Goal: Transaction & Acquisition: Purchase product/service

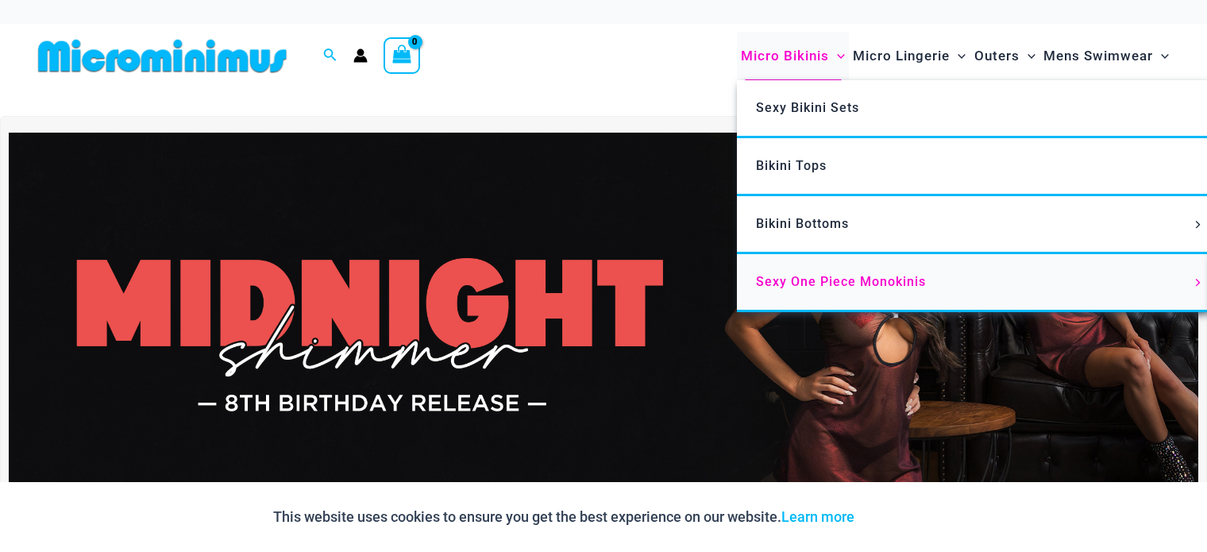
click at [787, 274] on span "Sexy One Piece Monokinis" at bounding box center [841, 281] width 170 height 15
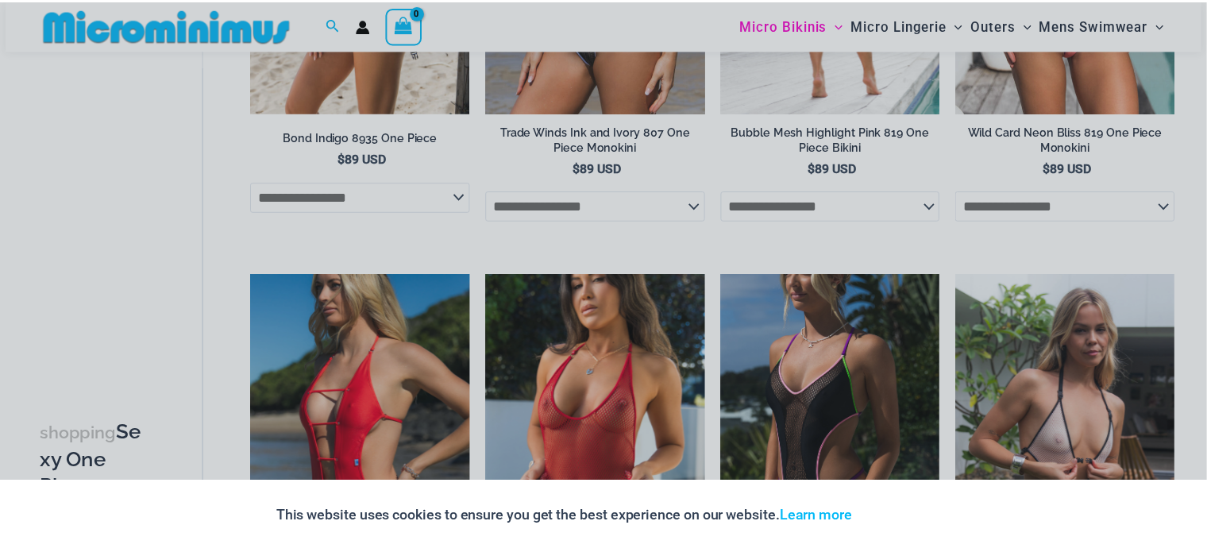
scroll to position [429, 0]
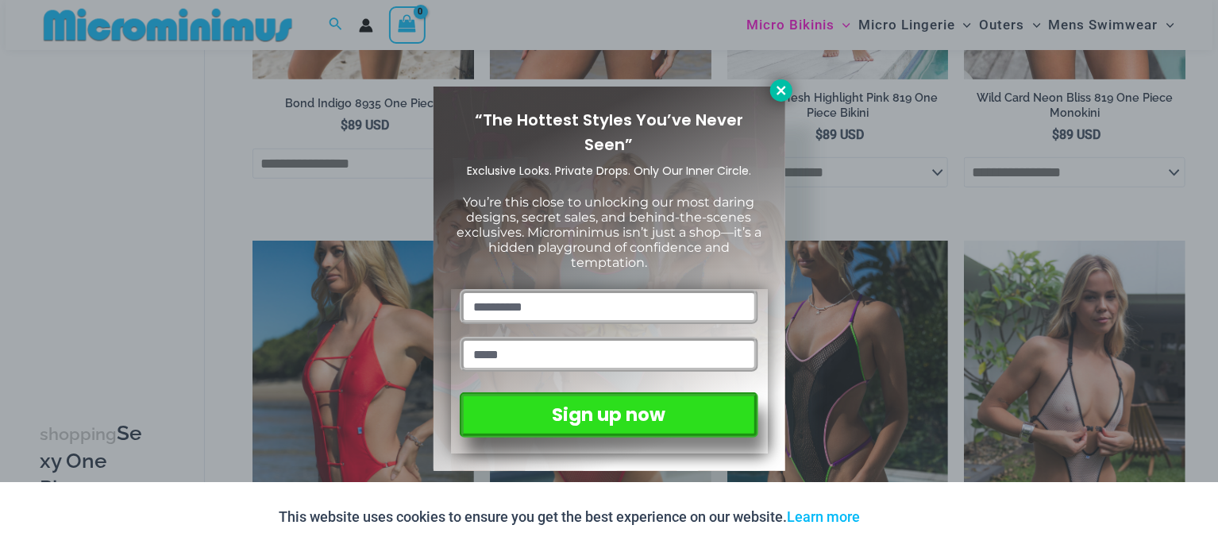
click at [787, 86] on icon at bounding box center [781, 90] width 14 height 14
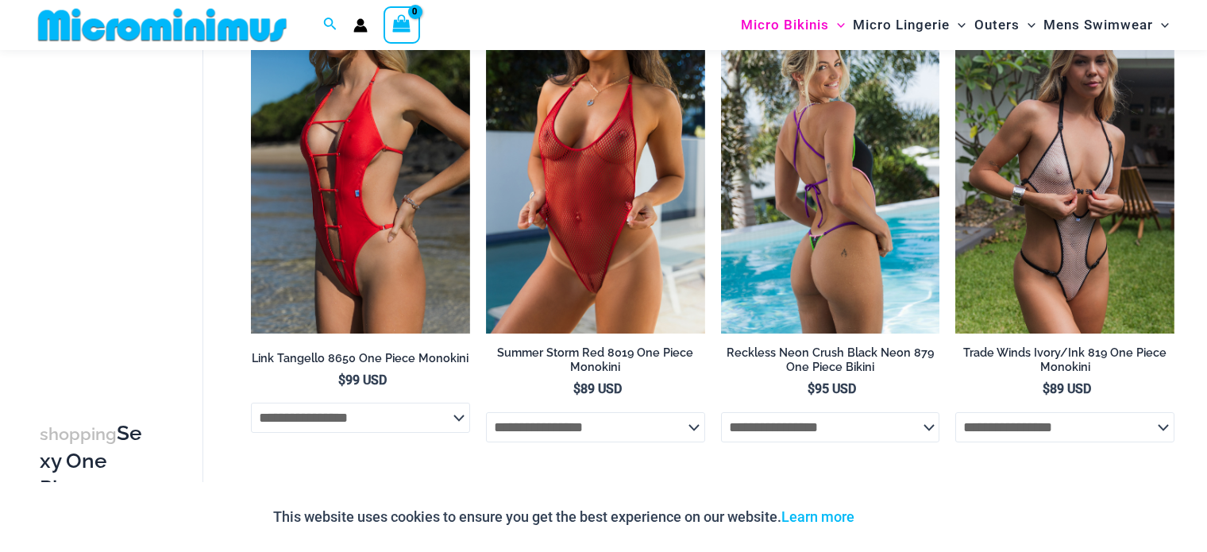
scroll to position [661, 0]
click at [879, 302] on img at bounding box center [830, 170] width 219 height 329
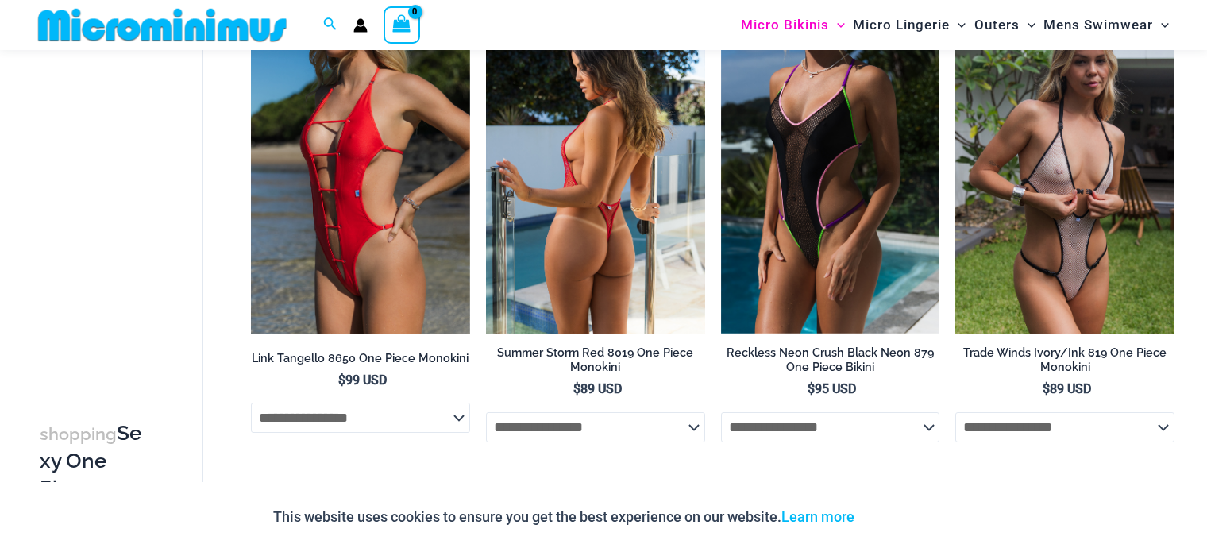
scroll to position [540, 0]
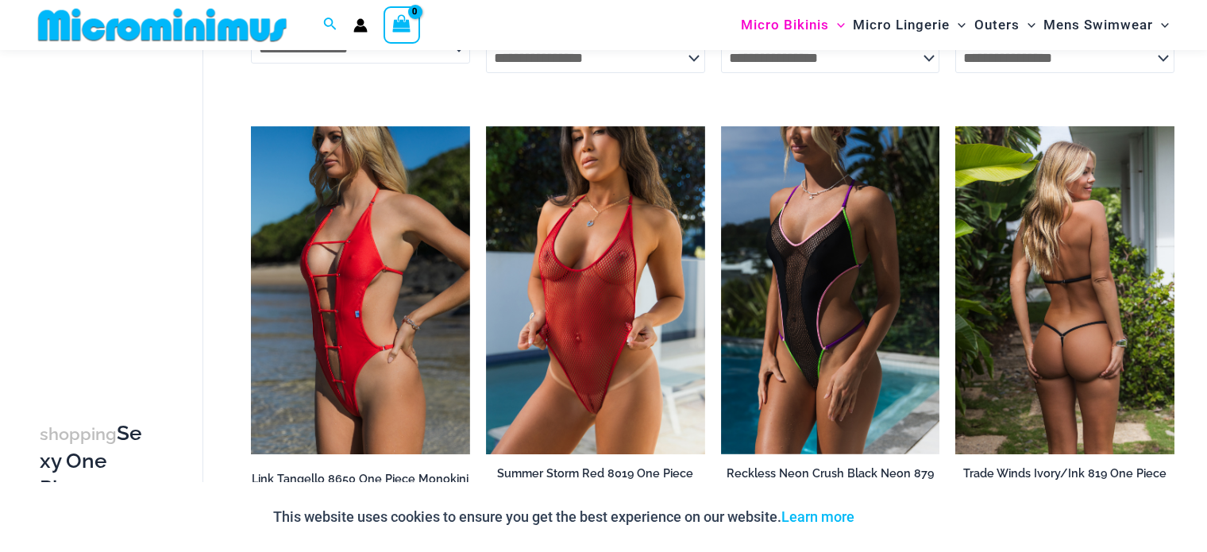
click at [1046, 292] on img at bounding box center [1064, 290] width 219 height 329
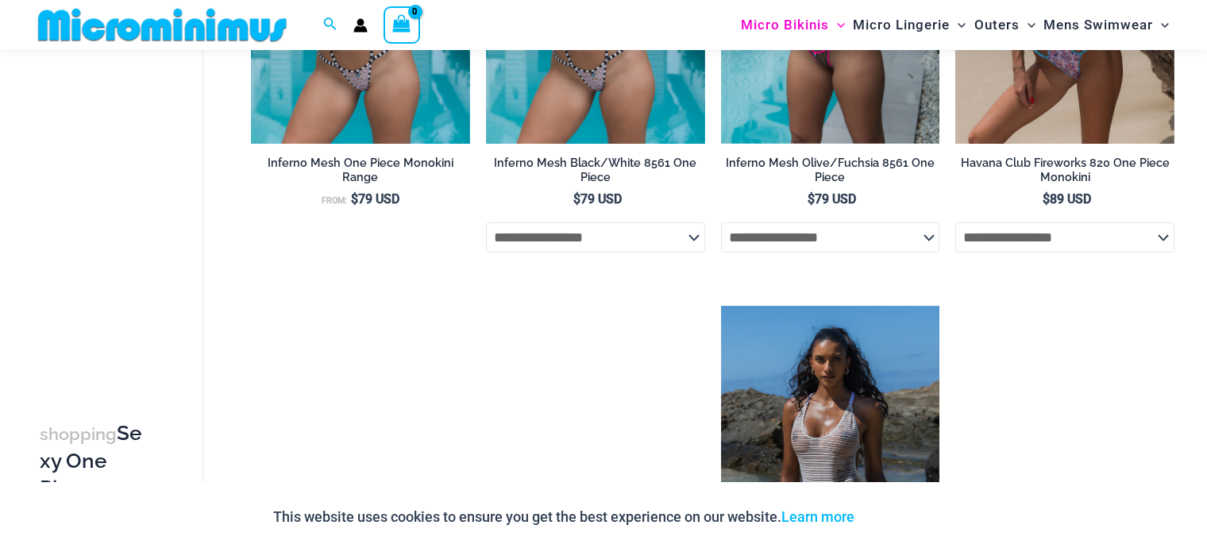
scroll to position [1204, 0]
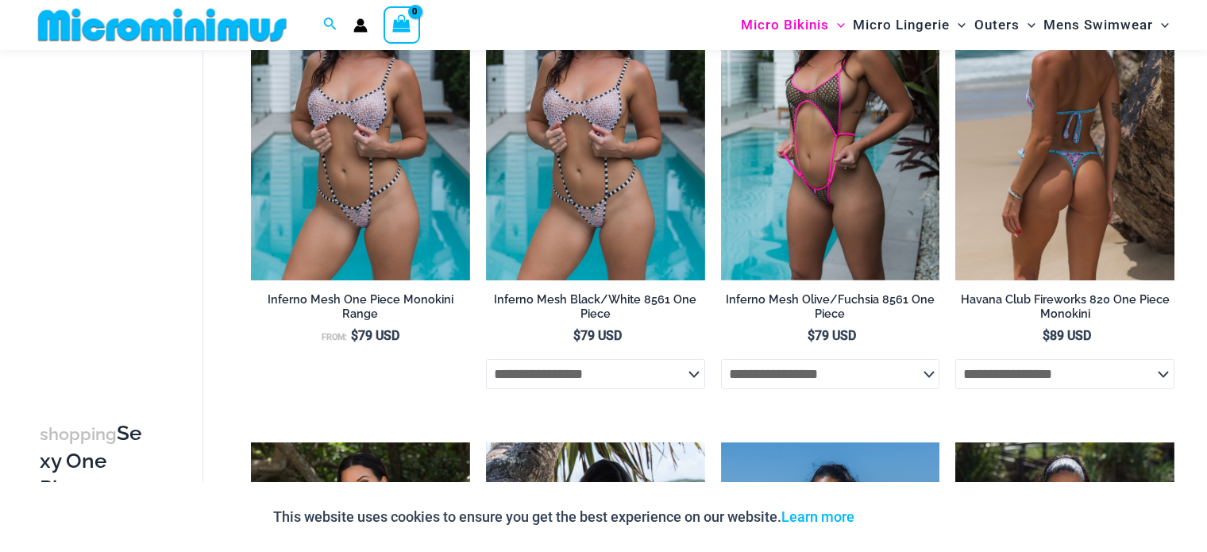
click at [1087, 310] on h2 "Havana Club Fireworks 820 One Piece Monokini" at bounding box center [1064, 306] width 219 height 29
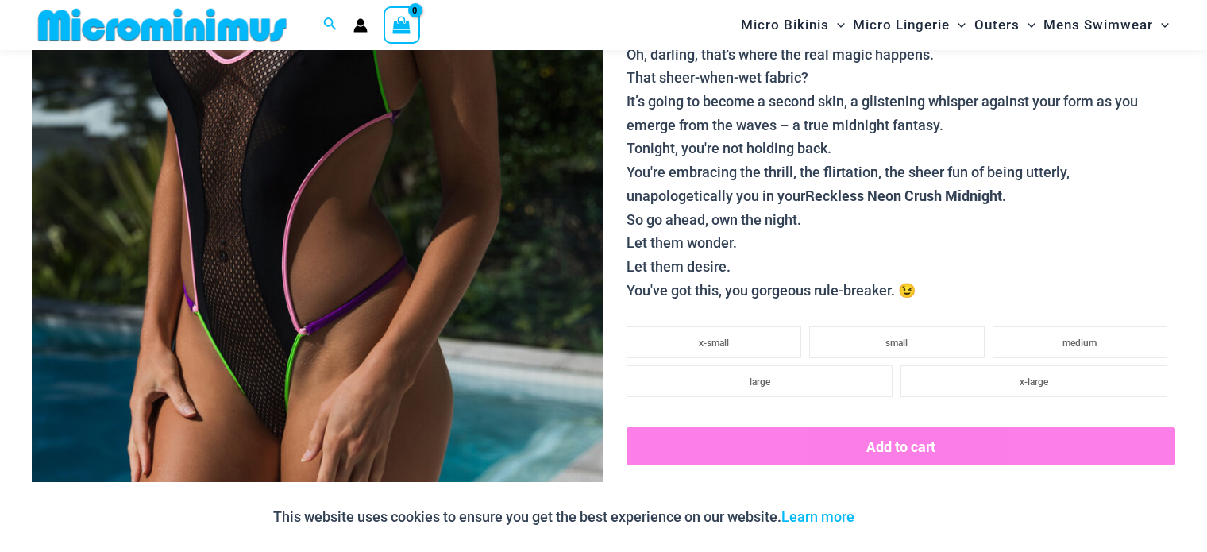
scroll to position [225, 0]
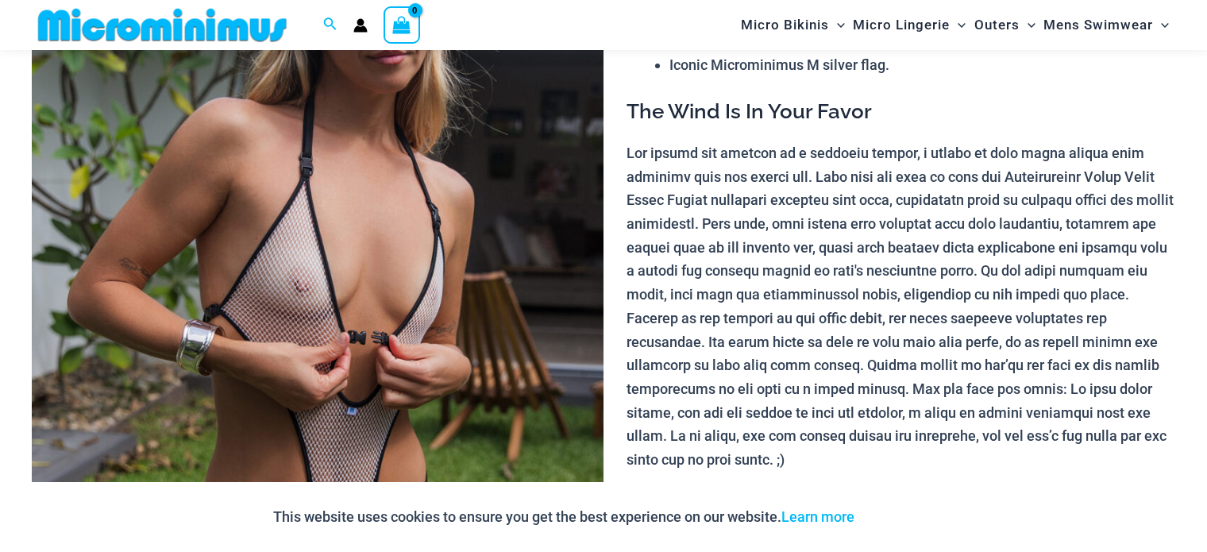
scroll to position [454, 0]
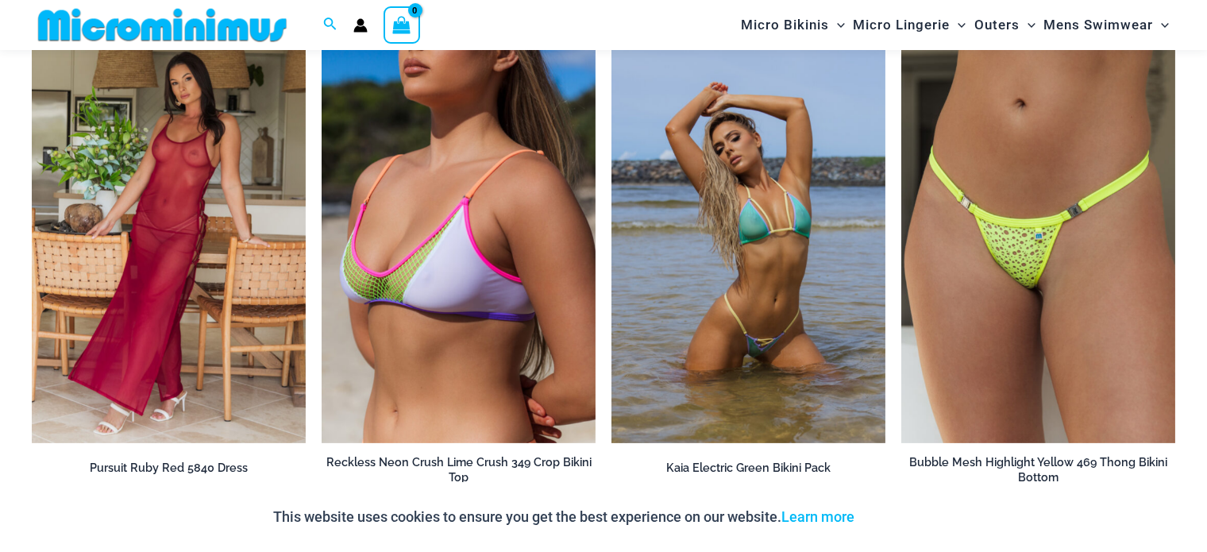
scroll to position [2753, 0]
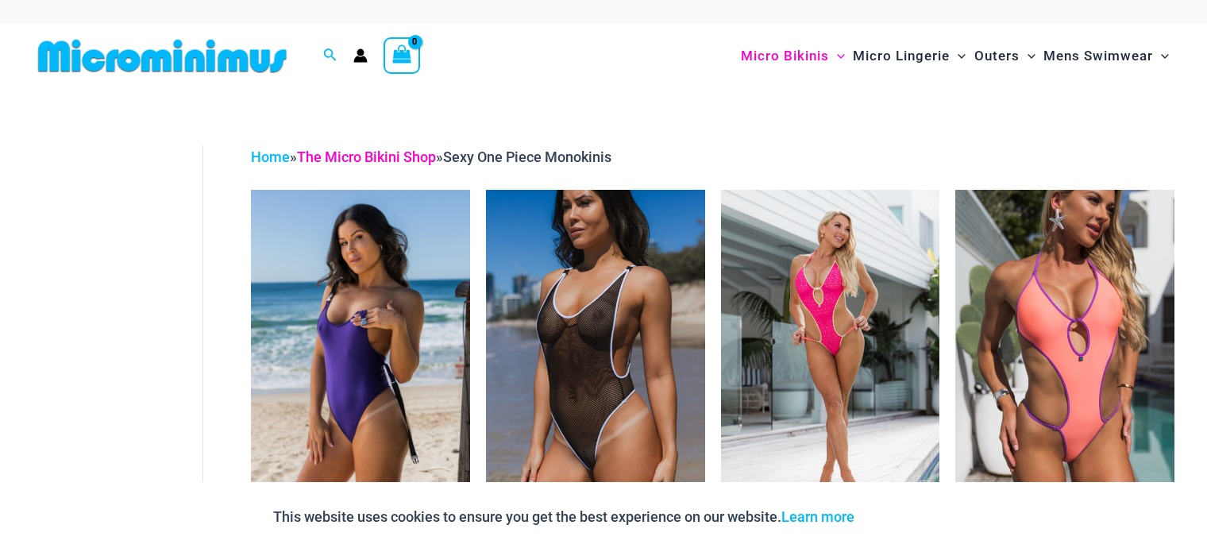
click at [374, 162] on link "The Micro Bikini Shop" at bounding box center [366, 156] width 139 height 17
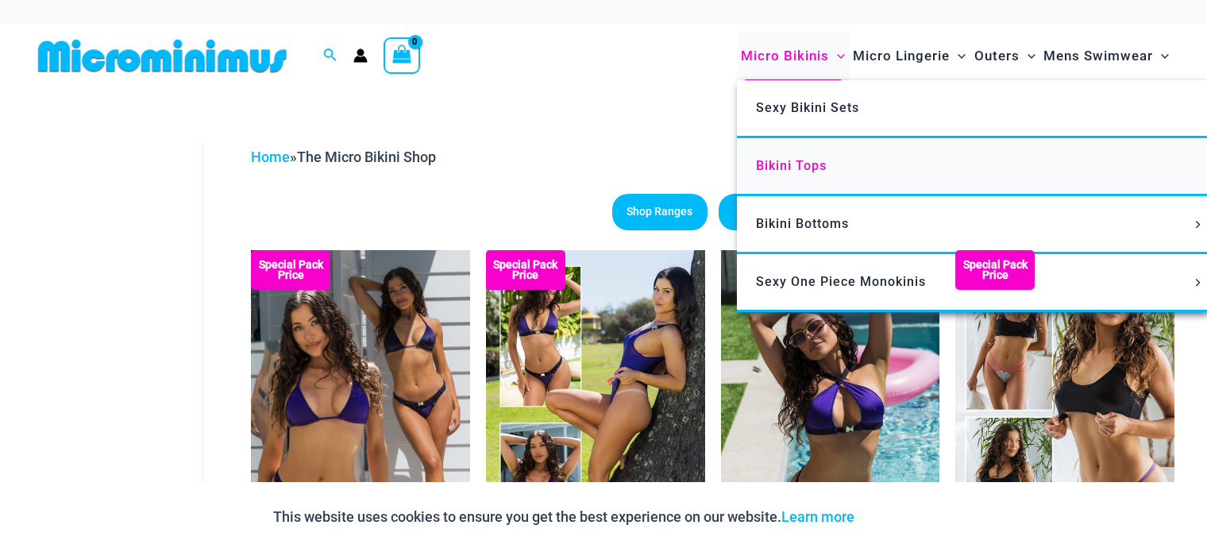
click at [805, 169] on span "Bikini Tops" at bounding box center [791, 165] width 71 height 15
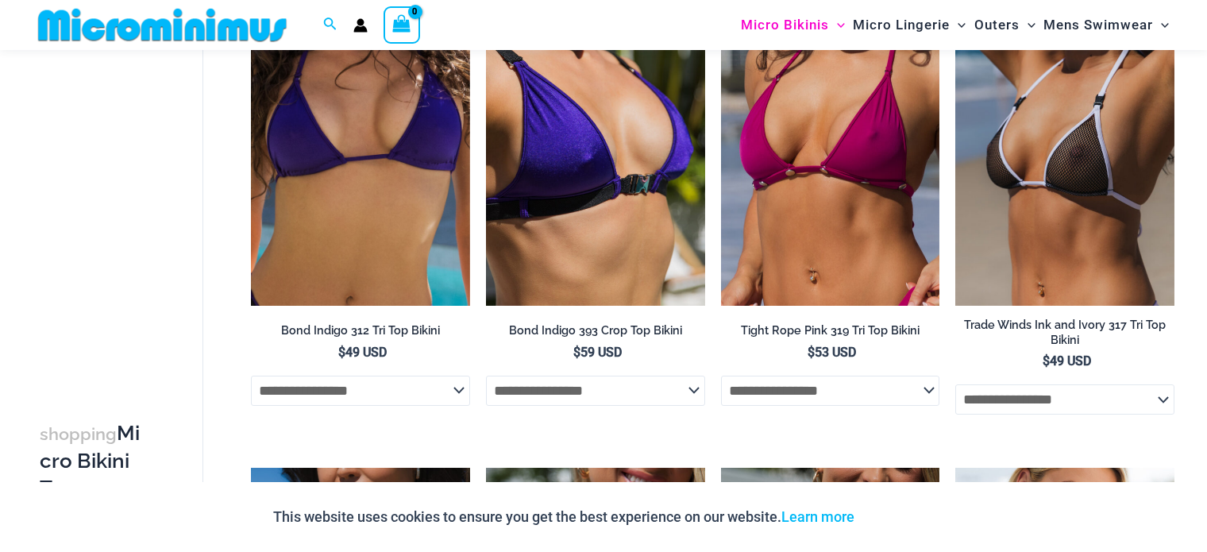
scroll to position [668, 0]
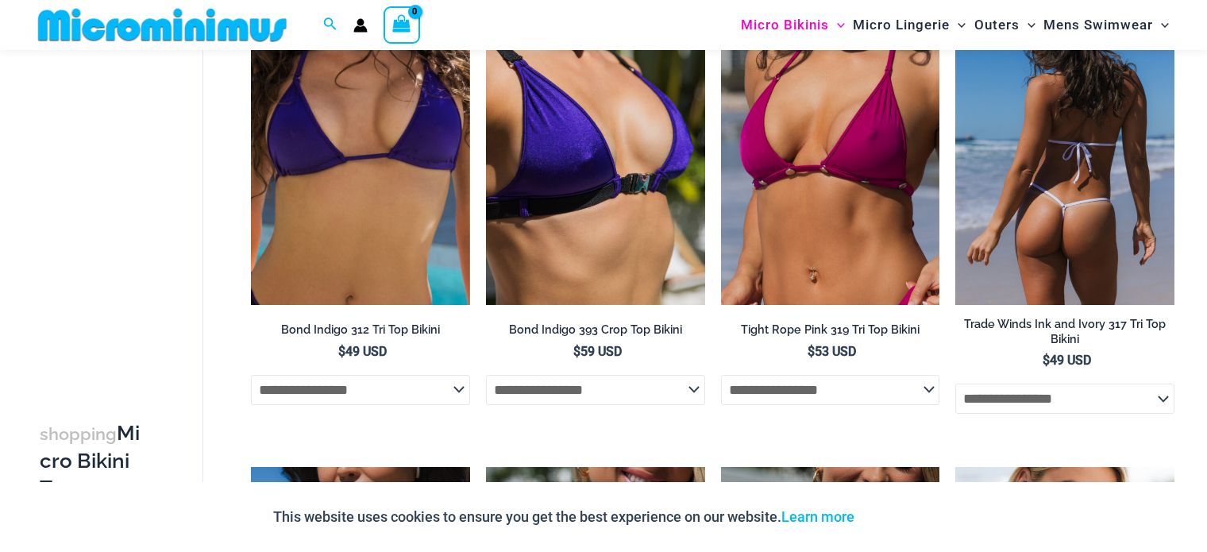
click at [1117, 149] on img at bounding box center [1064, 141] width 219 height 329
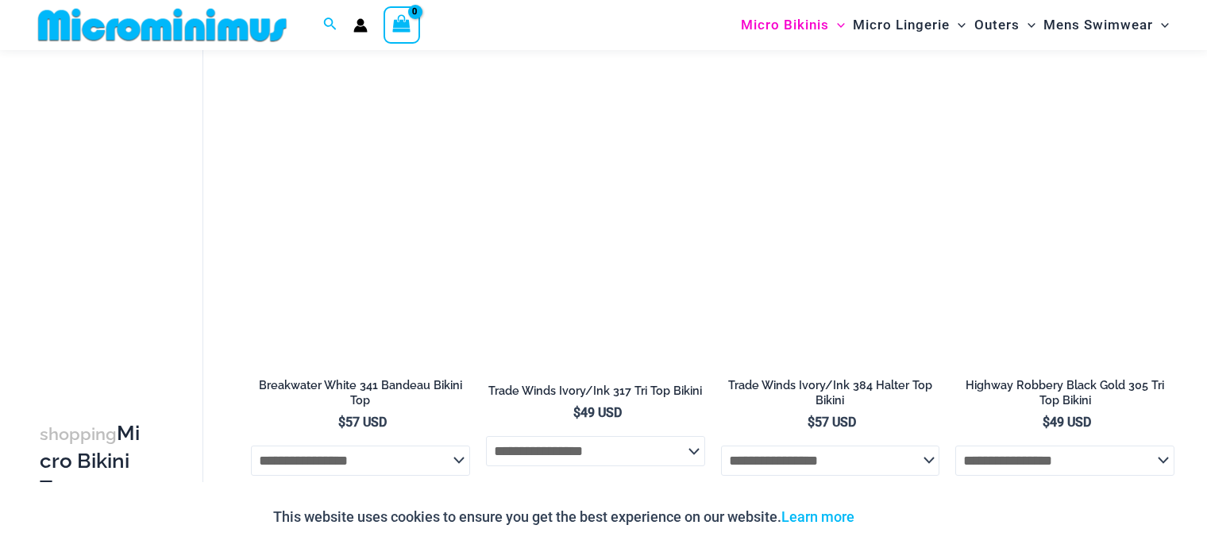
scroll to position [2565, 0]
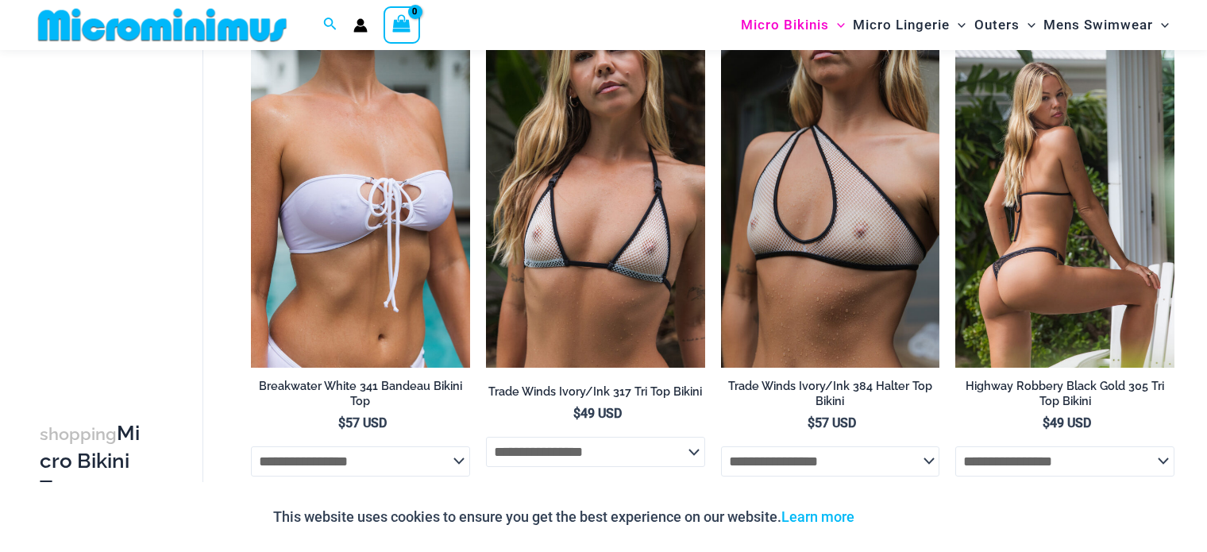
click at [1090, 303] on img at bounding box center [1064, 203] width 219 height 329
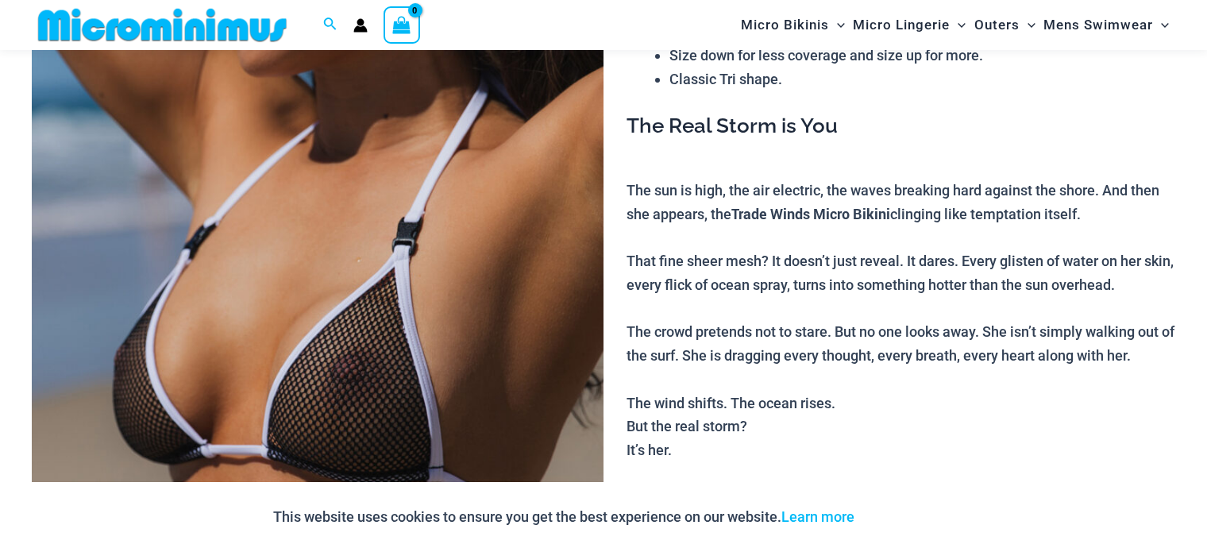
scroll to position [340, 0]
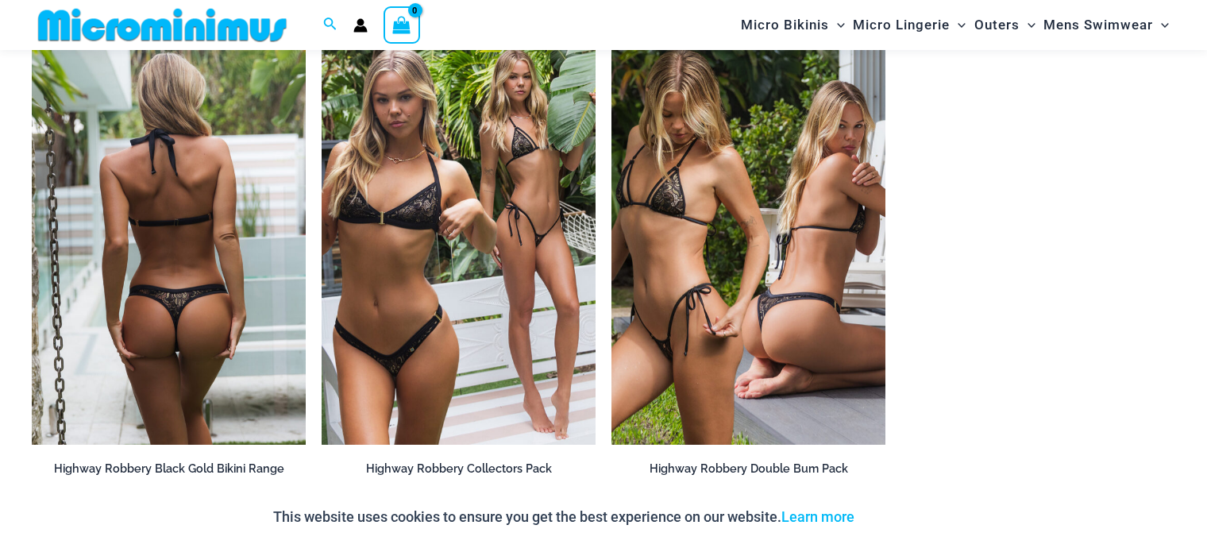
scroll to position [1609, 0]
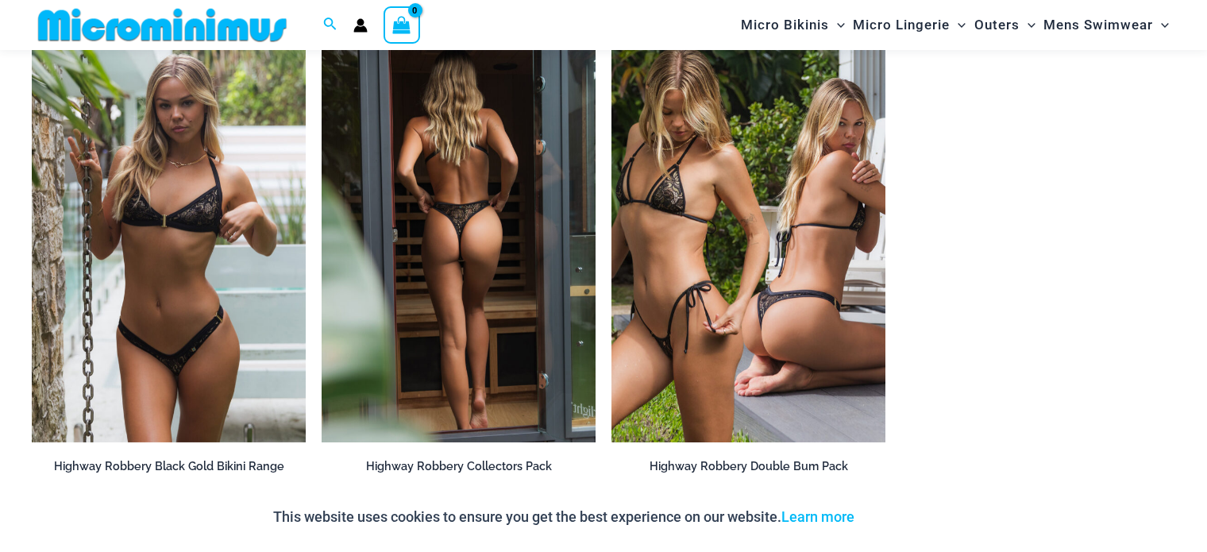
click at [460, 261] on img at bounding box center [459, 236] width 274 height 411
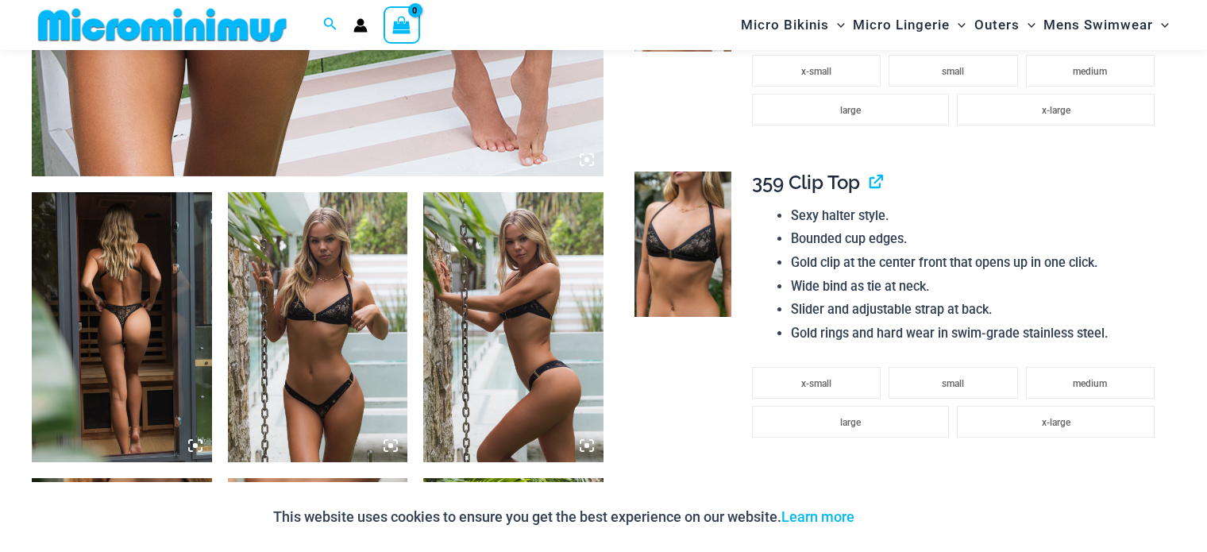
scroll to position [985, 0]
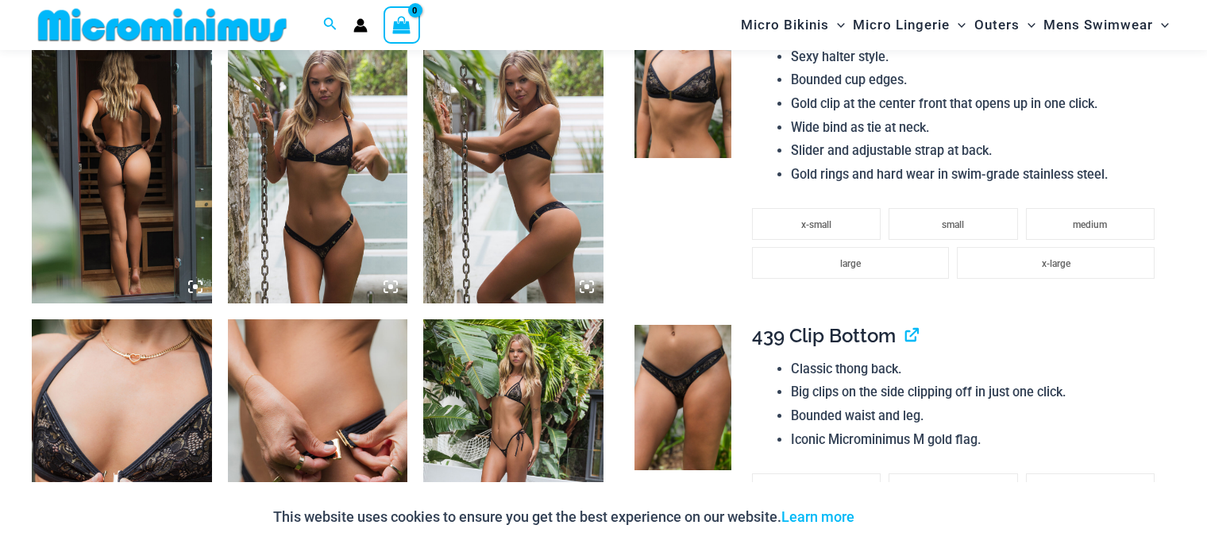
click at [368, 433] on img at bounding box center [318, 454] width 180 height 270
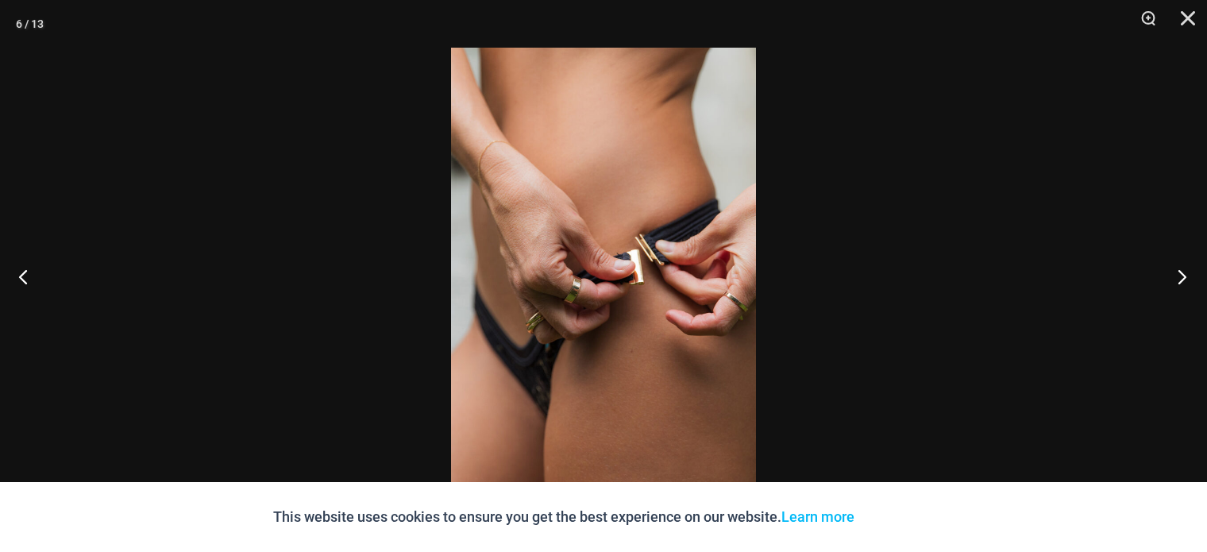
click at [1178, 274] on button "Next" at bounding box center [1177, 276] width 60 height 79
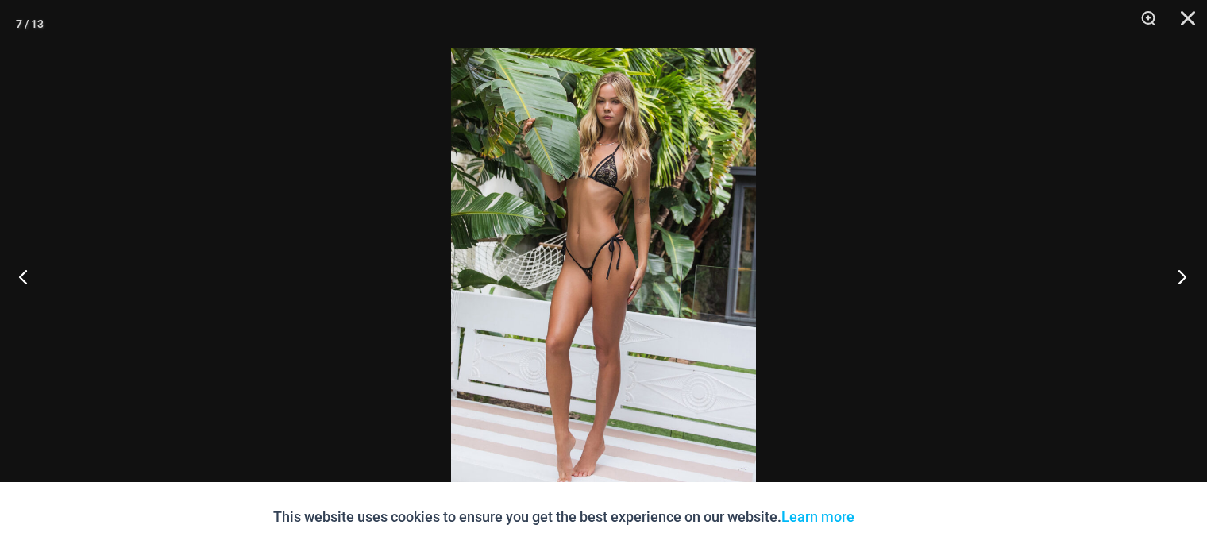
click at [1178, 274] on button "Next" at bounding box center [1177, 276] width 60 height 79
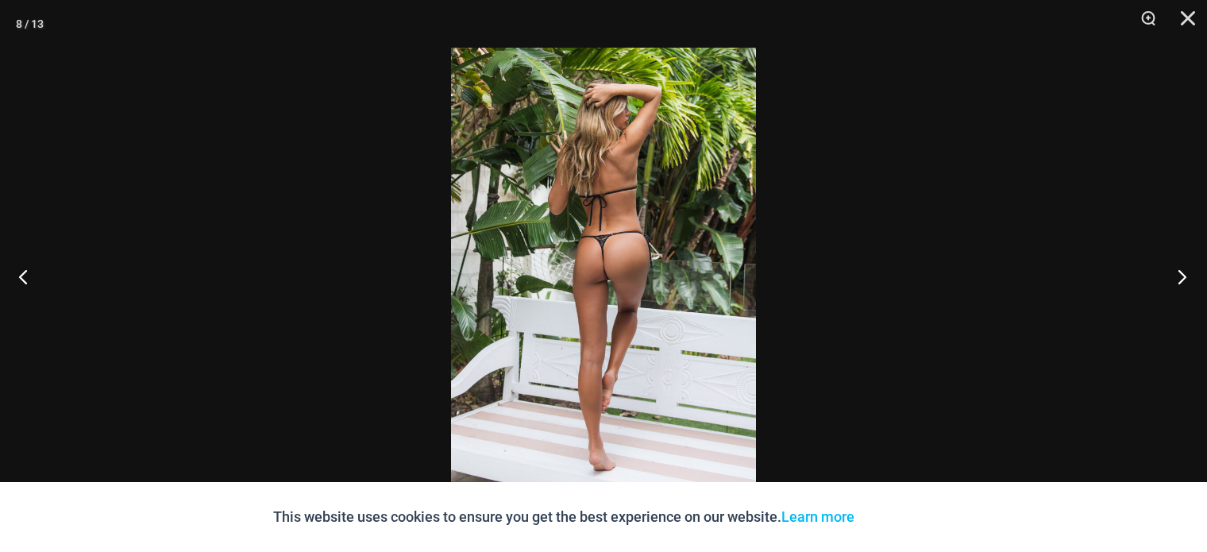
click at [1178, 274] on button "Next" at bounding box center [1177, 276] width 60 height 79
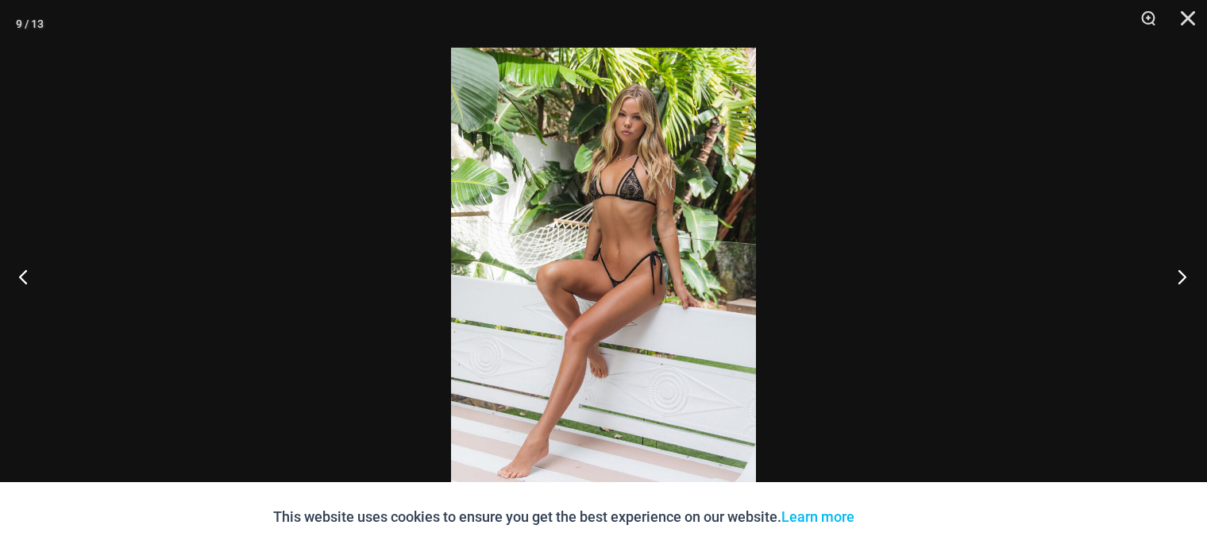
click at [1178, 274] on button "Next" at bounding box center [1177, 276] width 60 height 79
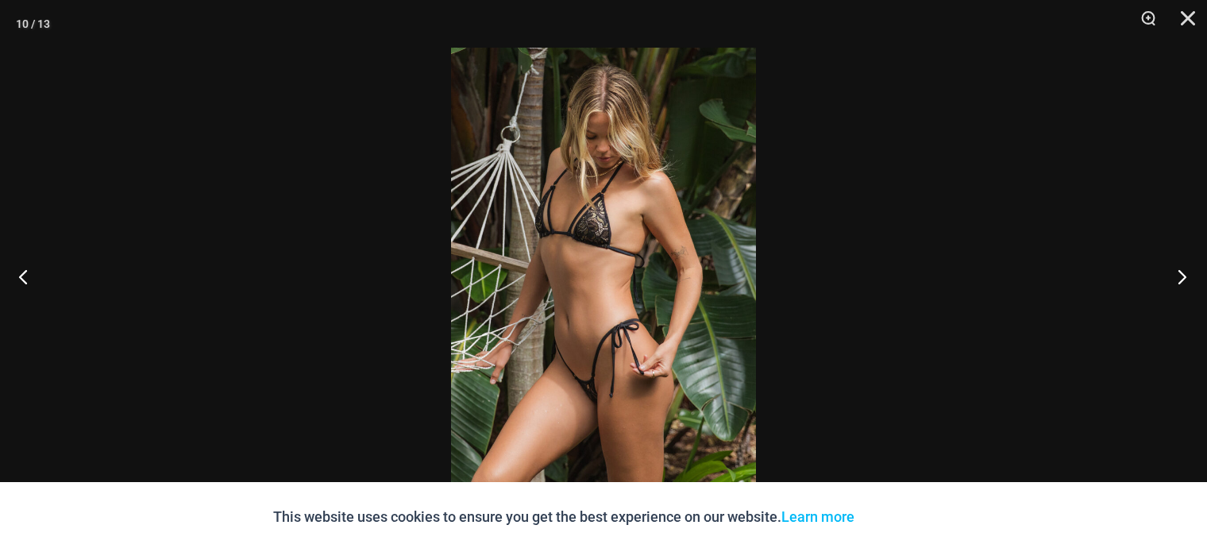
click at [1178, 274] on button "Next" at bounding box center [1177, 276] width 60 height 79
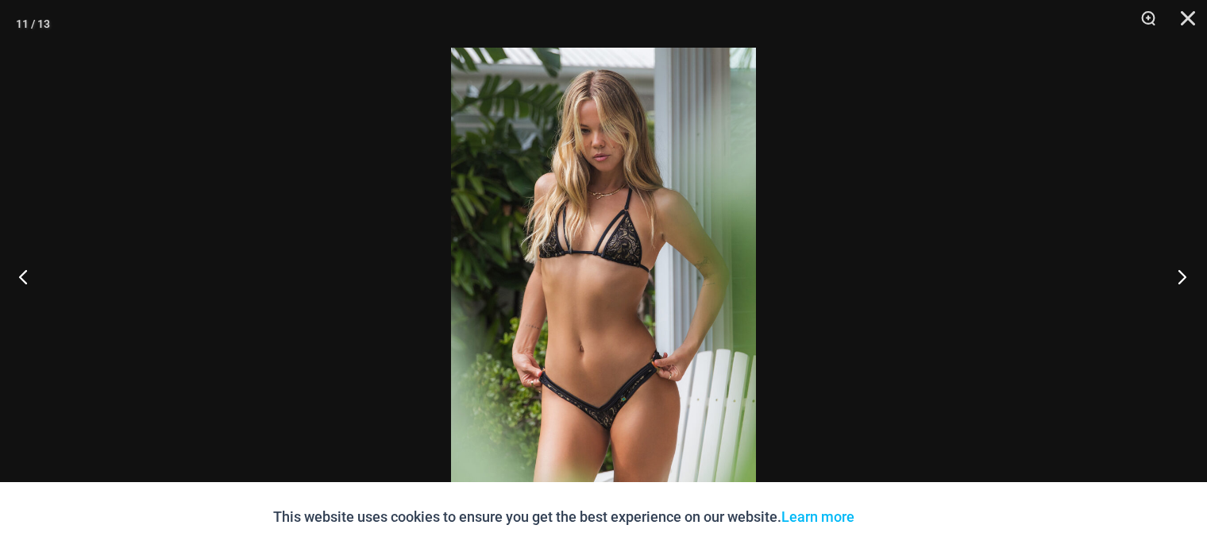
click at [1178, 274] on button "Next" at bounding box center [1177, 276] width 60 height 79
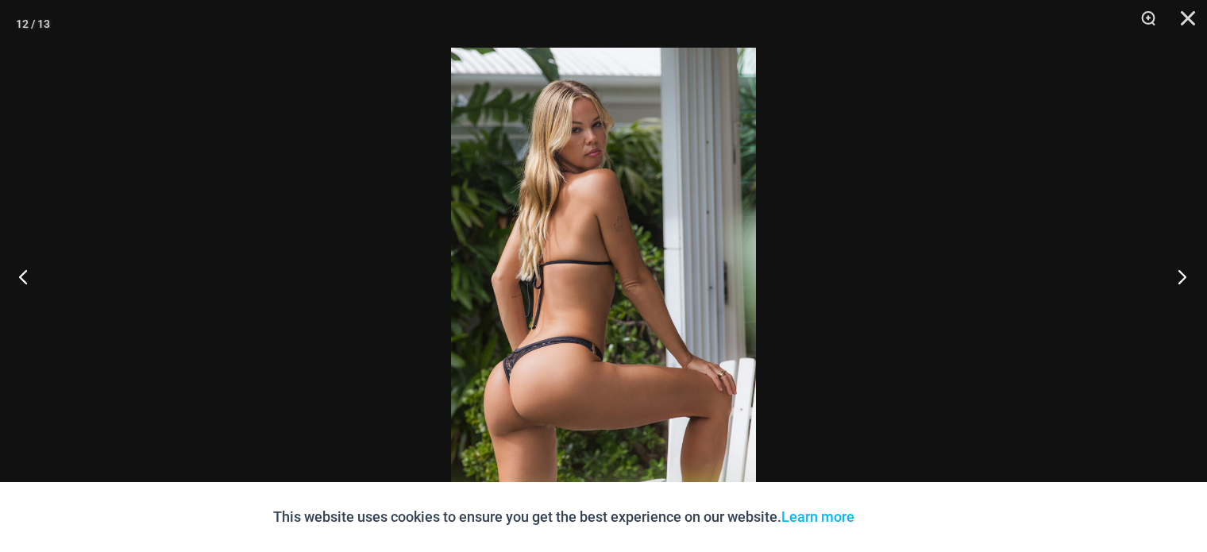
click at [1178, 274] on button "Next" at bounding box center [1177, 276] width 60 height 79
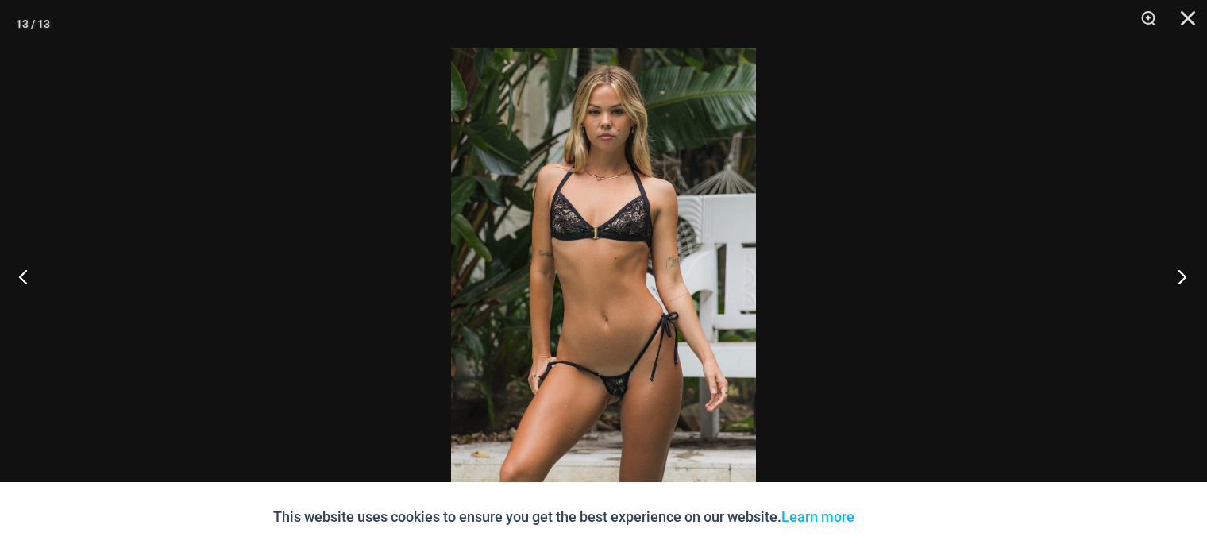
click at [1178, 274] on button "Next" at bounding box center [1177, 276] width 60 height 79
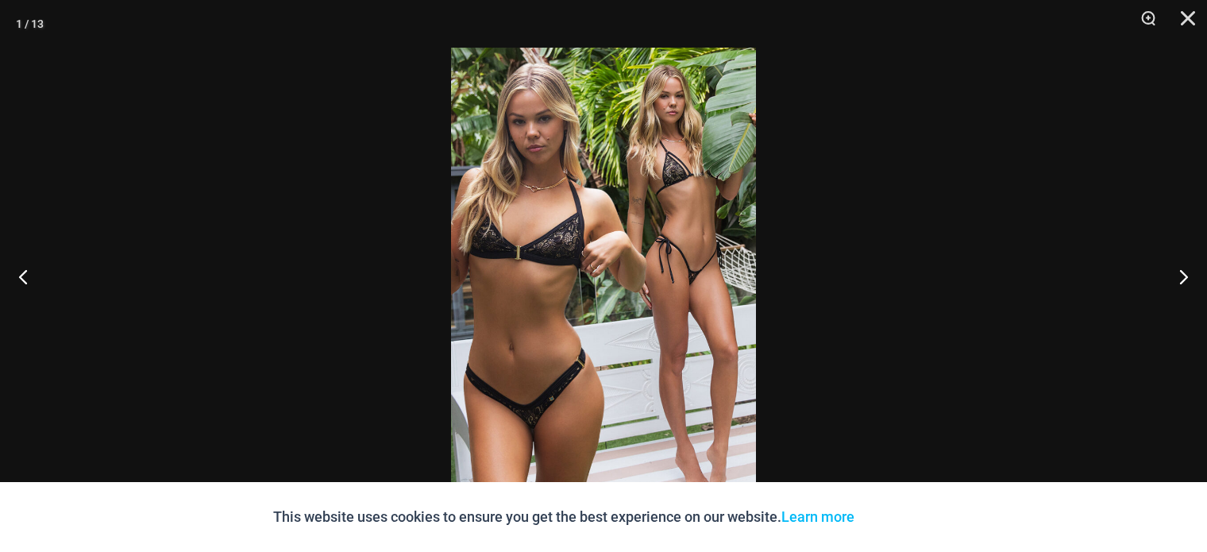
click at [580, 251] on img at bounding box center [603, 276] width 305 height 457
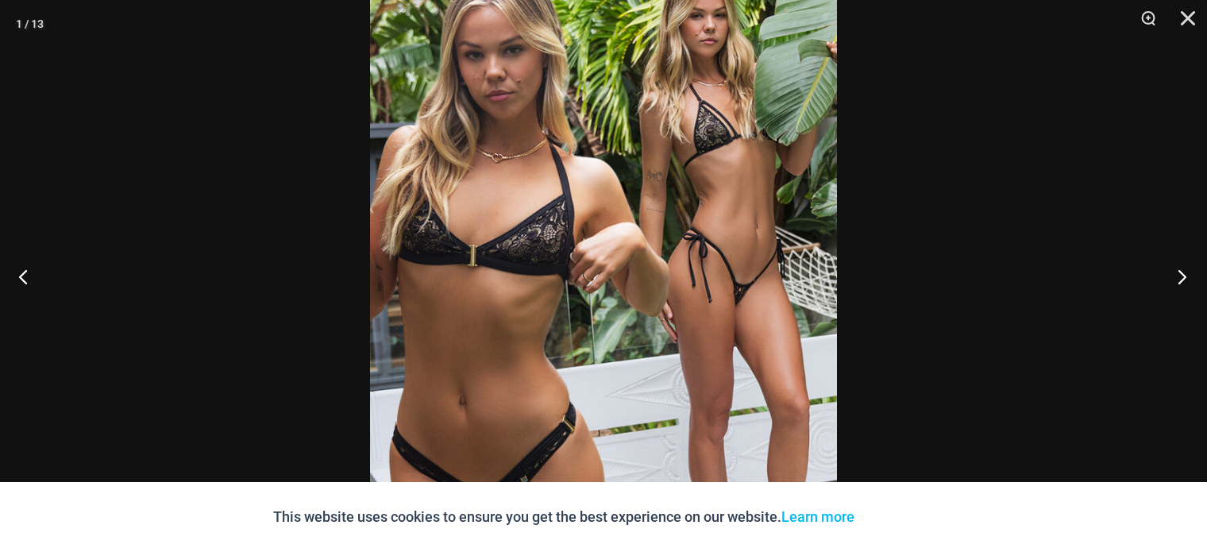
click at [1174, 270] on button "Next" at bounding box center [1177, 276] width 60 height 79
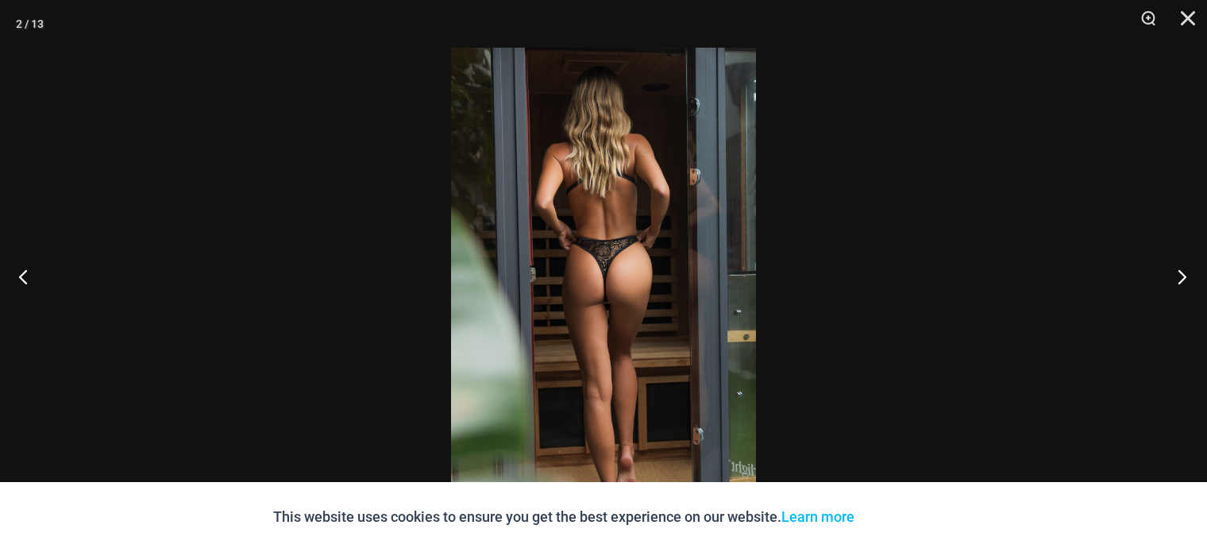
click at [1174, 270] on button "Next" at bounding box center [1177, 276] width 60 height 79
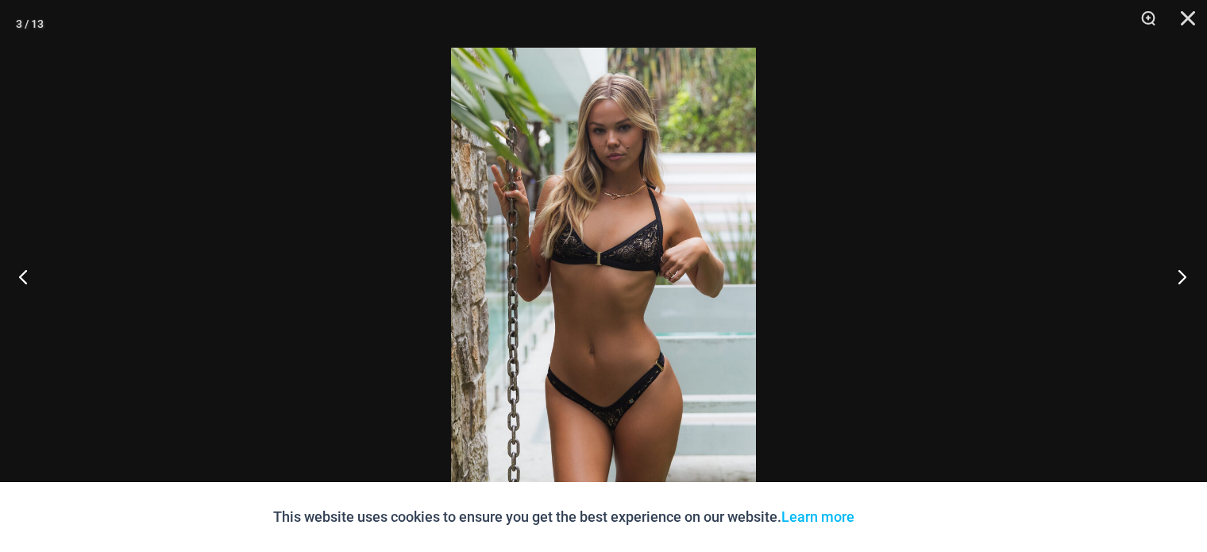
click at [1174, 270] on button "Next" at bounding box center [1177, 276] width 60 height 79
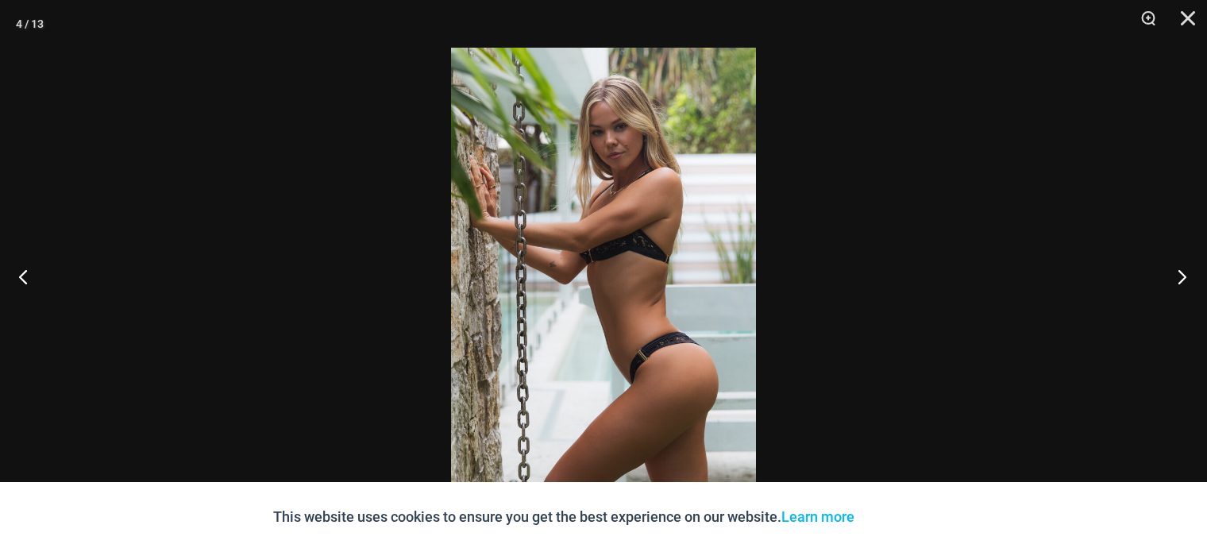
click at [1174, 270] on button "Next" at bounding box center [1177, 276] width 60 height 79
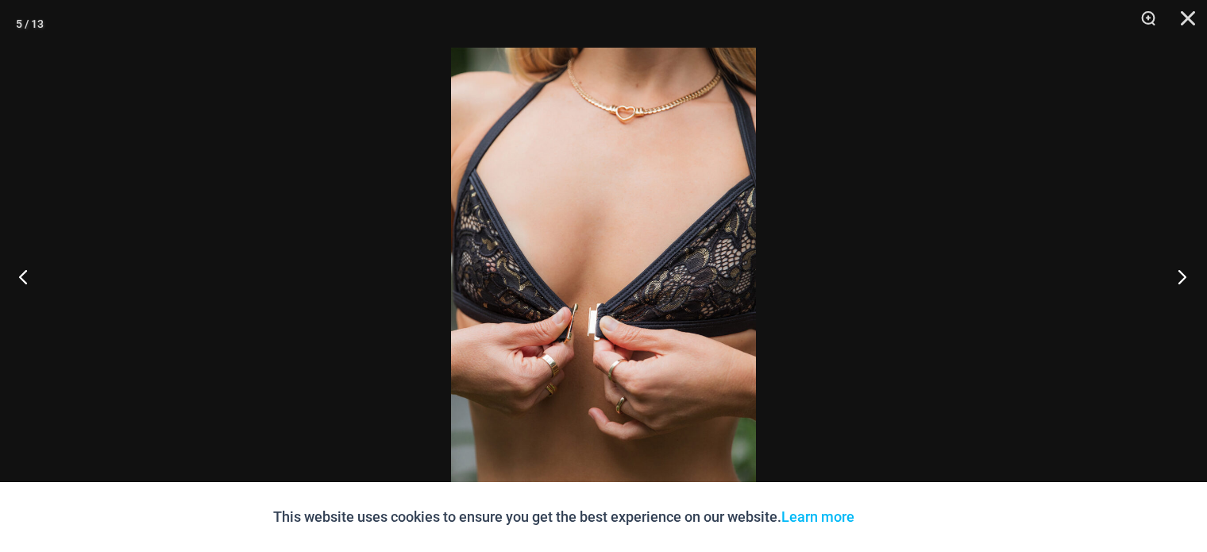
click at [1174, 270] on button "Next" at bounding box center [1177, 276] width 60 height 79
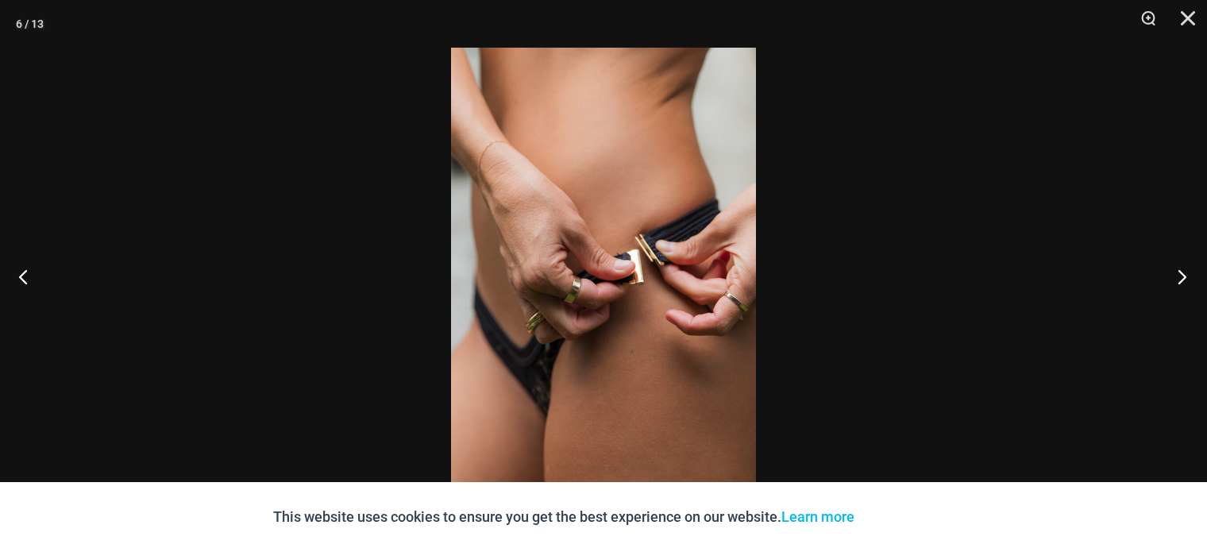
click at [1174, 270] on button "Next" at bounding box center [1177, 276] width 60 height 79
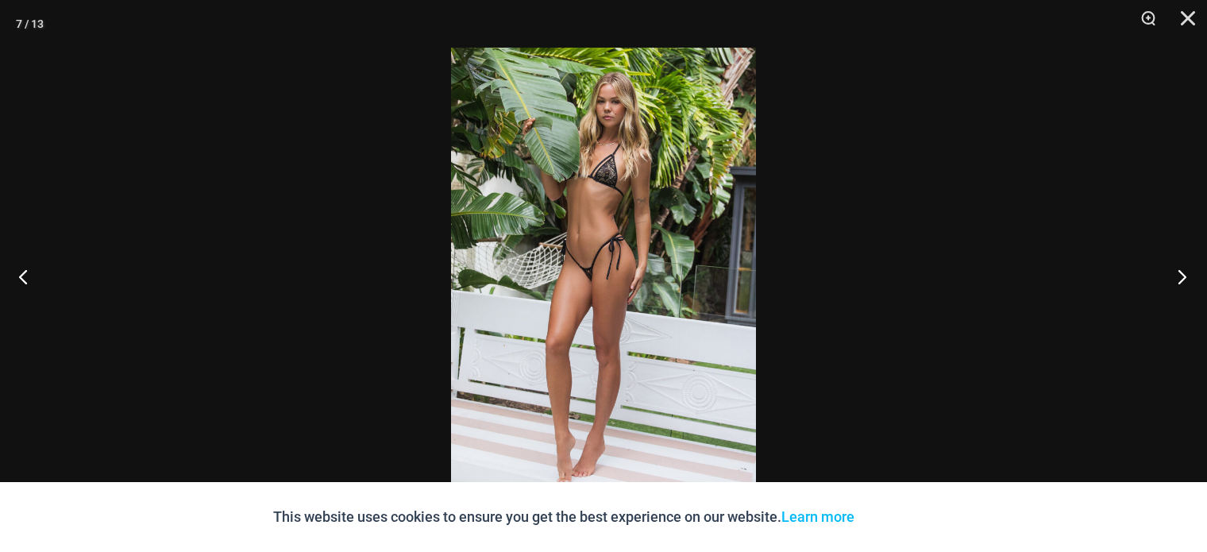
click at [1174, 270] on button "Next" at bounding box center [1177, 276] width 60 height 79
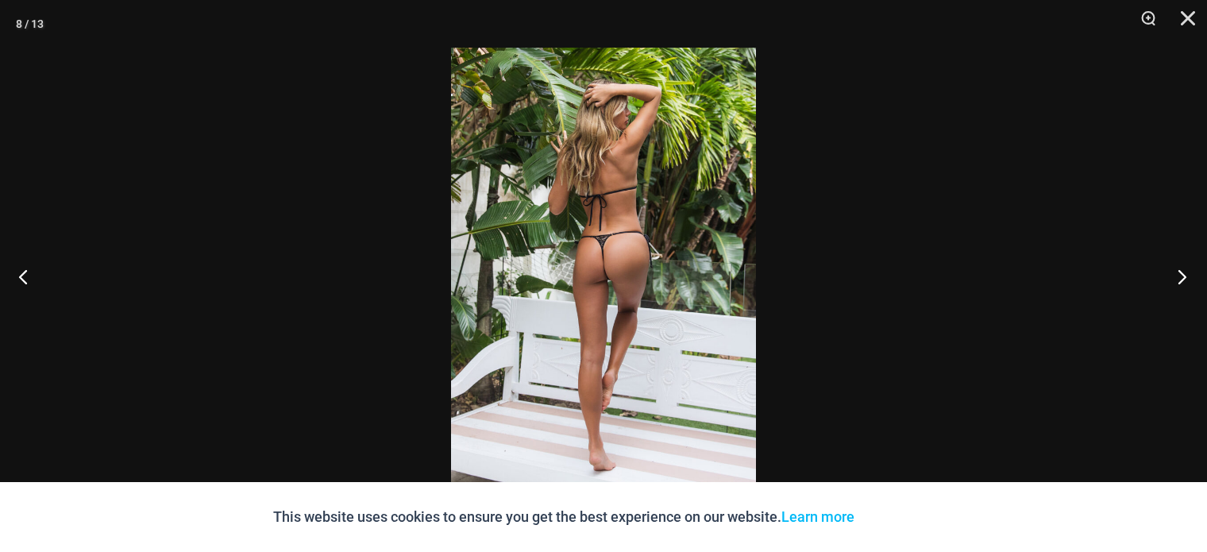
click at [1174, 270] on button "Next" at bounding box center [1177, 276] width 60 height 79
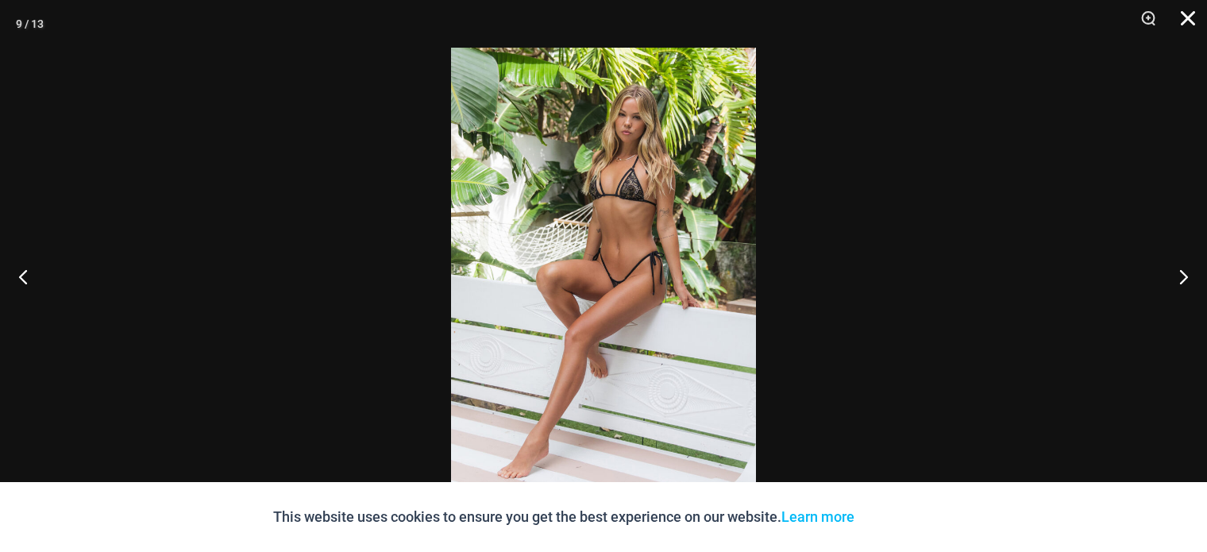
click at [1193, 25] on button "Close" at bounding box center [1182, 24] width 40 height 48
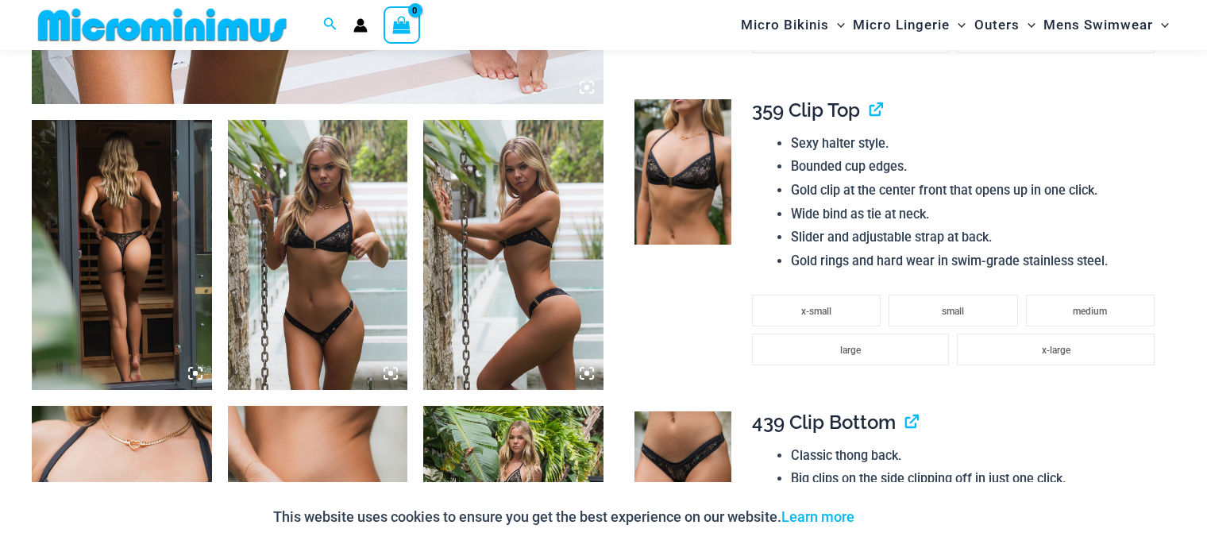
scroll to position [886, 0]
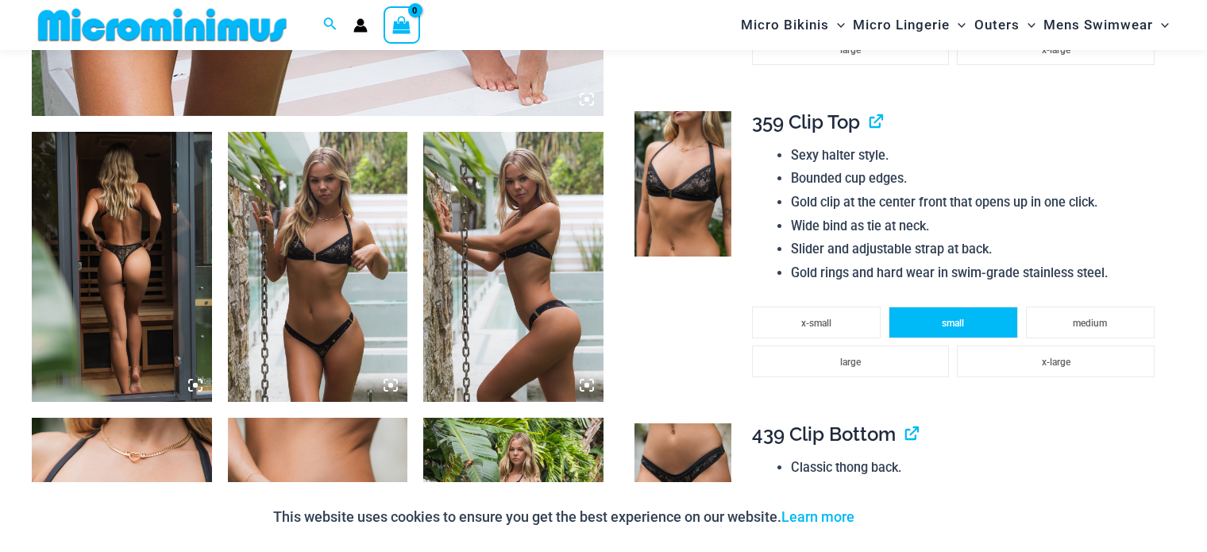
click at [905, 329] on li "small" at bounding box center [953, 322] width 129 height 32
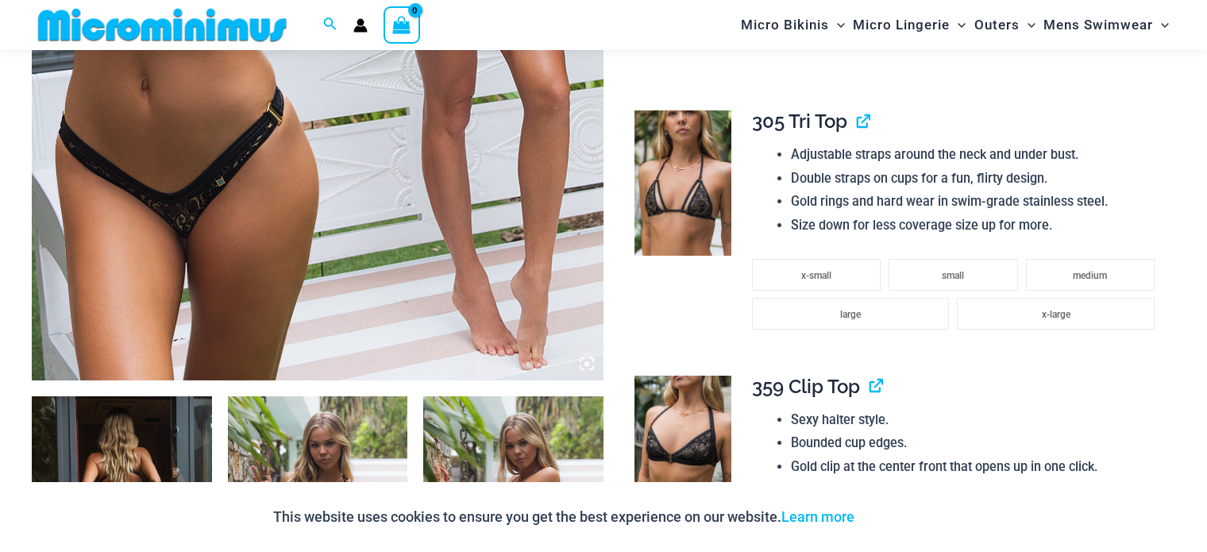
scroll to position [608, 0]
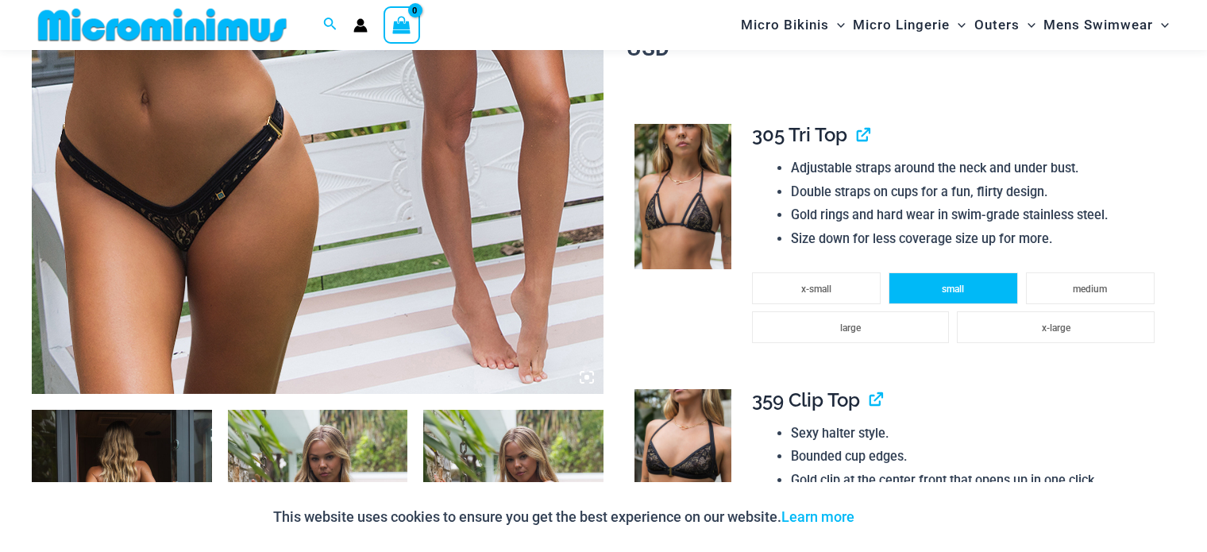
click at [934, 289] on li "small" at bounding box center [953, 288] width 129 height 32
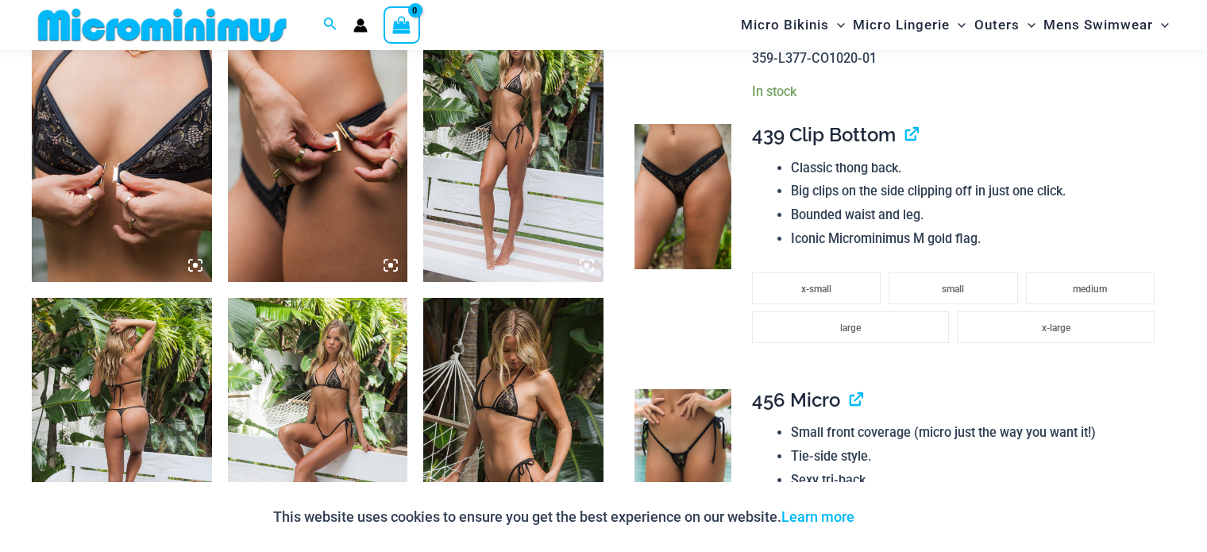
scroll to position [1293, 0]
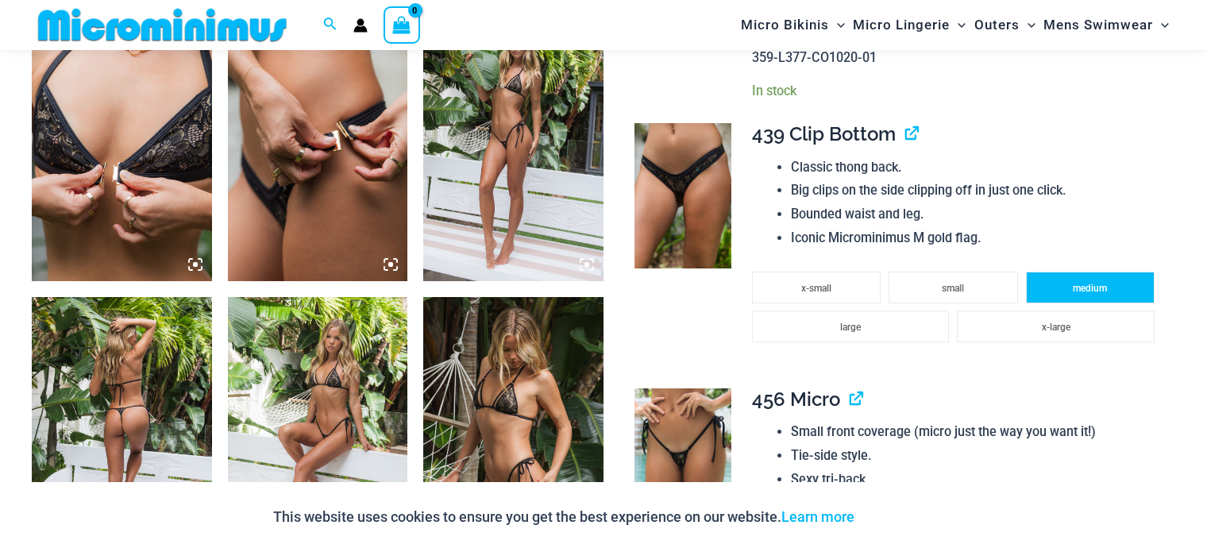
click at [1054, 289] on li "medium" at bounding box center [1090, 288] width 129 height 32
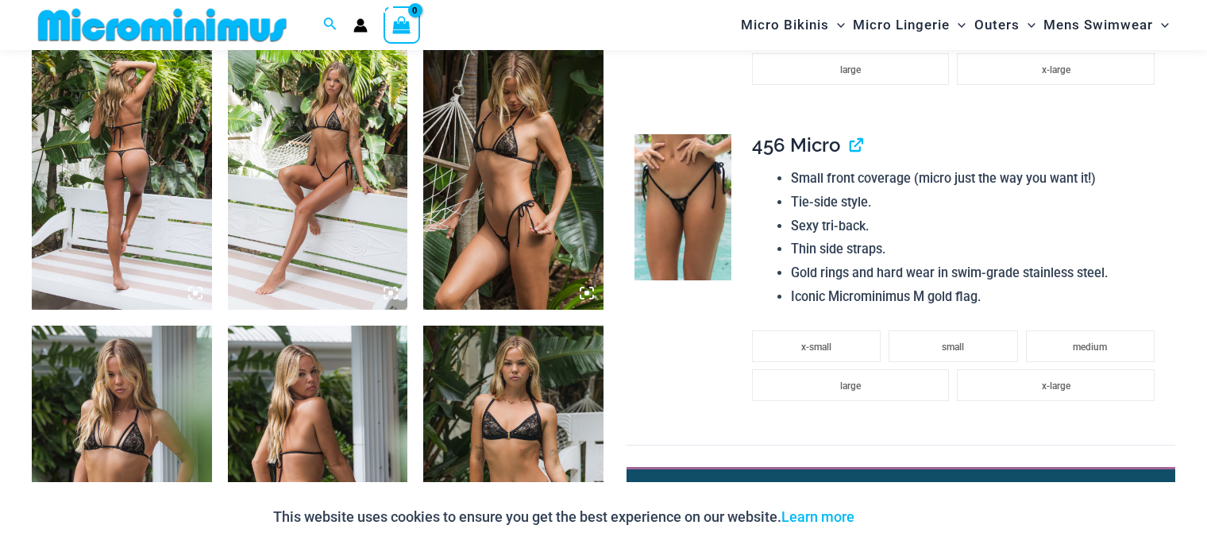
scroll to position [1552, 0]
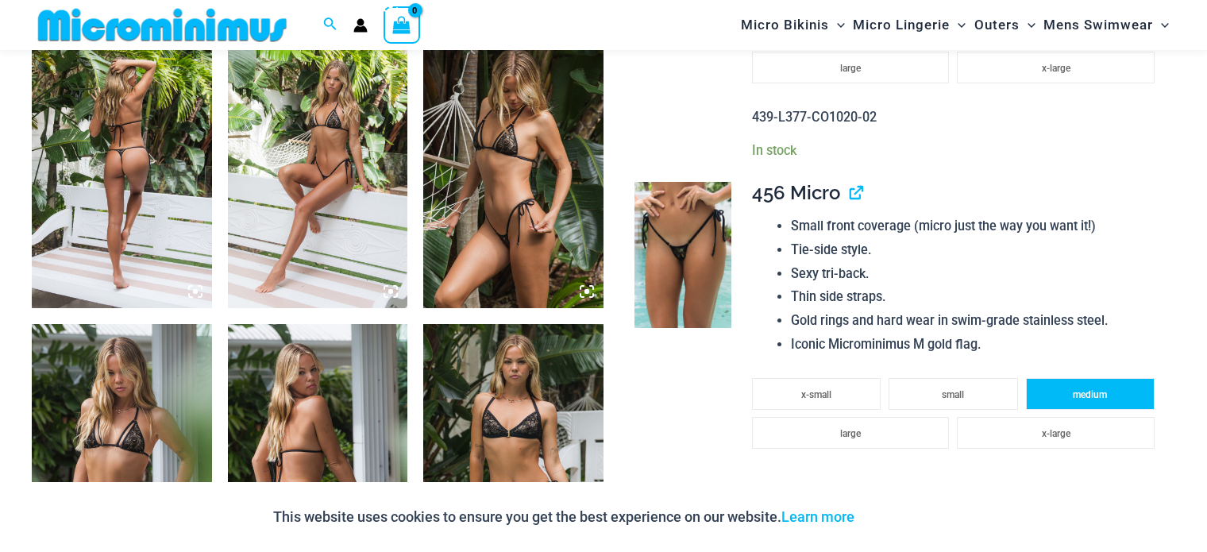
click at [1035, 387] on li "medium" at bounding box center [1090, 394] width 129 height 32
click at [682, 237] on img at bounding box center [682, 254] width 97 height 145
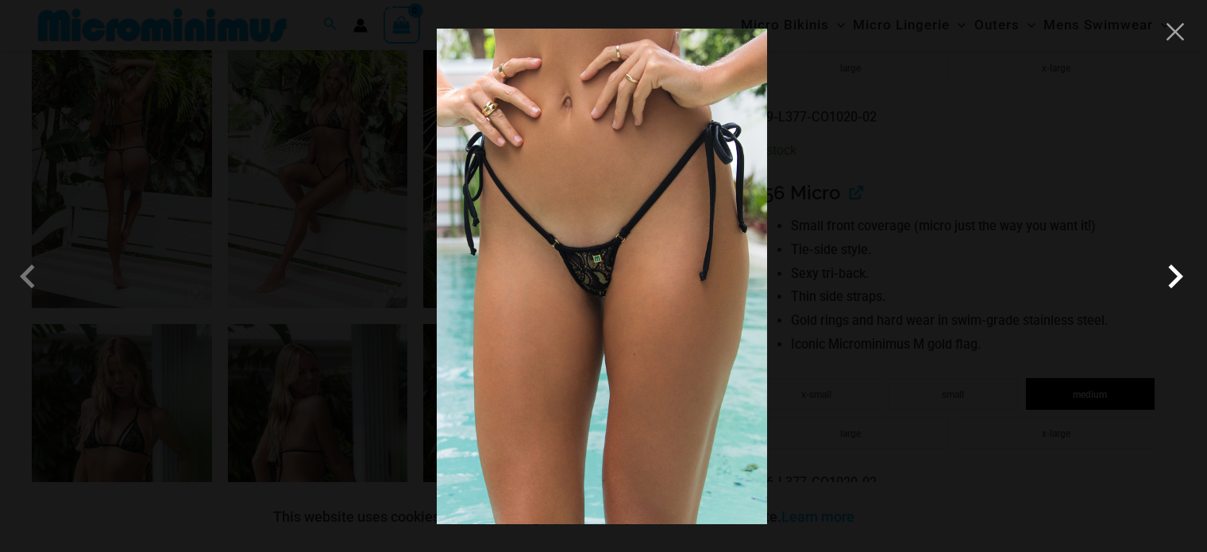
click at [1170, 270] on span at bounding box center [1175, 276] width 48 height 48
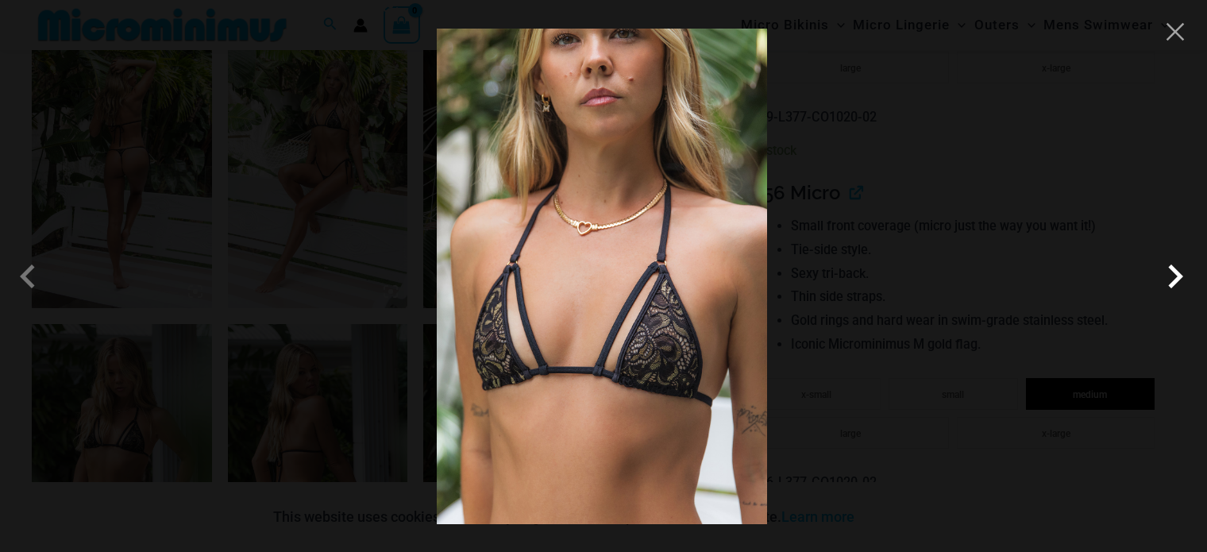
click at [1170, 270] on span at bounding box center [1175, 276] width 48 height 48
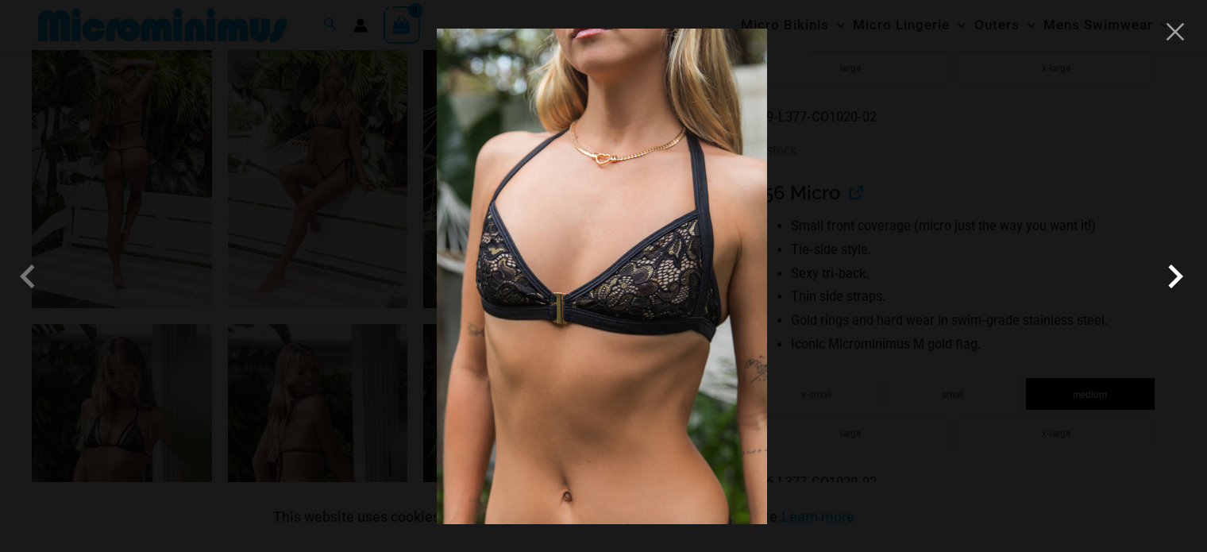
click at [1170, 270] on span at bounding box center [1175, 276] width 48 height 48
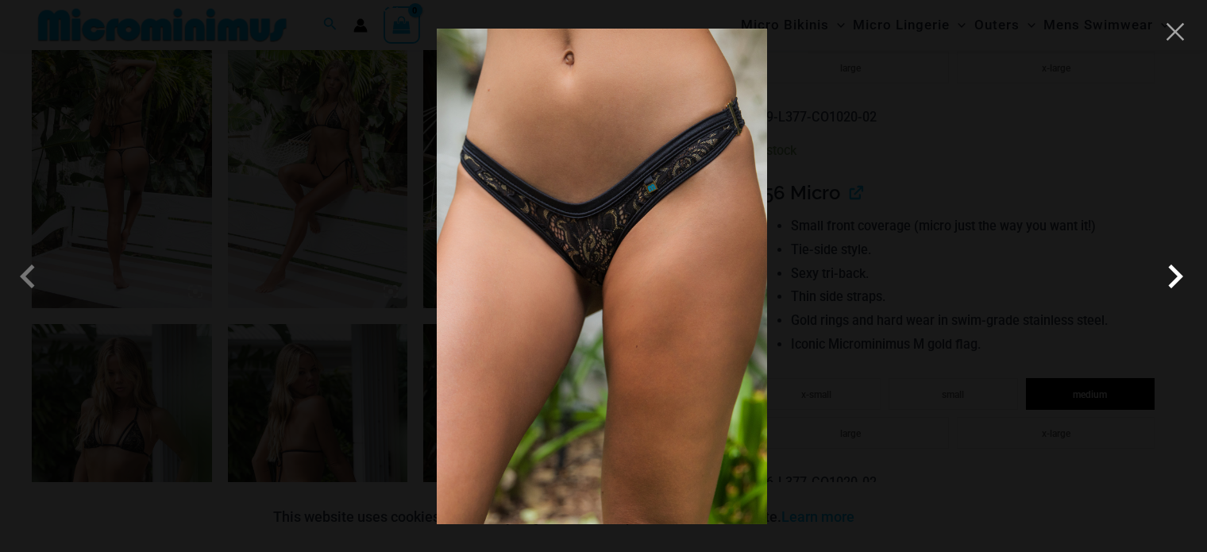
click at [1170, 270] on span at bounding box center [1175, 276] width 48 height 48
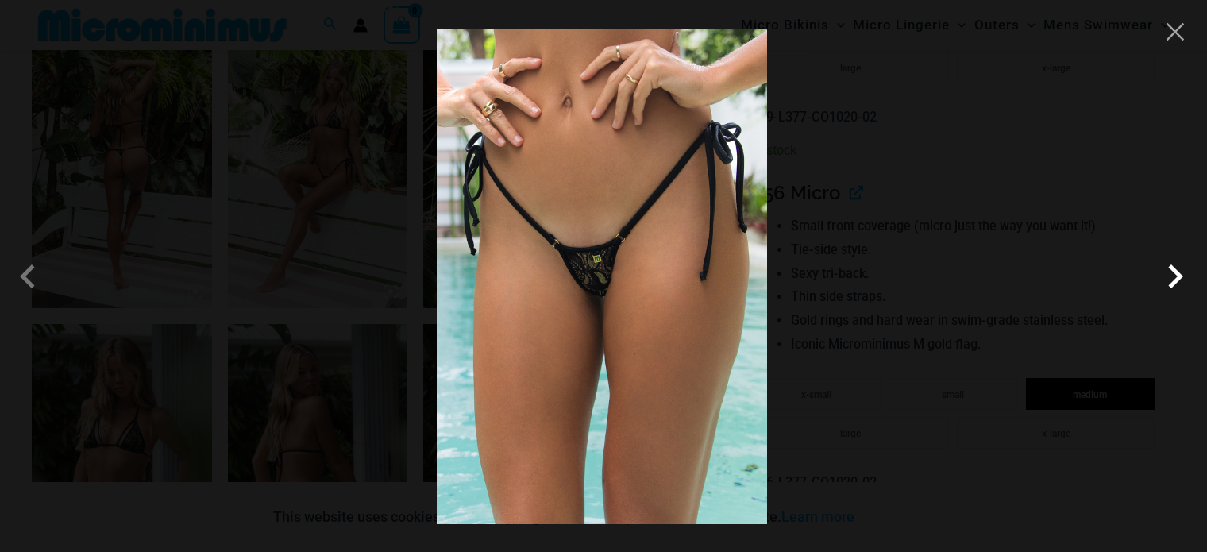
click at [1170, 270] on span at bounding box center [1175, 276] width 48 height 48
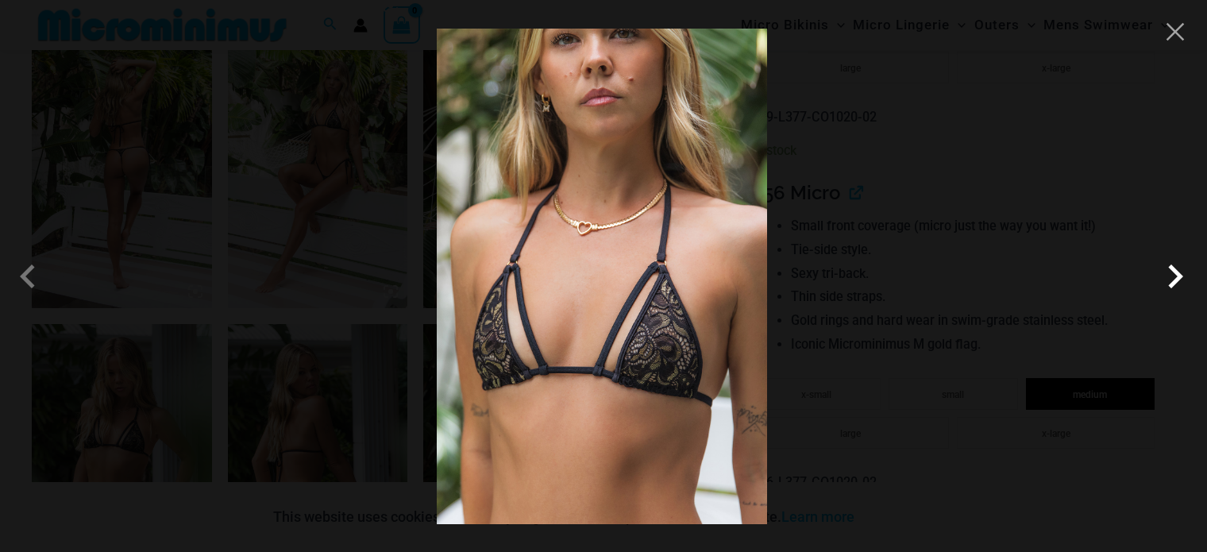
click at [1170, 284] on span at bounding box center [1175, 276] width 48 height 48
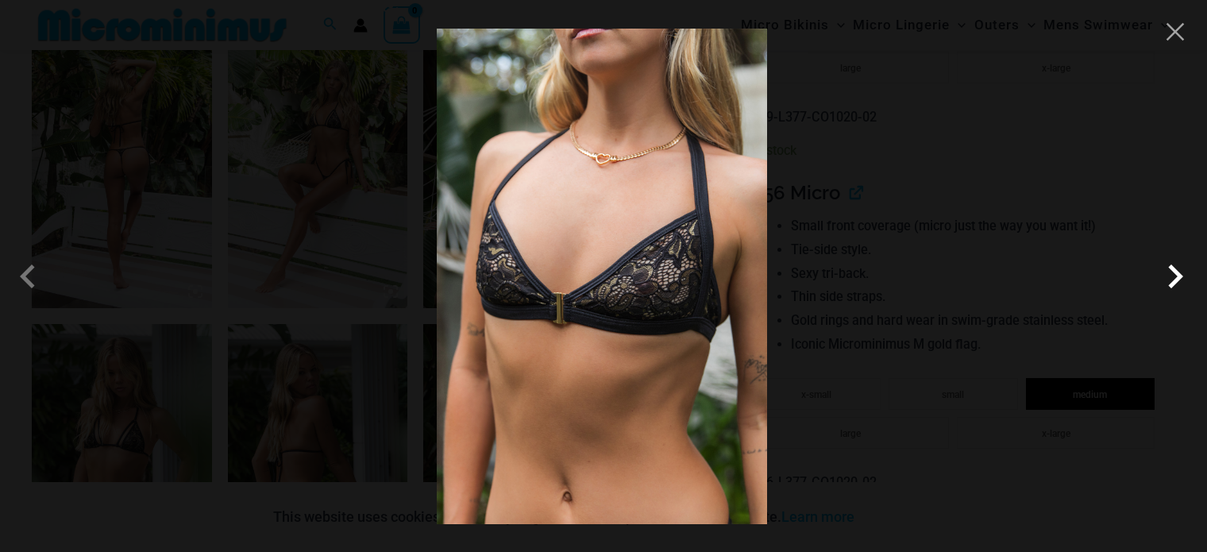
click at [1170, 284] on span at bounding box center [1175, 276] width 48 height 48
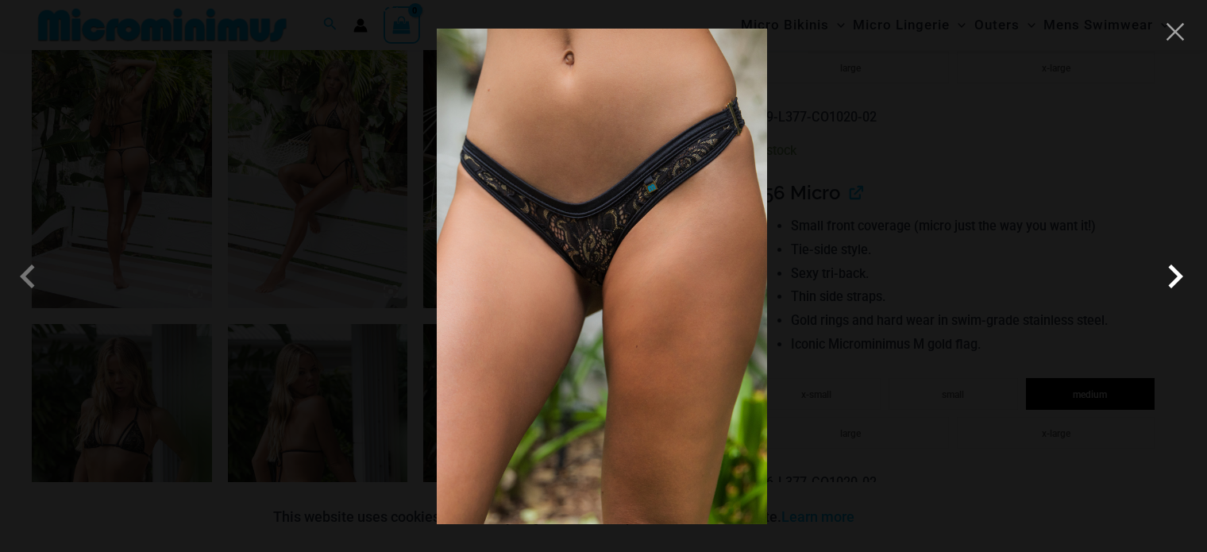
click at [1170, 284] on span at bounding box center [1175, 276] width 48 height 48
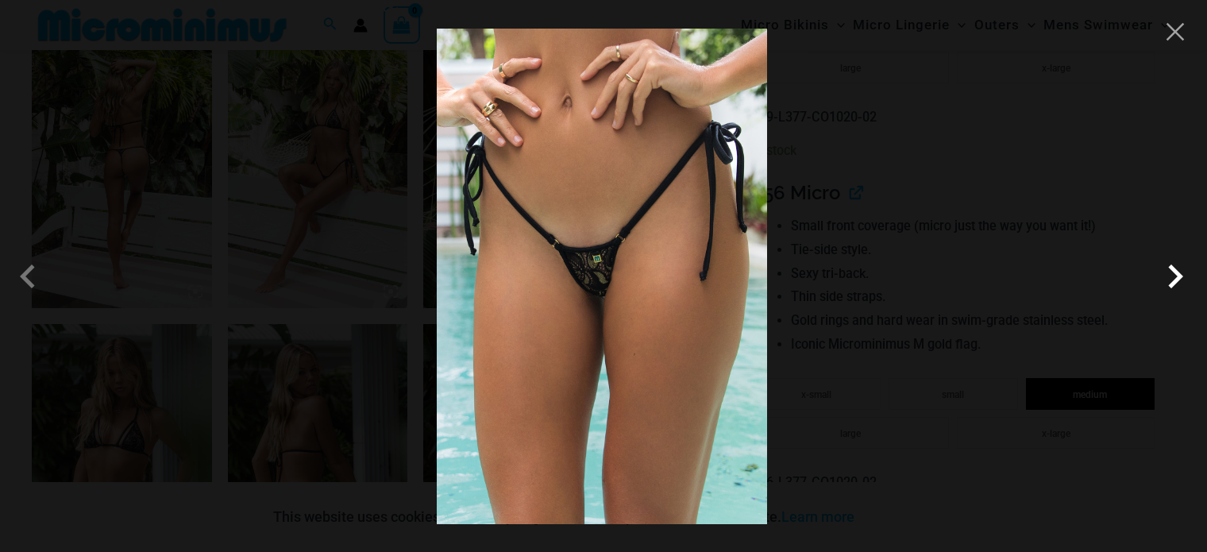
click at [1170, 284] on span at bounding box center [1175, 276] width 48 height 48
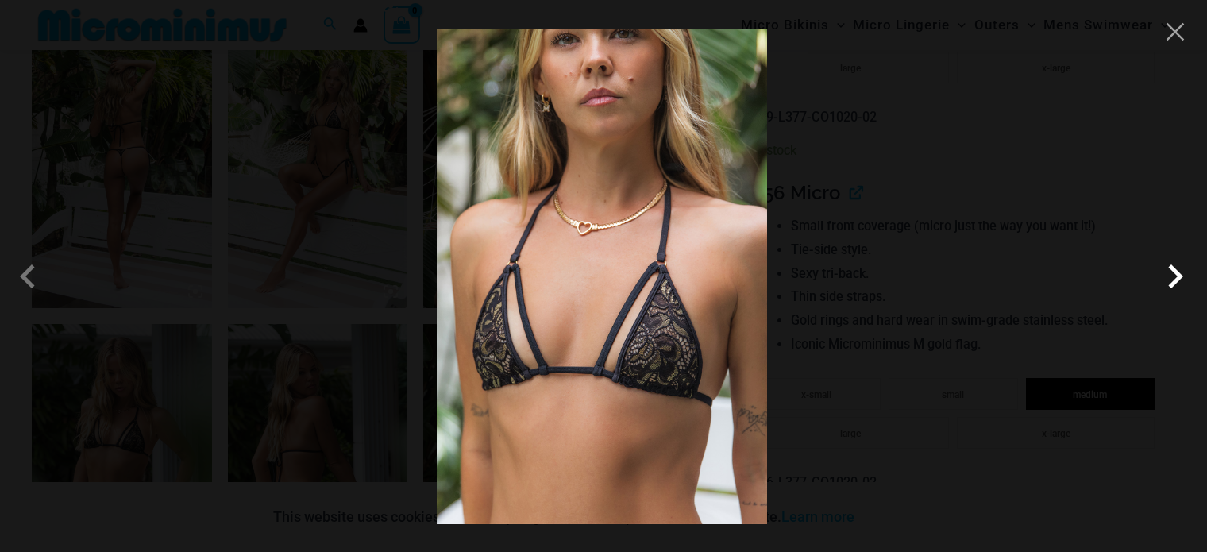
click at [1170, 284] on span at bounding box center [1175, 276] width 48 height 48
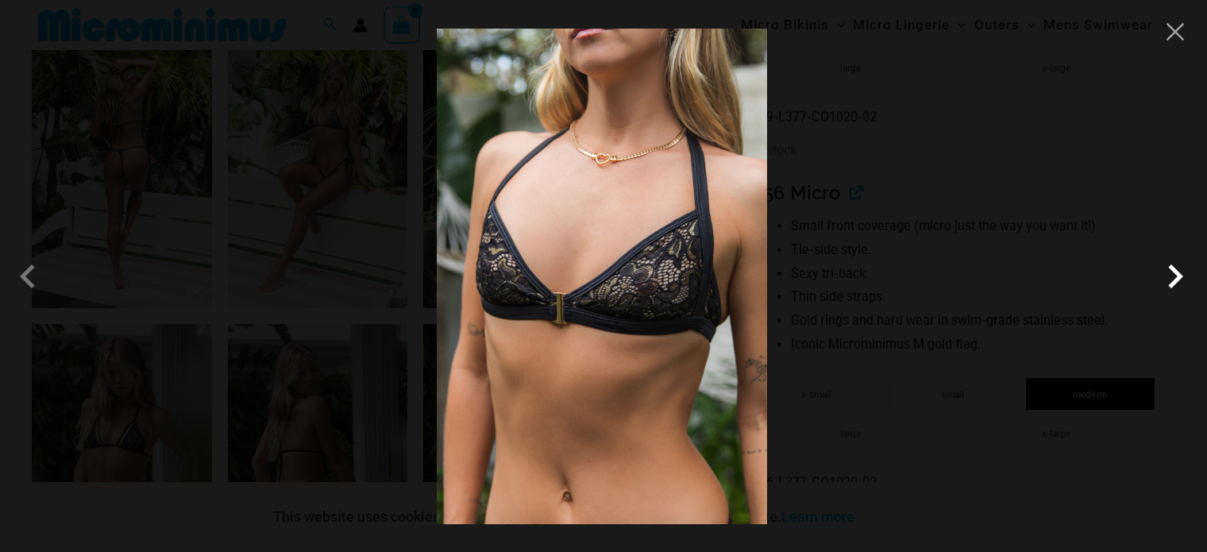
click at [1170, 284] on span at bounding box center [1175, 276] width 48 height 48
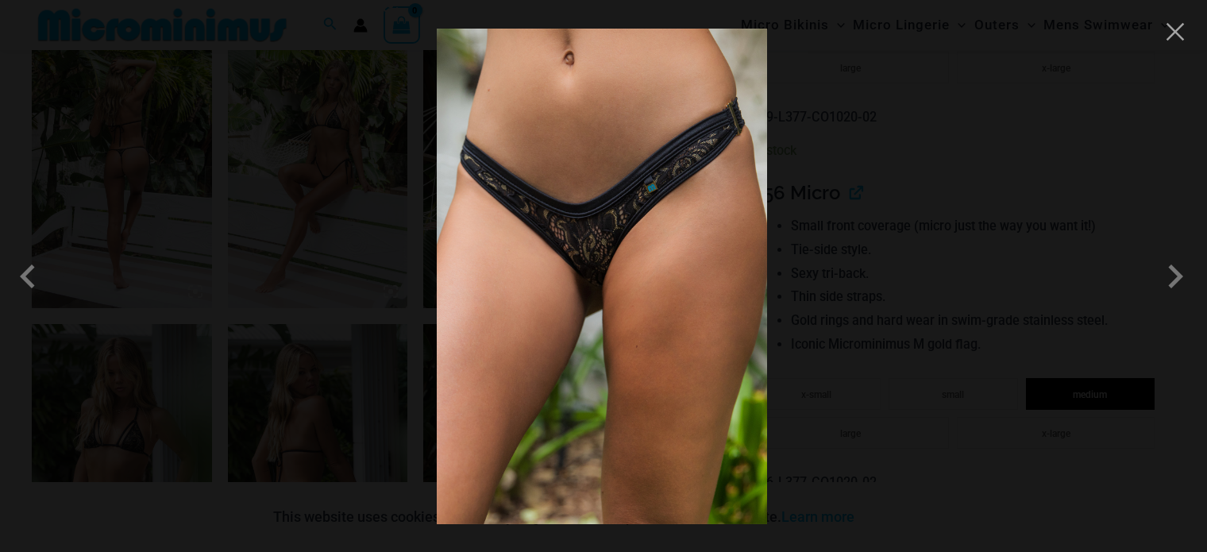
click at [1031, 214] on div at bounding box center [603, 276] width 1207 height 552
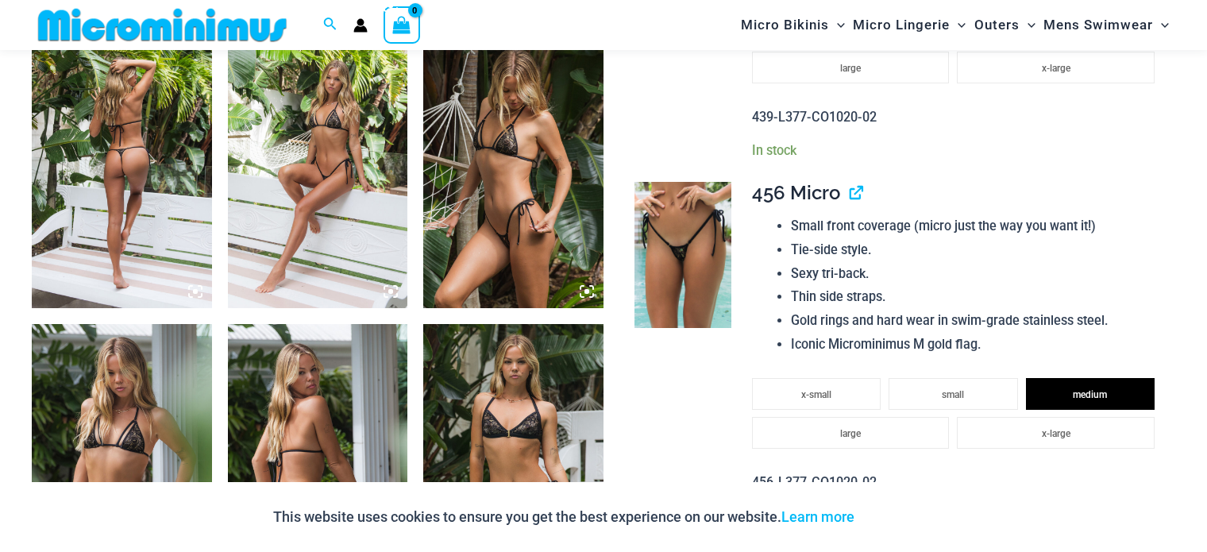
click at [499, 403] on img at bounding box center [513, 459] width 180 height 270
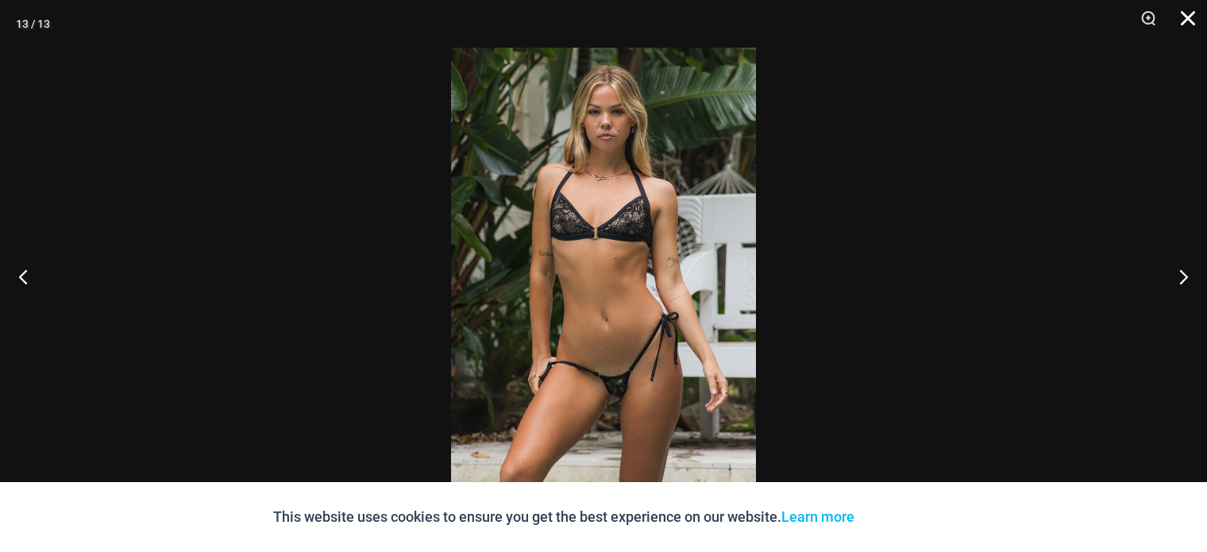
click at [1187, 28] on button "Close" at bounding box center [1182, 24] width 40 height 48
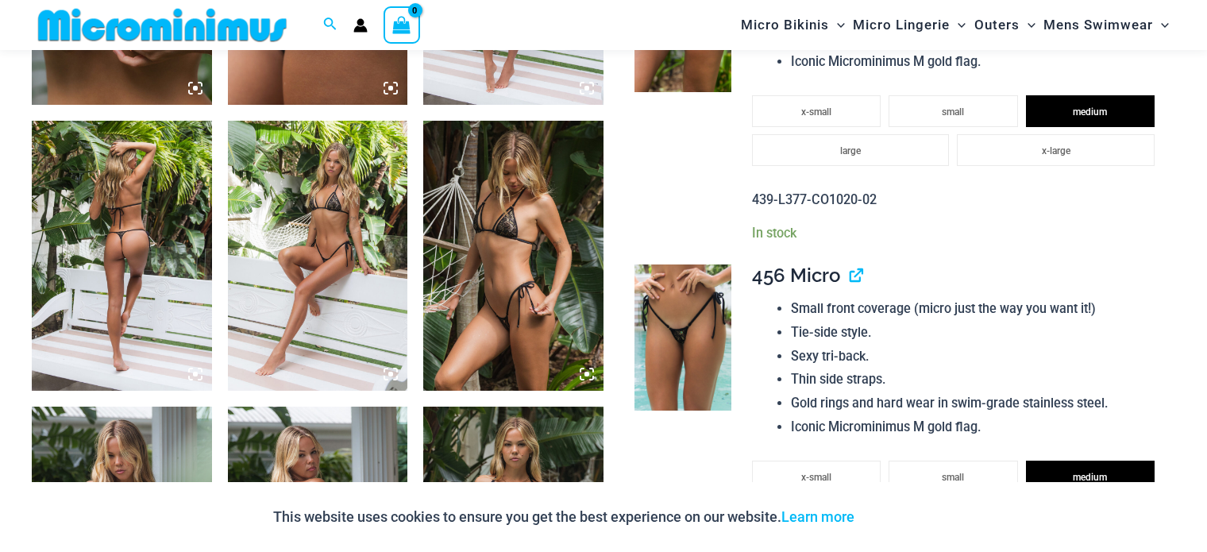
scroll to position [1491, 0]
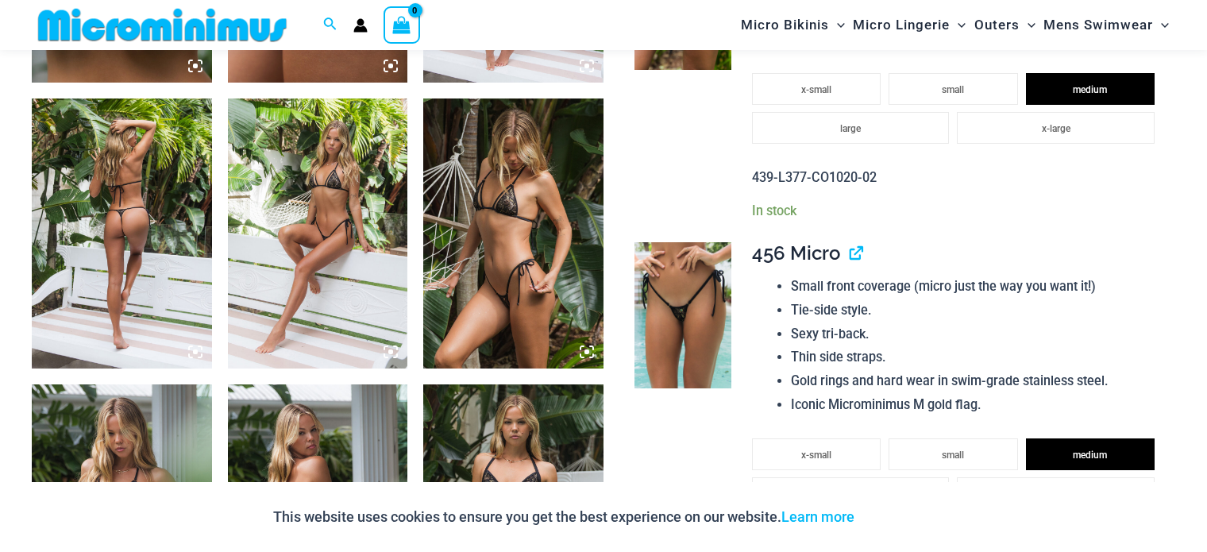
click at [378, 206] on img at bounding box center [318, 233] width 180 height 270
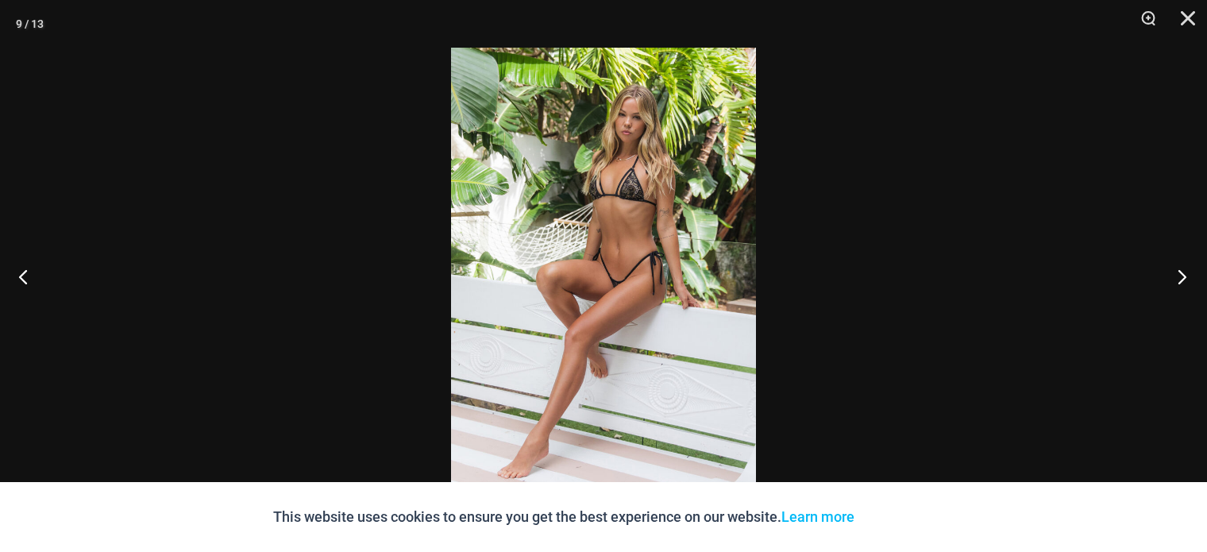
click at [1178, 270] on button "Next" at bounding box center [1177, 276] width 60 height 79
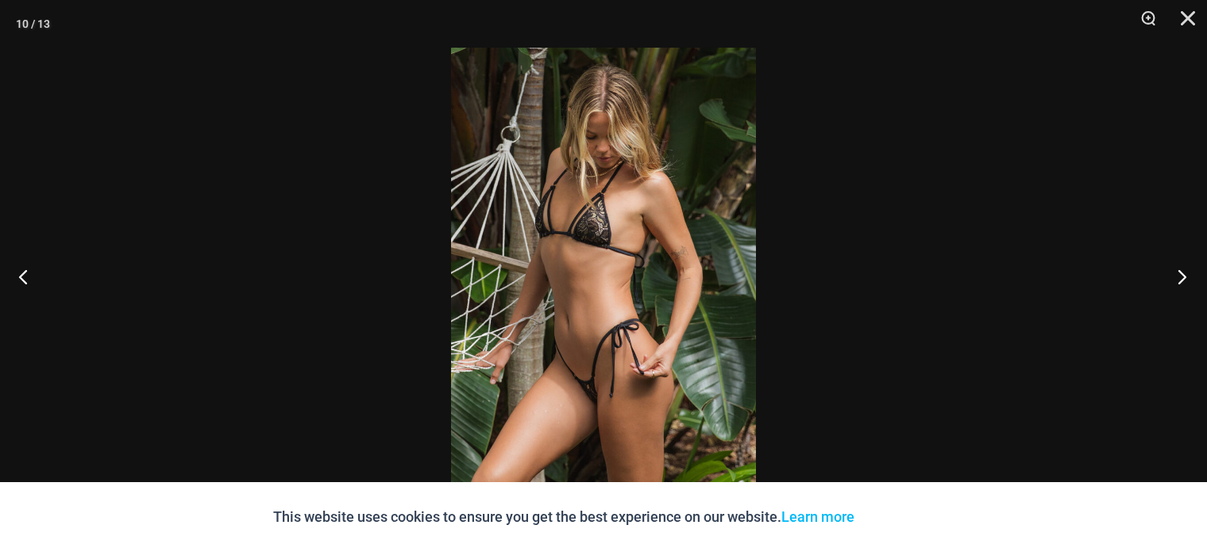
click at [1178, 270] on button "Next" at bounding box center [1177, 276] width 60 height 79
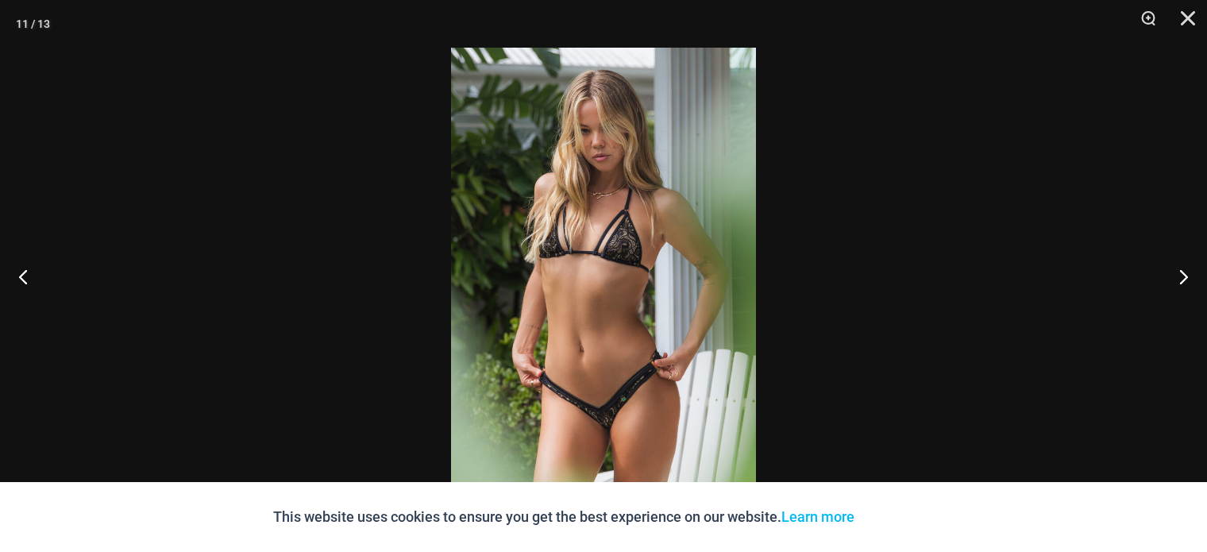
click at [593, 411] on img at bounding box center [603, 276] width 305 height 457
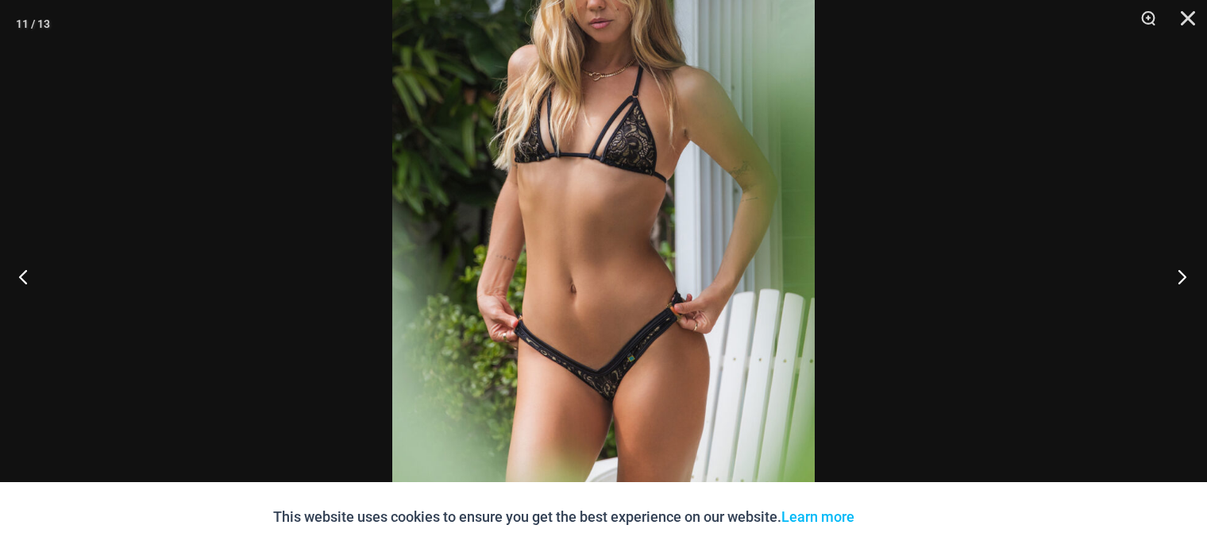
click at [1185, 283] on button "Next" at bounding box center [1177, 276] width 60 height 79
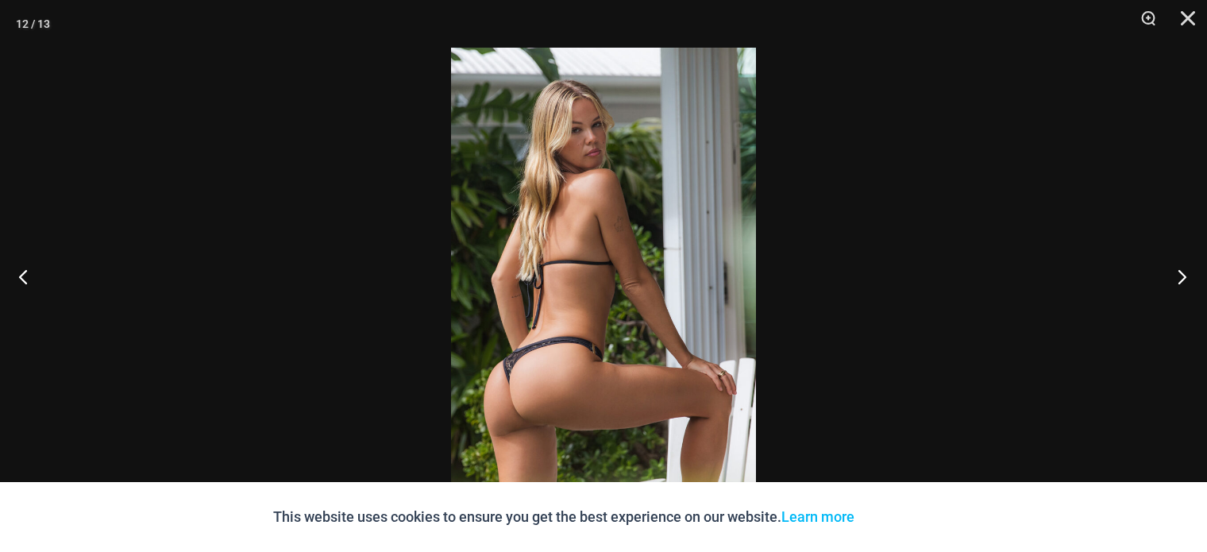
click at [1185, 283] on button "Next" at bounding box center [1177, 276] width 60 height 79
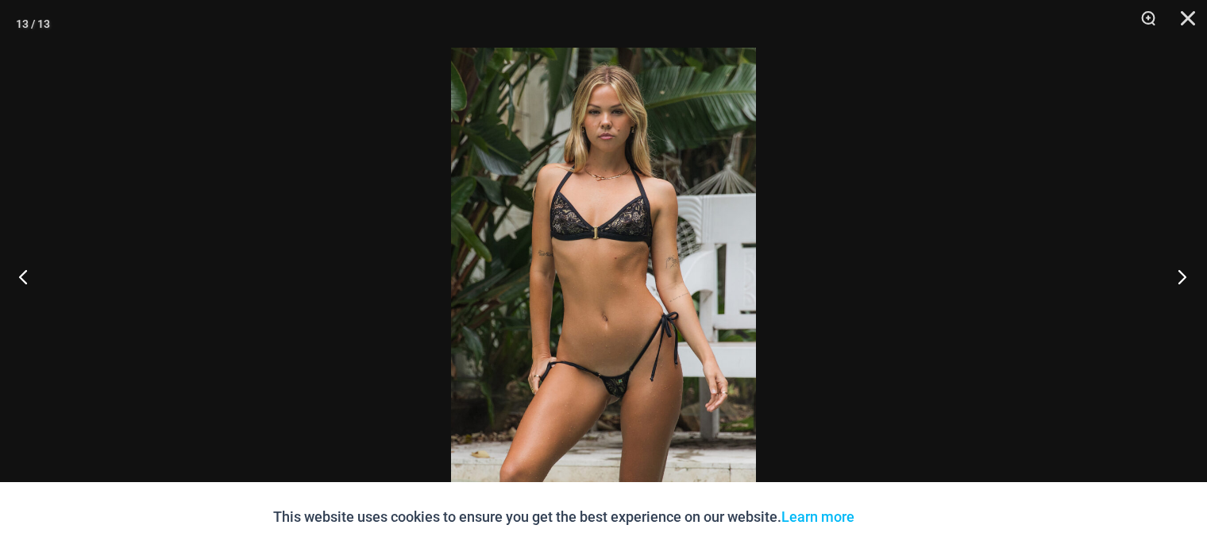
click at [1185, 283] on button "Next" at bounding box center [1177, 276] width 60 height 79
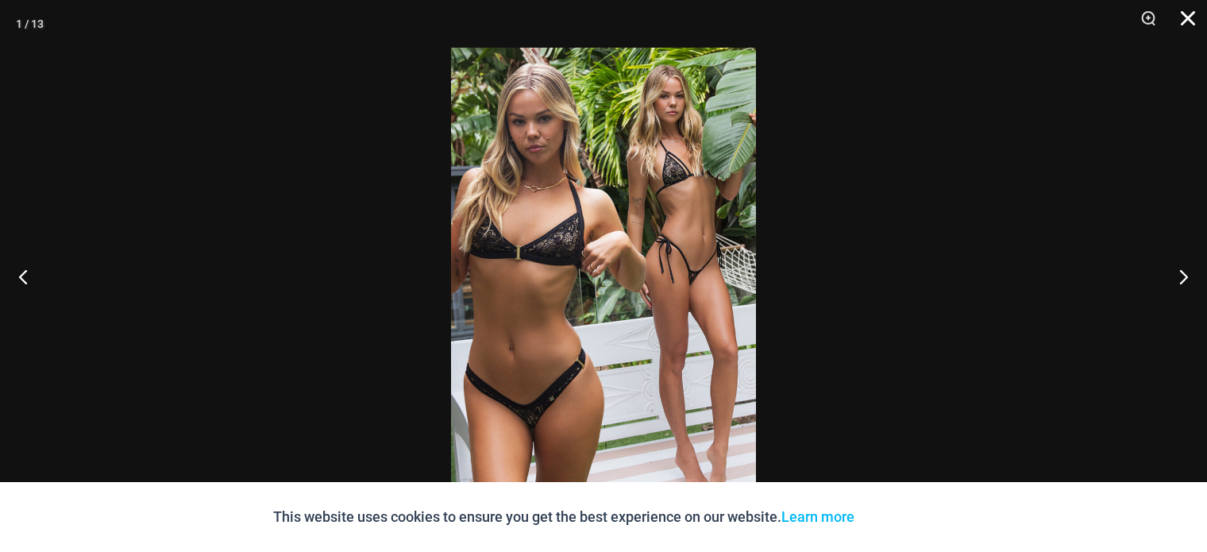
click at [1176, 28] on button "Close" at bounding box center [1182, 24] width 40 height 48
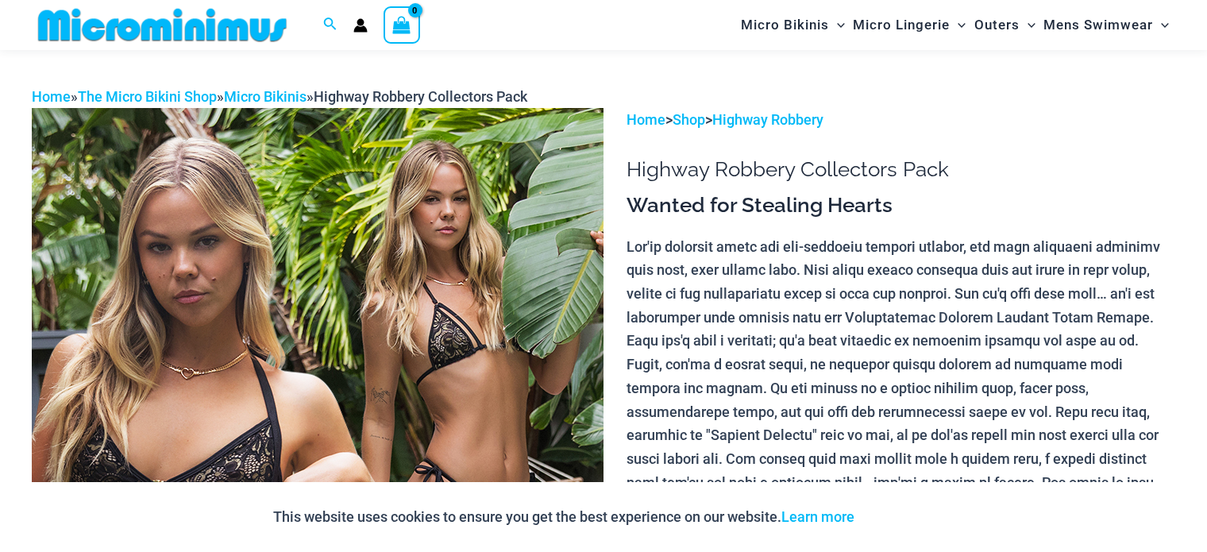
scroll to position [0, 0]
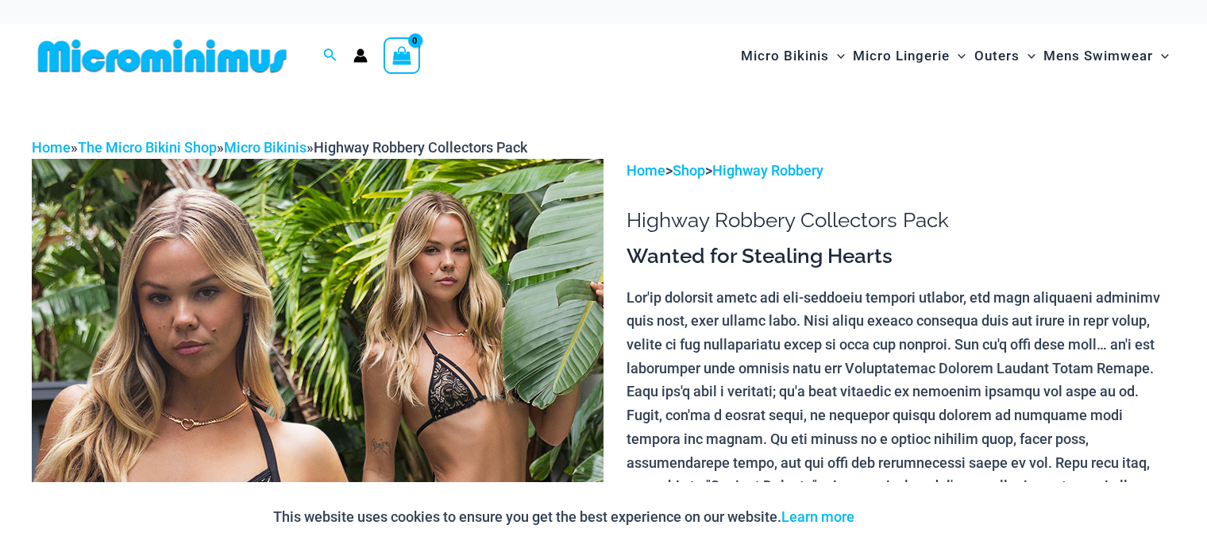
click at [809, 180] on p "Home > Shop > Highway Robbery" at bounding box center [900, 171] width 549 height 24
click at [800, 171] on link "Highway Robbery" at bounding box center [767, 170] width 111 height 17
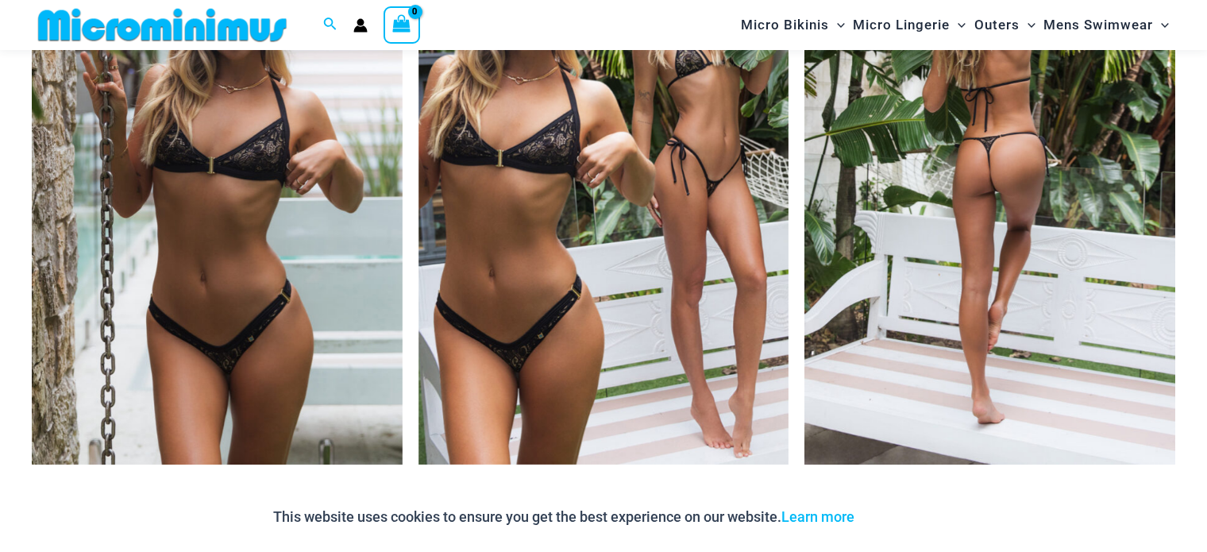
scroll to position [333, 0]
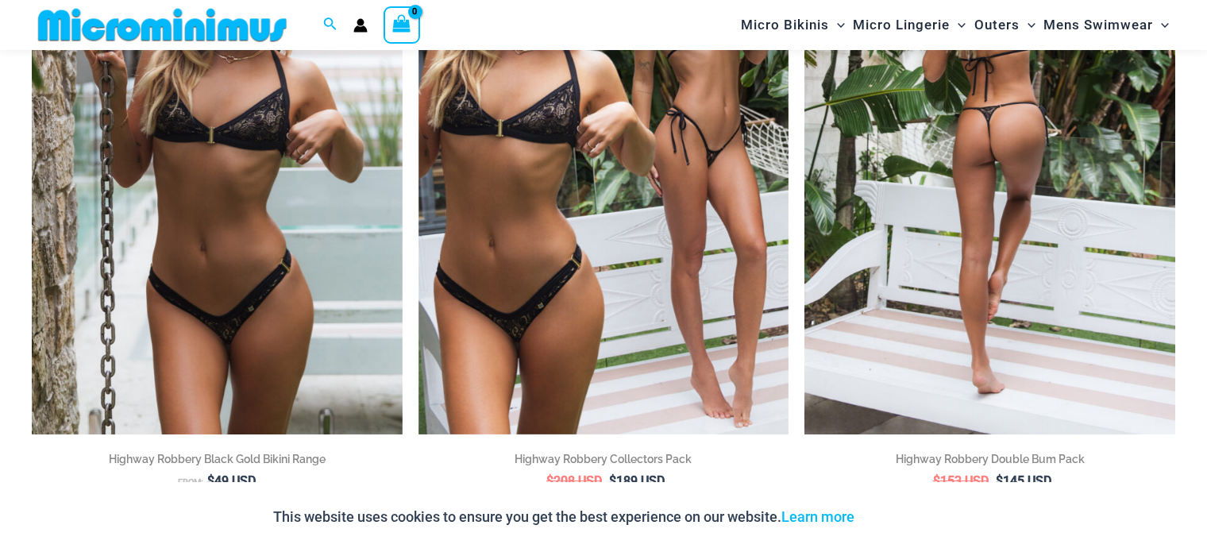
click at [1005, 199] on img at bounding box center [989, 157] width 371 height 556
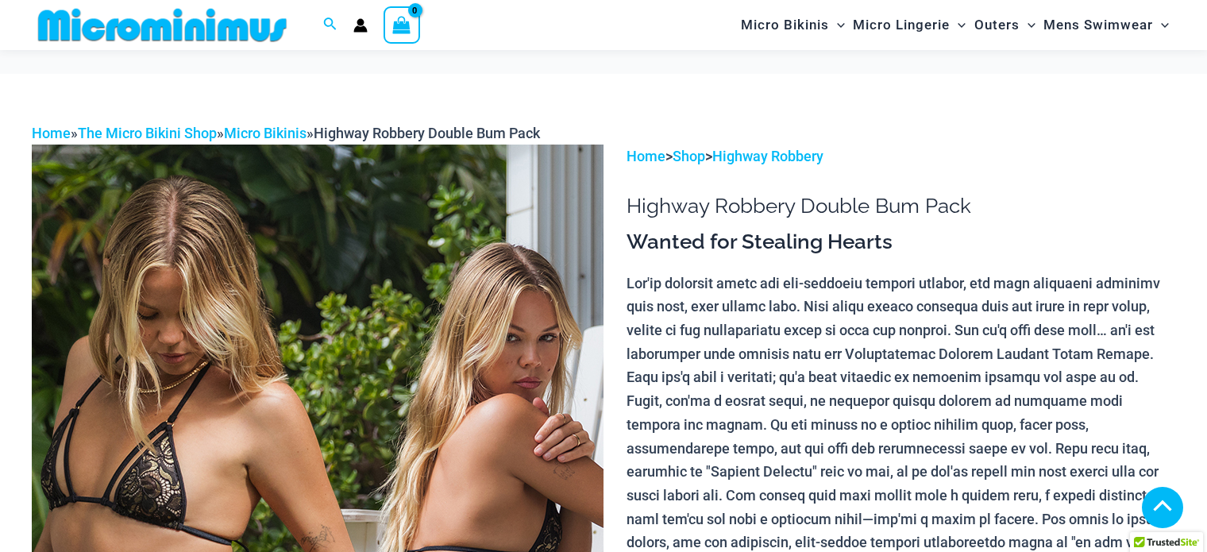
scroll to position [1106, 0]
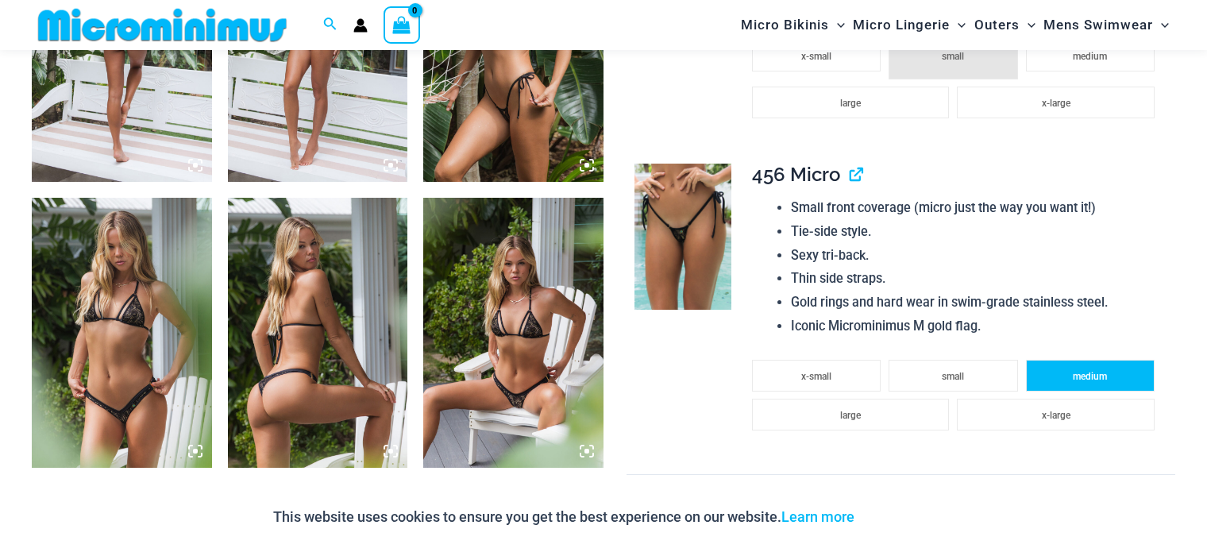
click at [1058, 372] on li "medium" at bounding box center [1090, 376] width 129 height 32
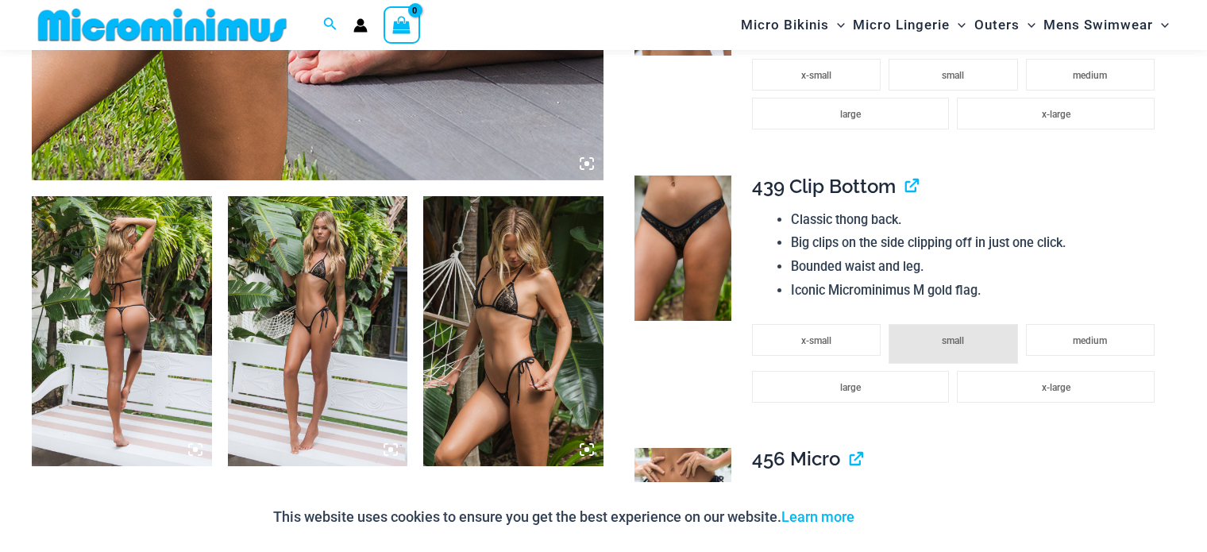
scroll to position [810, 0]
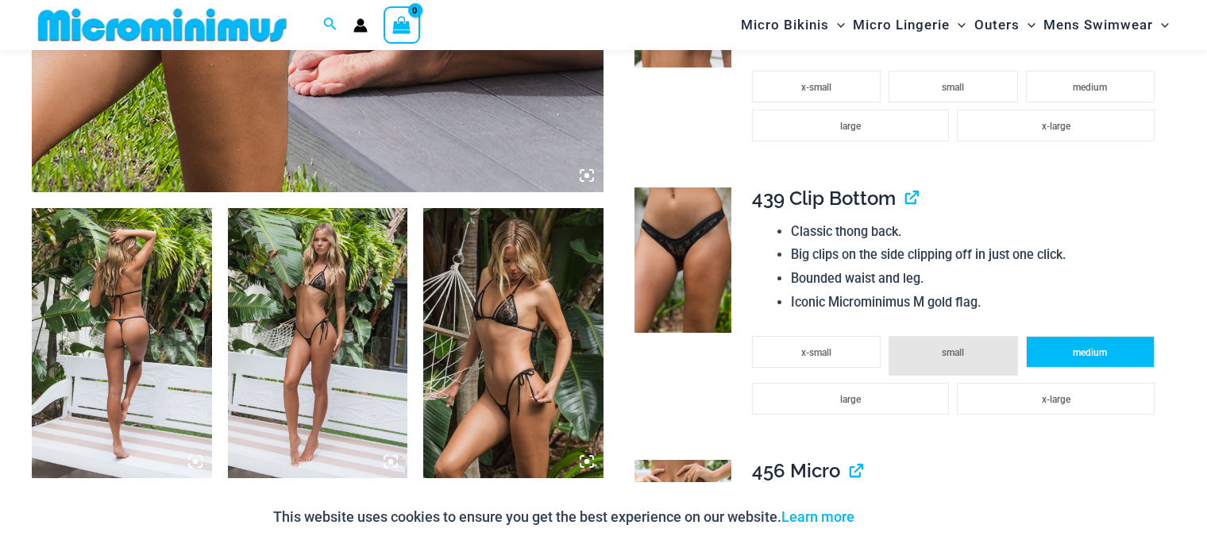
click at [1070, 352] on li "medium" at bounding box center [1090, 352] width 129 height 32
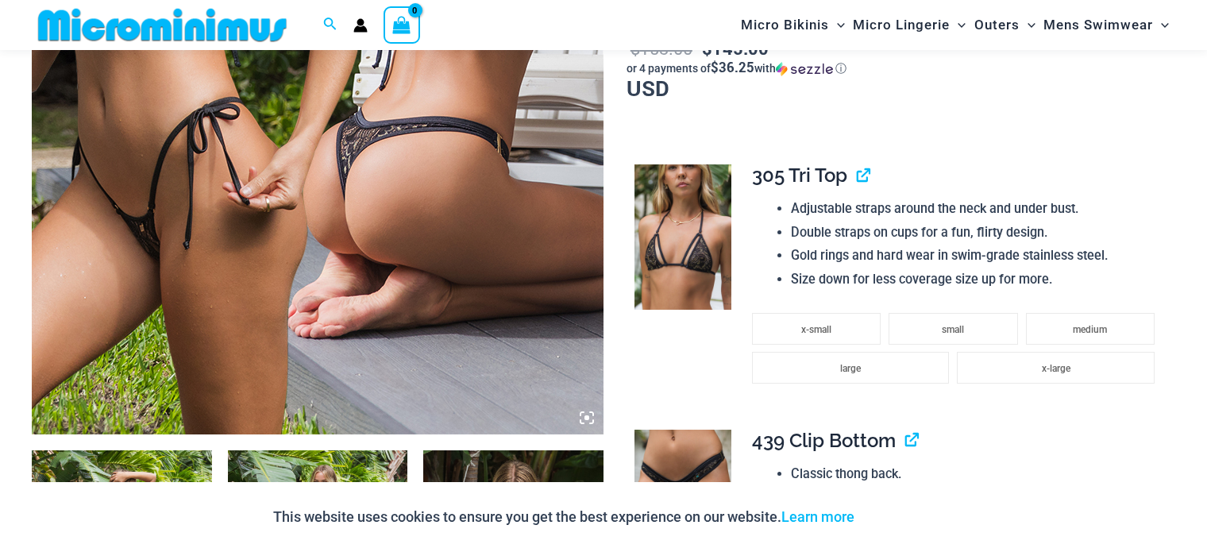
scroll to position [566, 0]
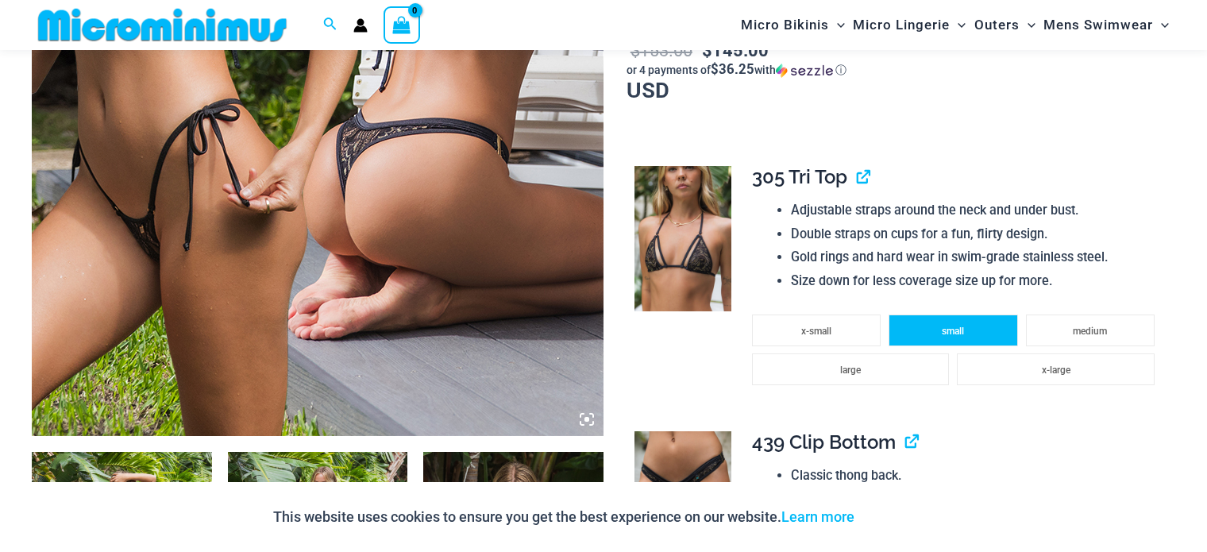
click at [961, 322] on li "small" at bounding box center [953, 330] width 129 height 32
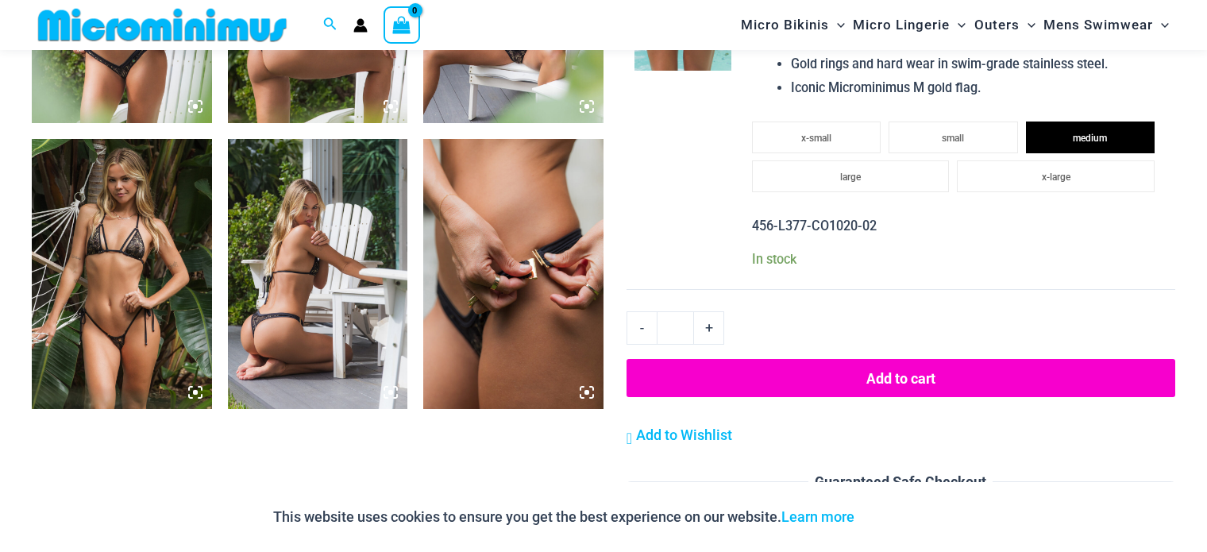
scroll to position [1461, 0]
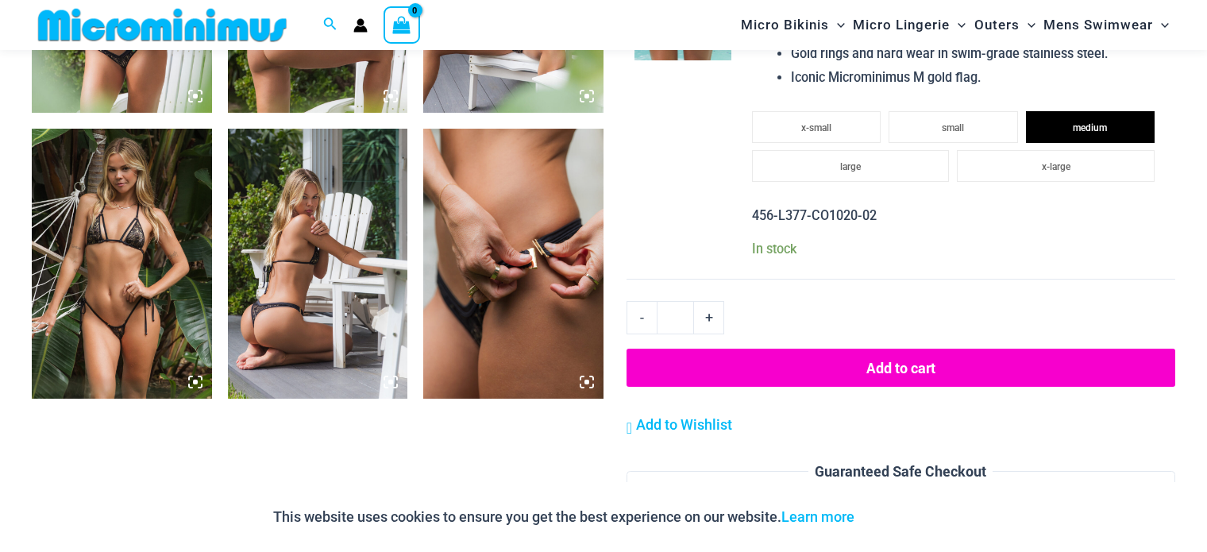
click at [64, 244] on img at bounding box center [122, 264] width 180 height 270
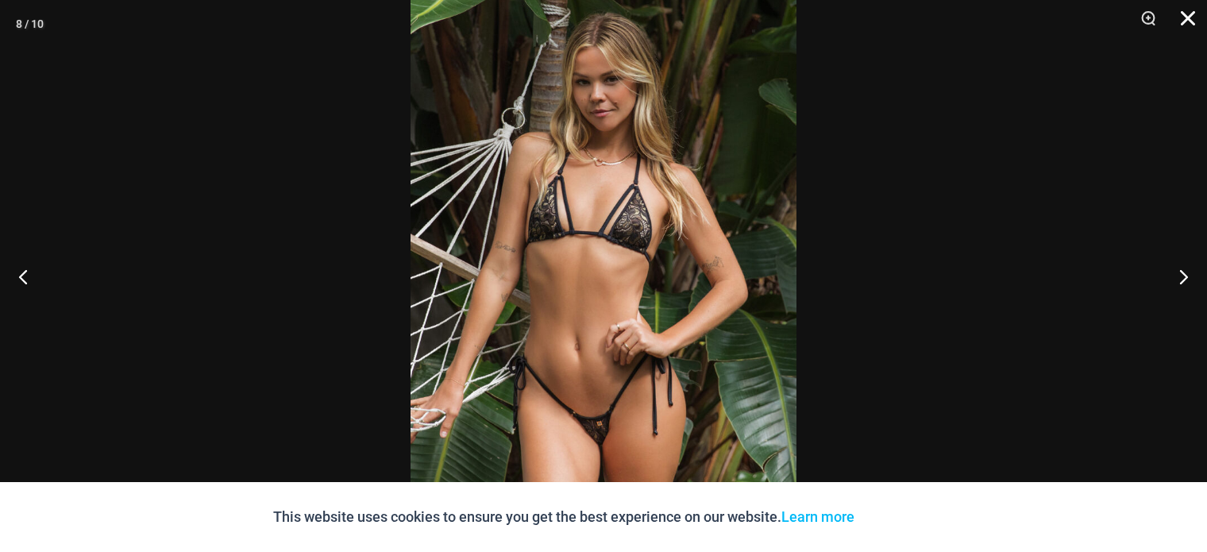
click at [1192, 22] on button "Close" at bounding box center [1182, 24] width 40 height 48
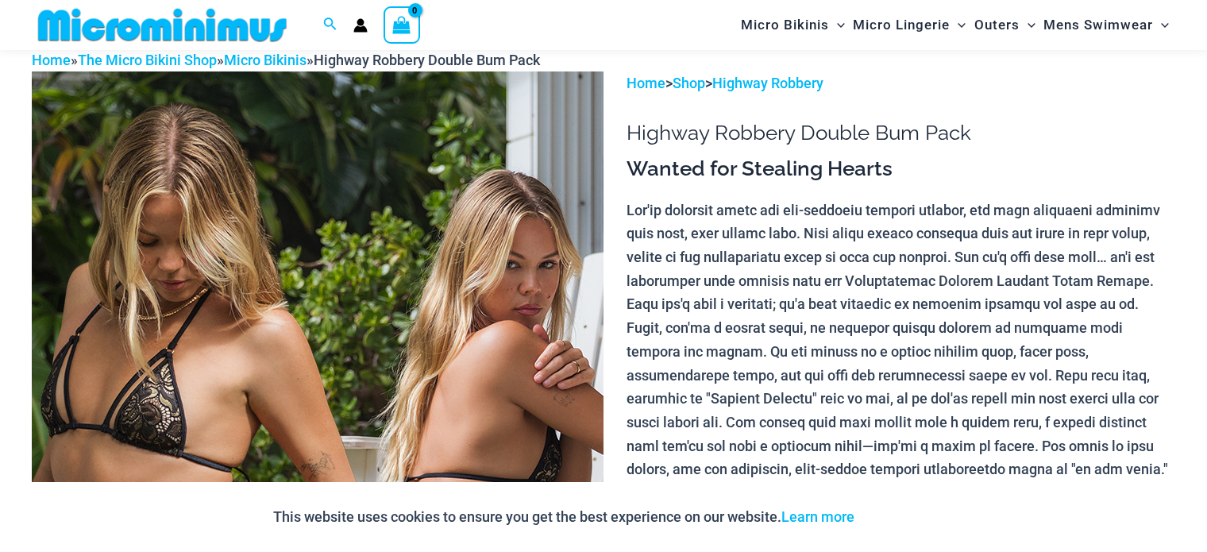
scroll to position [54, 0]
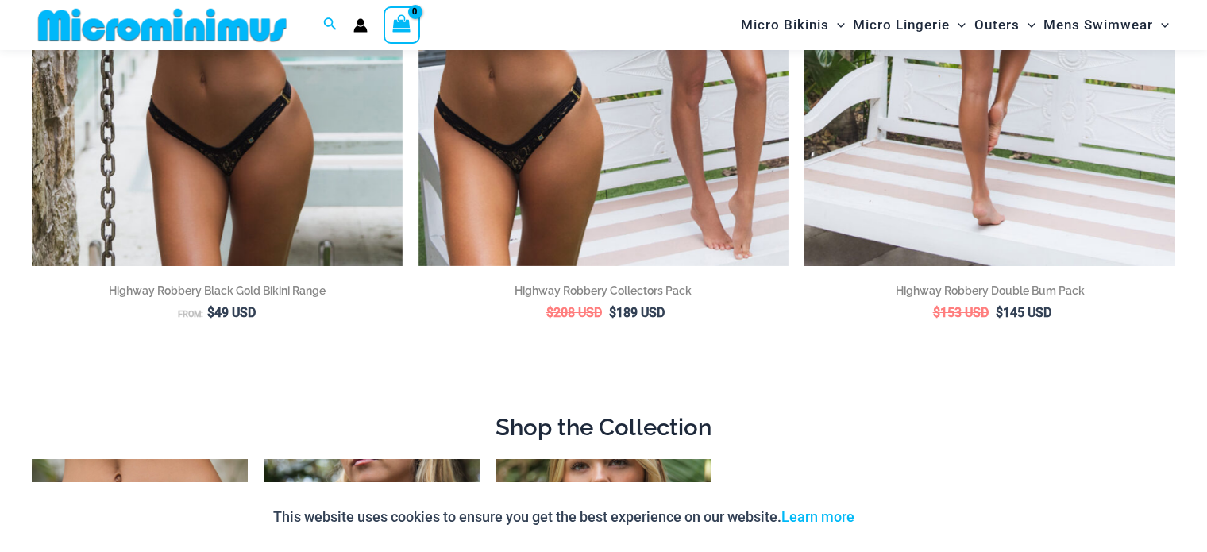
scroll to position [502, 0]
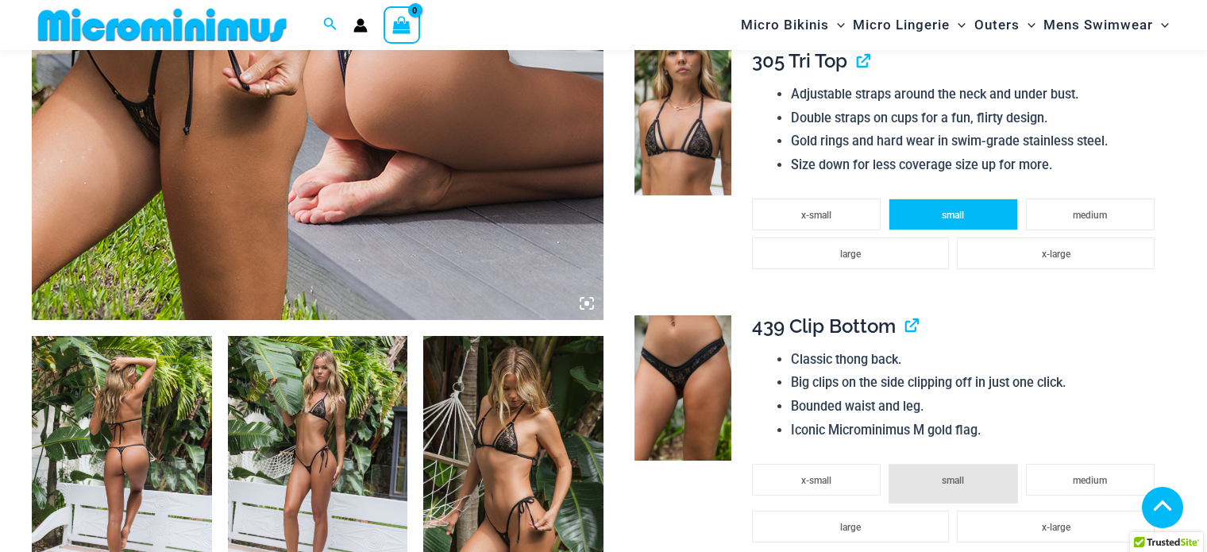
scroll to position [631, 0]
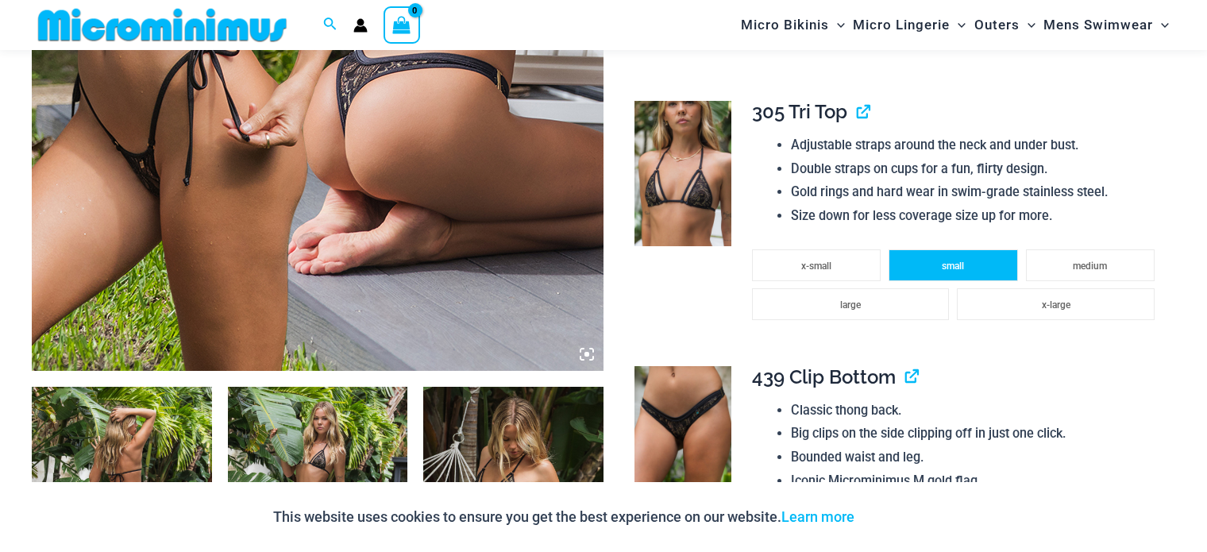
click at [947, 260] on span "small" at bounding box center [953, 265] width 22 height 11
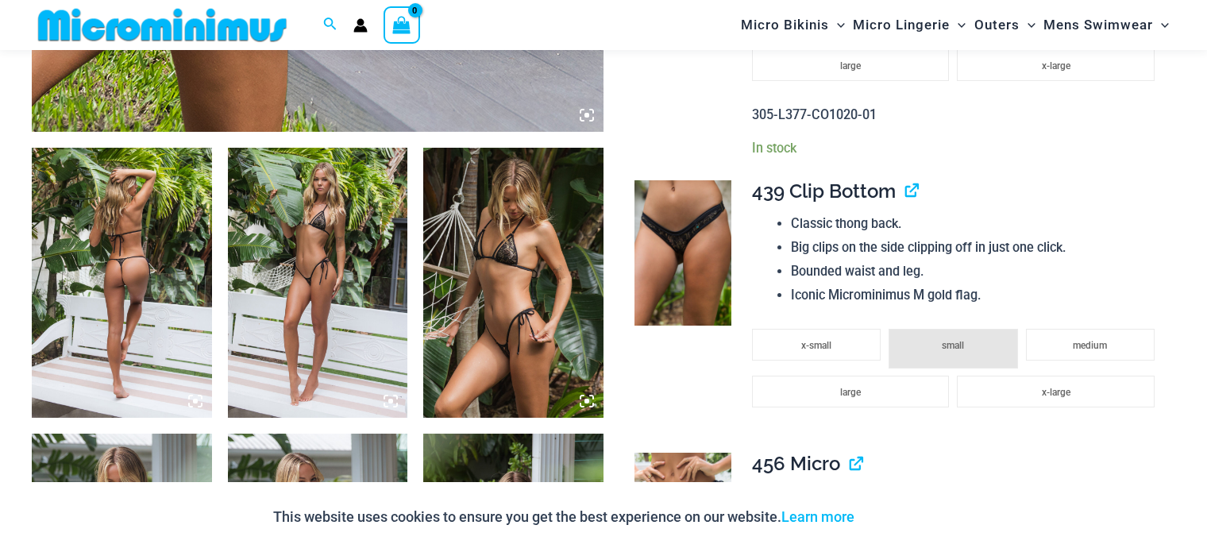
scroll to position [881, 0]
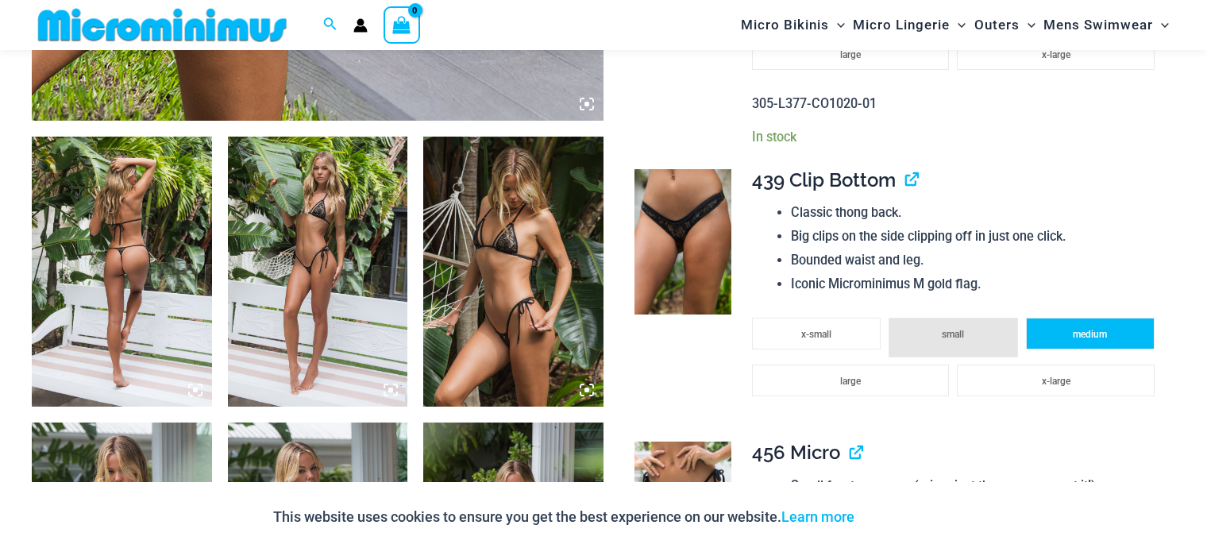
click at [1057, 326] on li "medium" at bounding box center [1090, 334] width 129 height 32
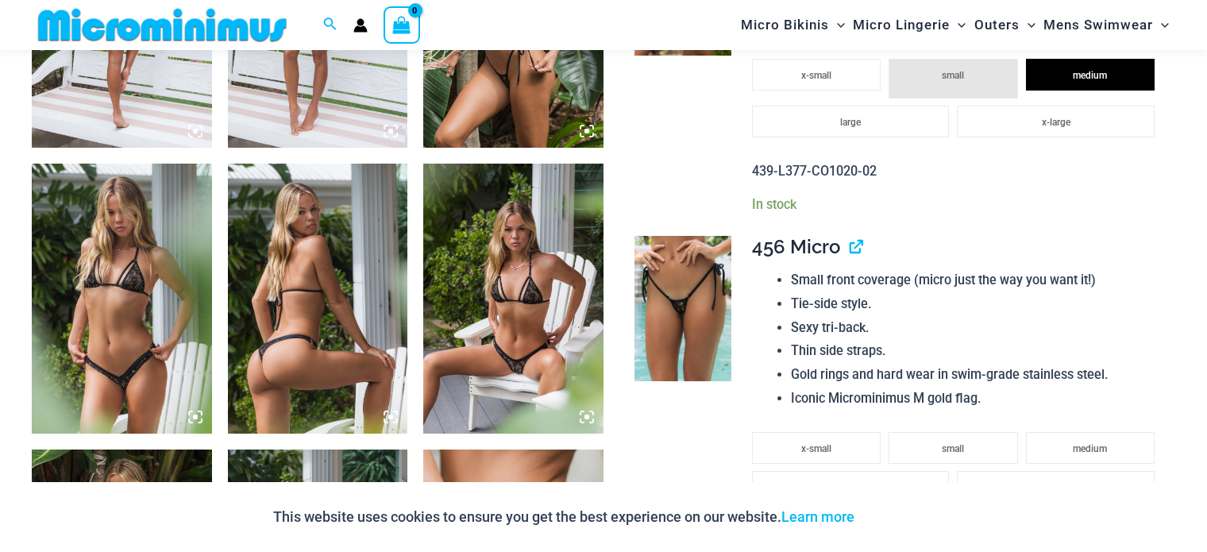
scroll to position [1140, 0]
click at [1075, 443] on span "medium" at bounding box center [1090, 448] width 34 height 11
click at [703, 287] on img at bounding box center [682, 308] width 97 height 145
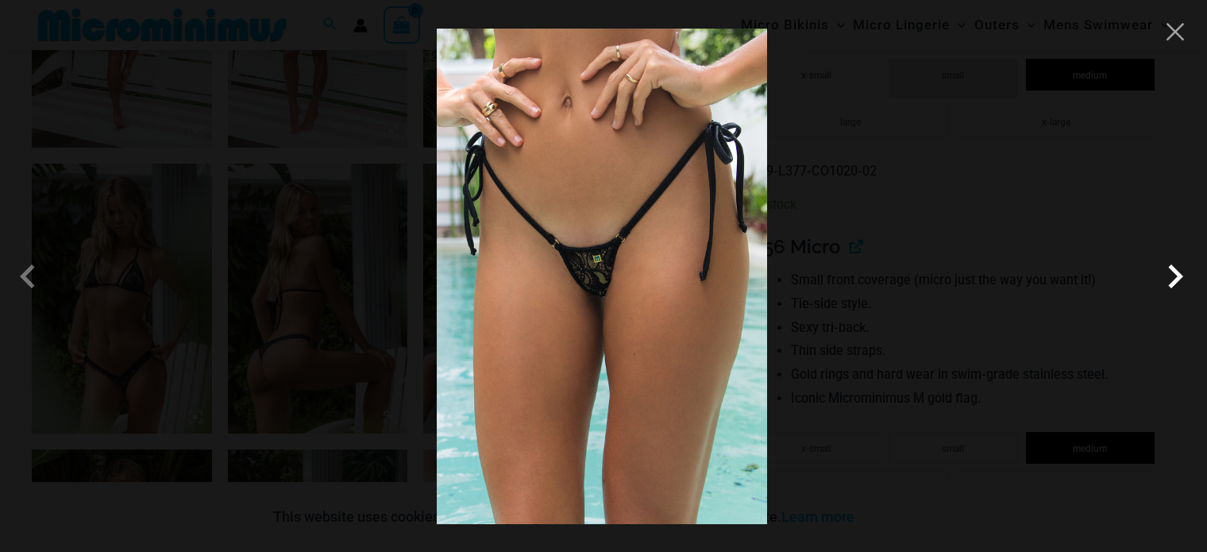
click at [1162, 270] on span at bounding box center [1175, 276] width 48 height 48
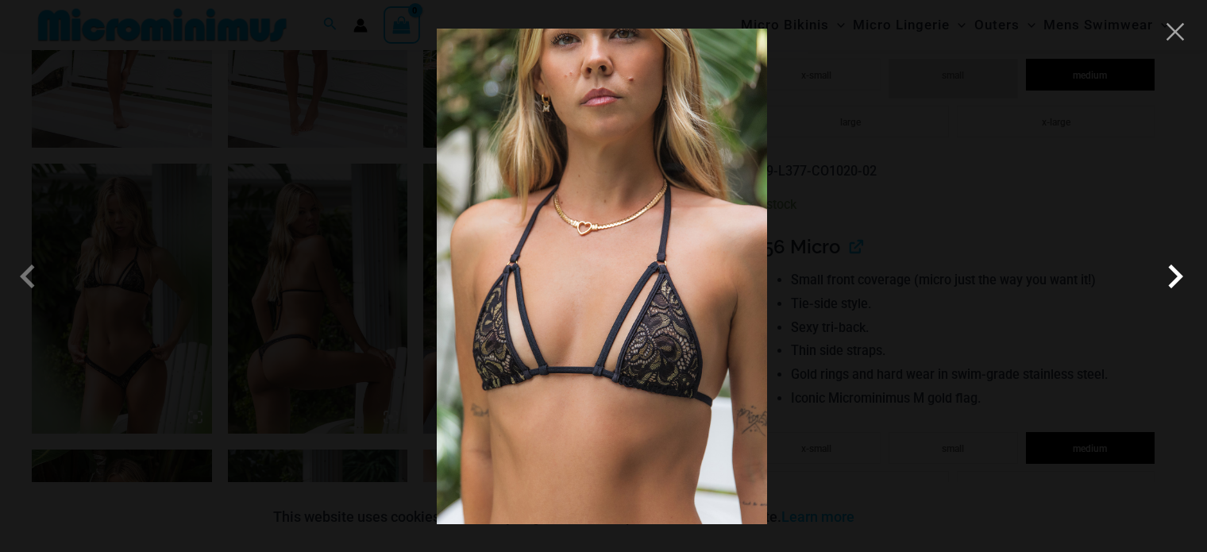
click at [1162, 270] on span at bounding box center [1175, 276] width 48 height 48
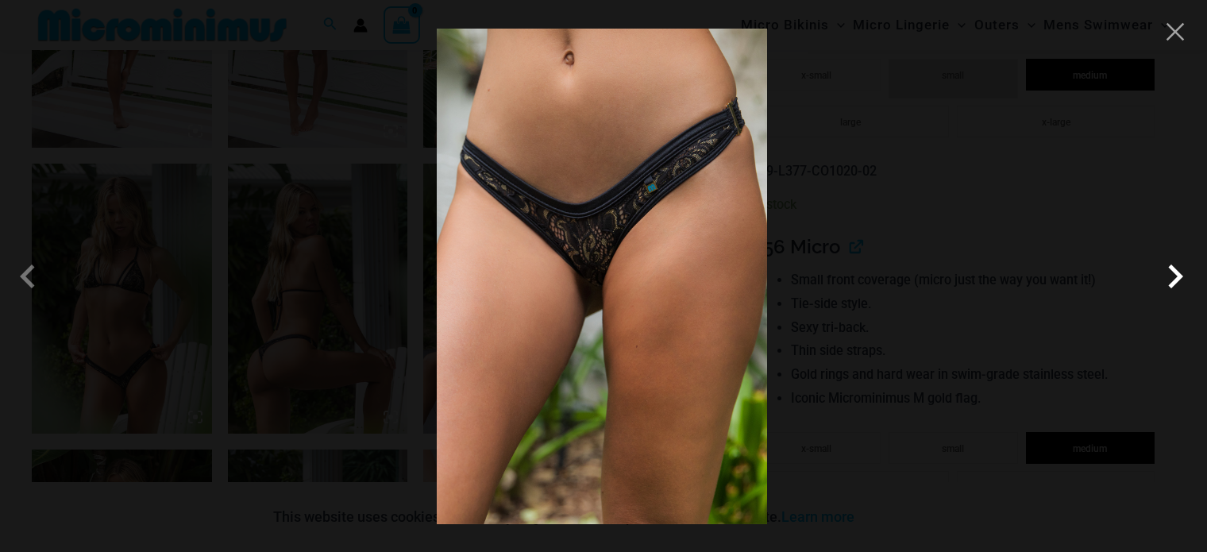
click at [1162, 270] on span at bounding box center [1175, 276] width 48 height 48
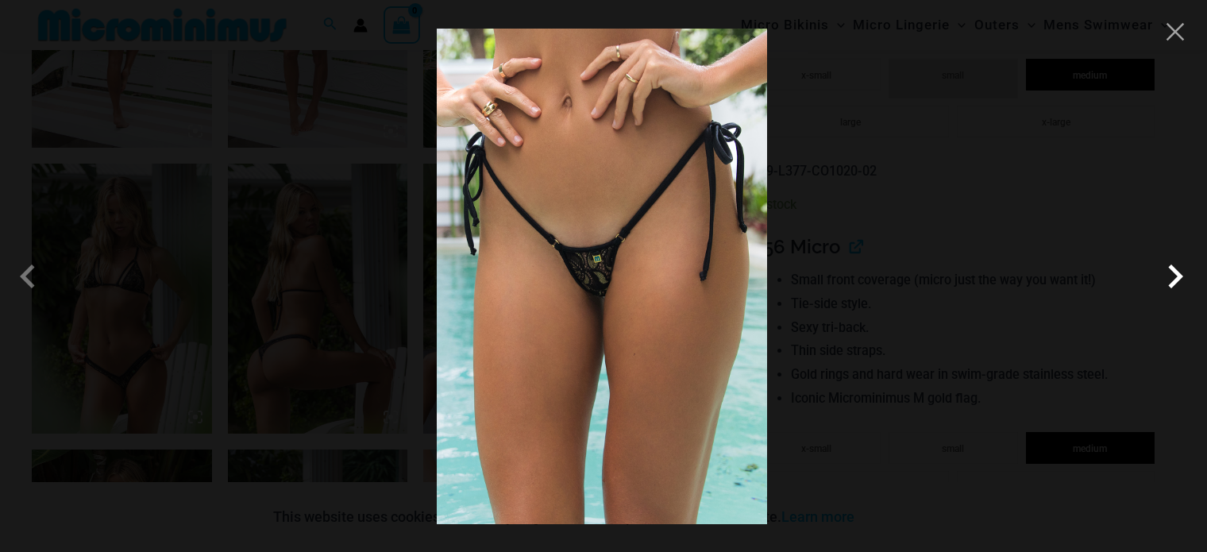
click at [1162, 270] on span at bounding box center [1175, 276] width 48 height 48
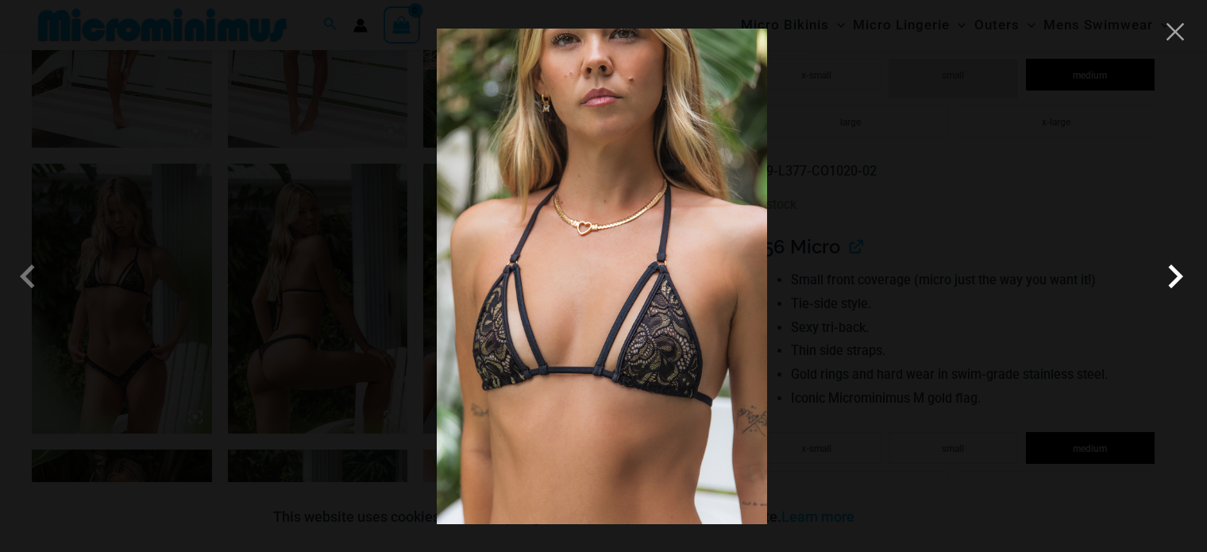
click at [1162, 270] on span at bounding box center [1175, 276] width 48 height 48
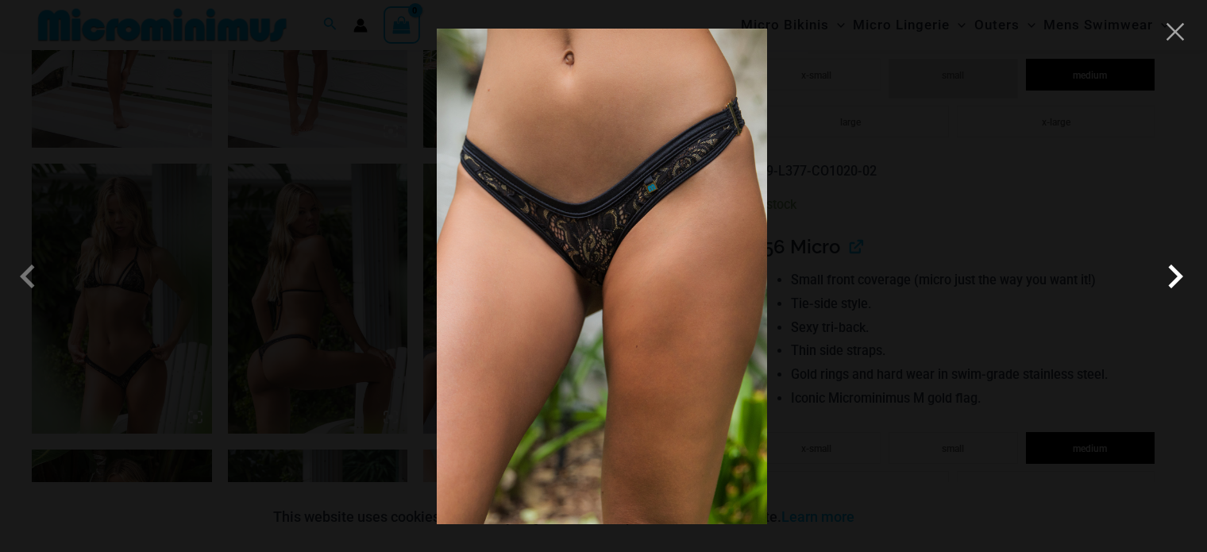
click at [1162, 270] on span at bounding box center [1175, 276] width 48 height 48
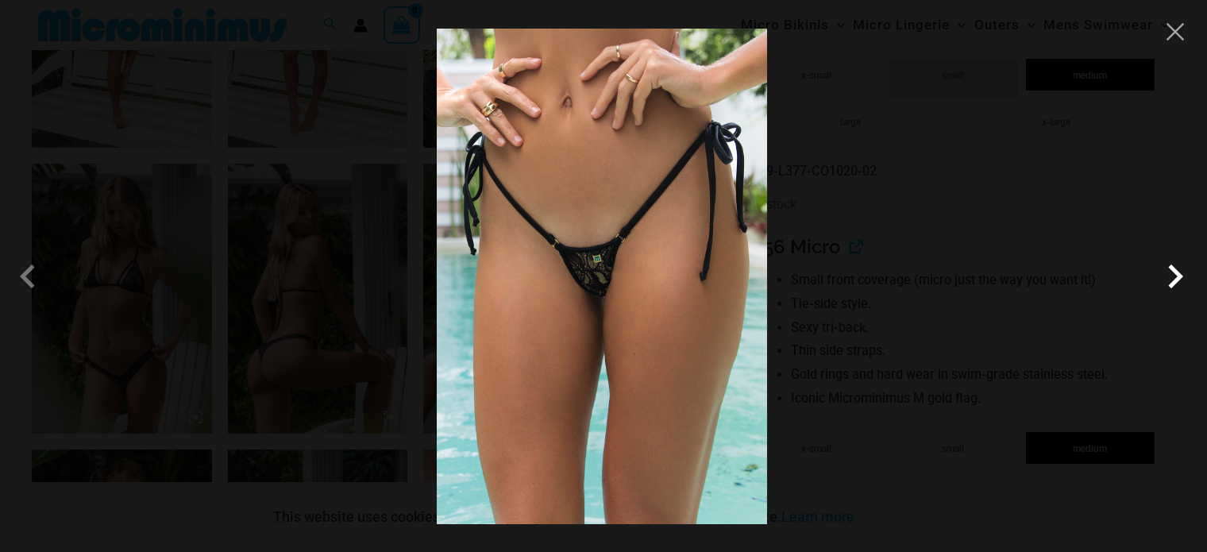
click at [1162, 270] on span at bounding box center [1175, 276] width 48 height 48
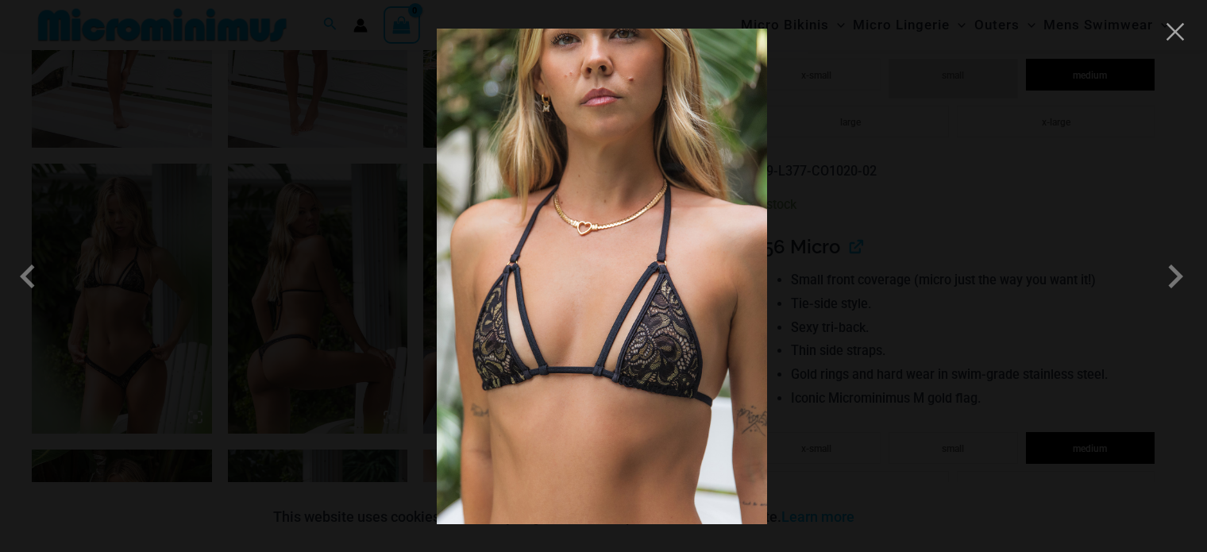
click at [1012, 174] on div at bounding box center [603, 276] width 1207 height 552
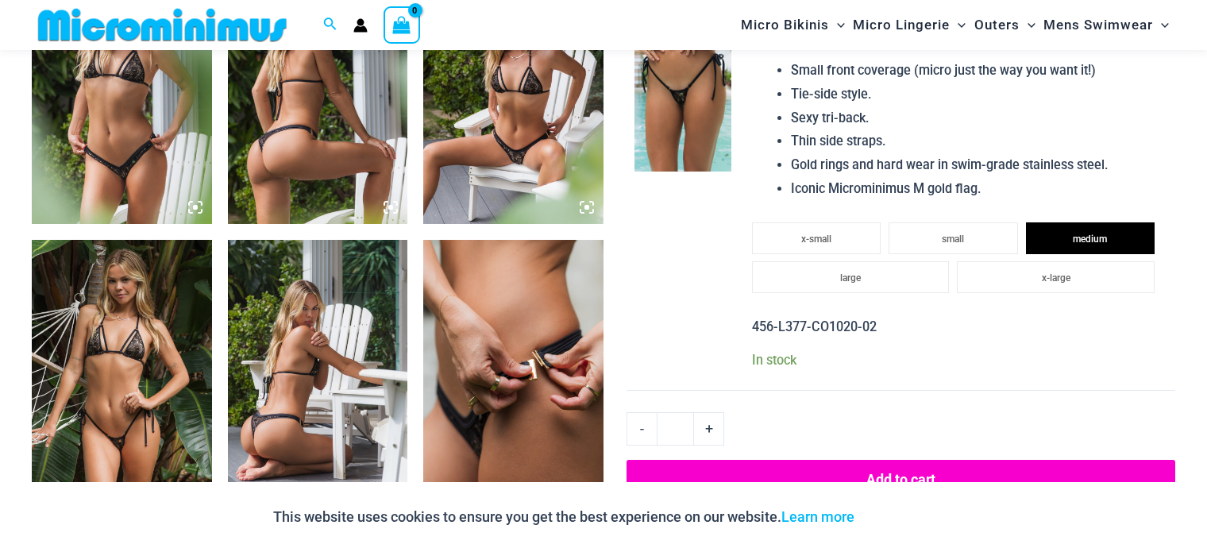
scroll to position [1350, 0]
click at [877, 465] on button "Add to cart" at bounding box center [900, 480] width 549 height 40
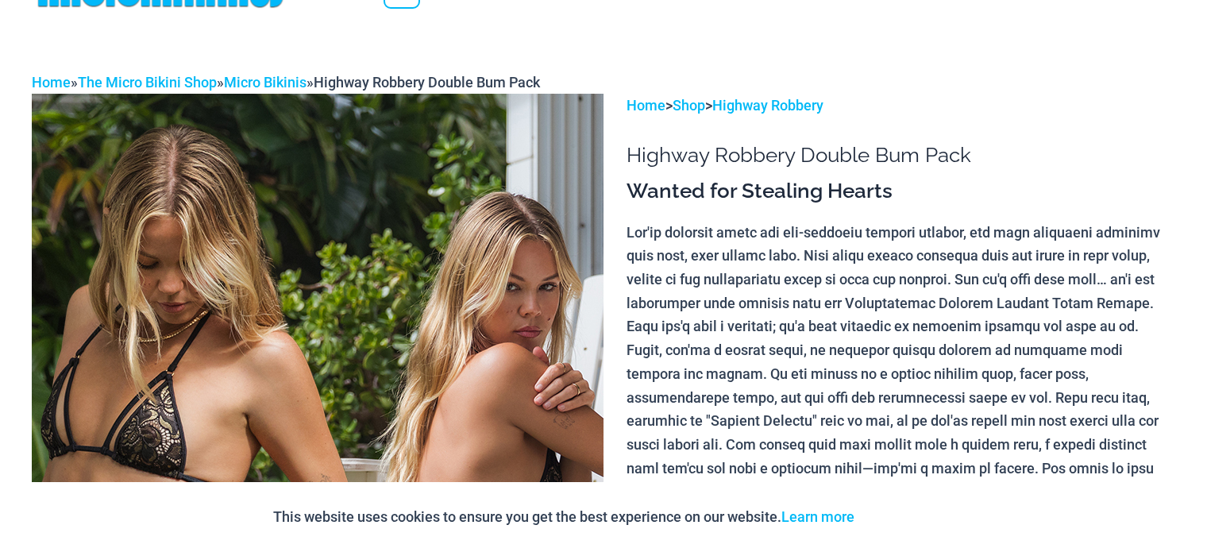
scroll to position [0, 0]
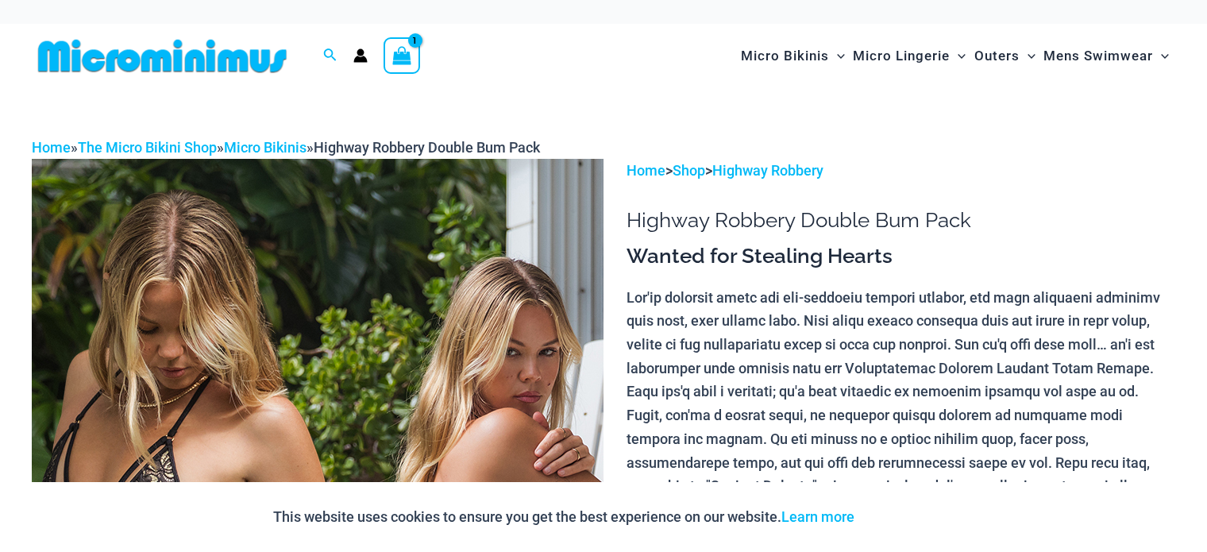
click at [399, 57] on icon "View Shopping Cart, 1 items" at bounding box center [402, 56] width 18 height 18
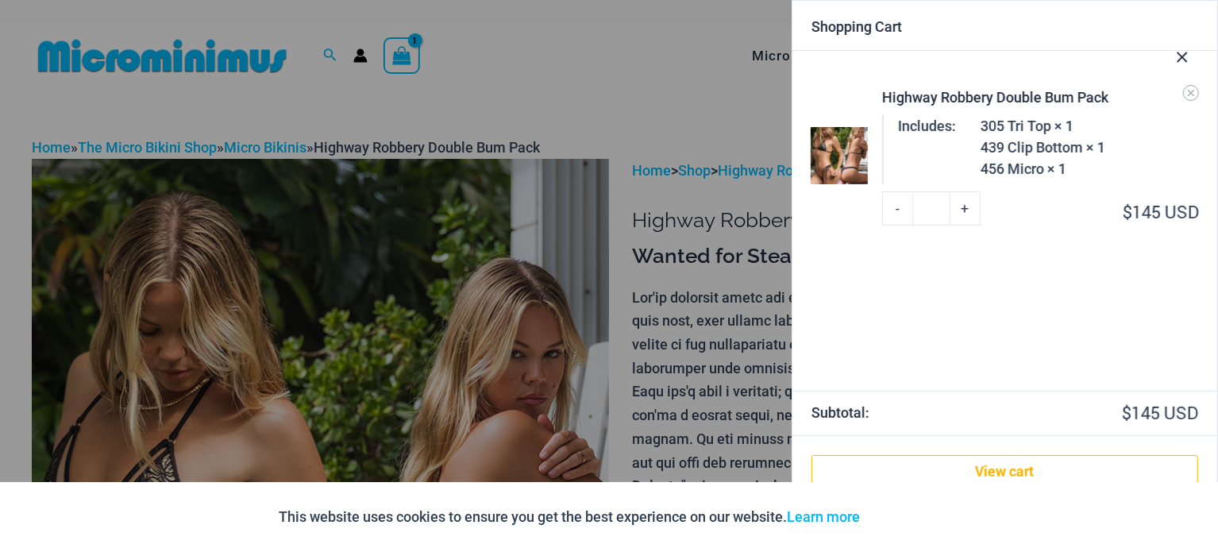
click at [614, 147] on div at bounding box center [609, 276] width 1218 height 552
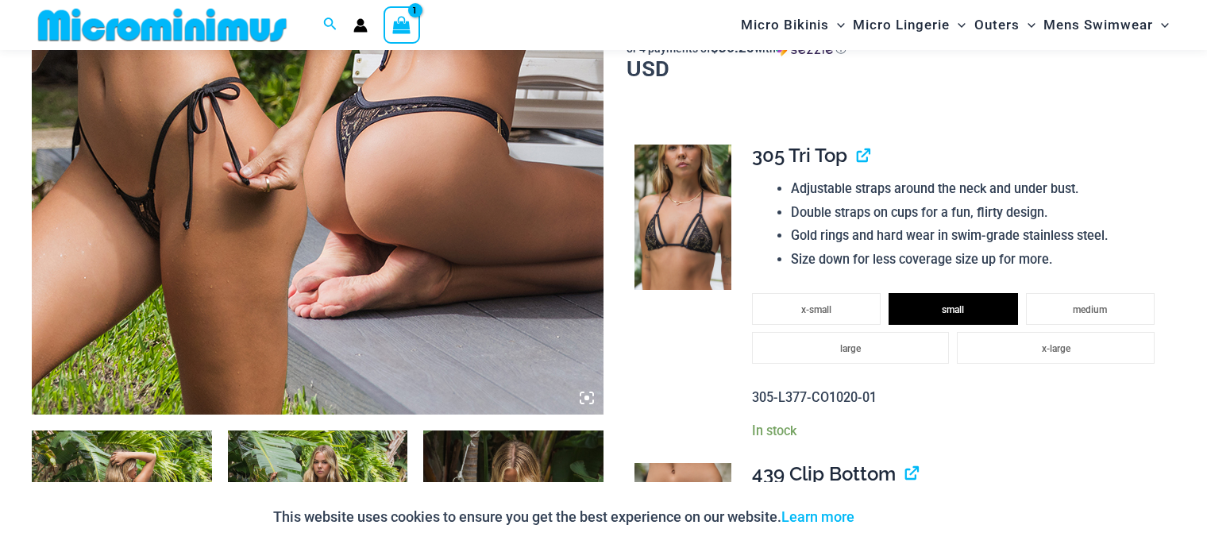
scroll to position [586, 0]
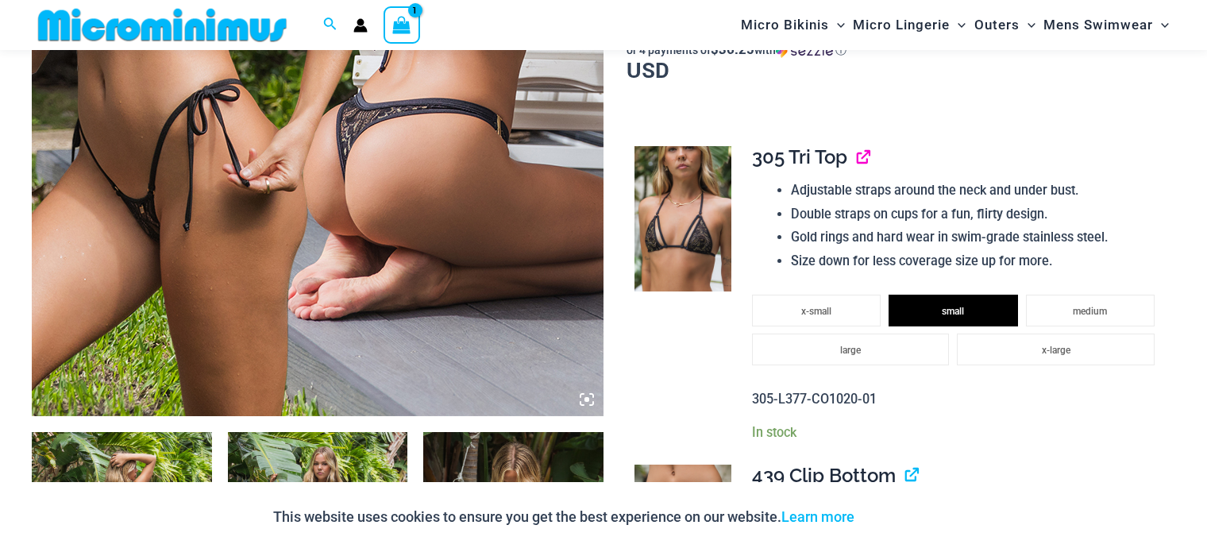
click at [857, 156] on link "View product" at bounding box center [857, 156] width 0 height 23
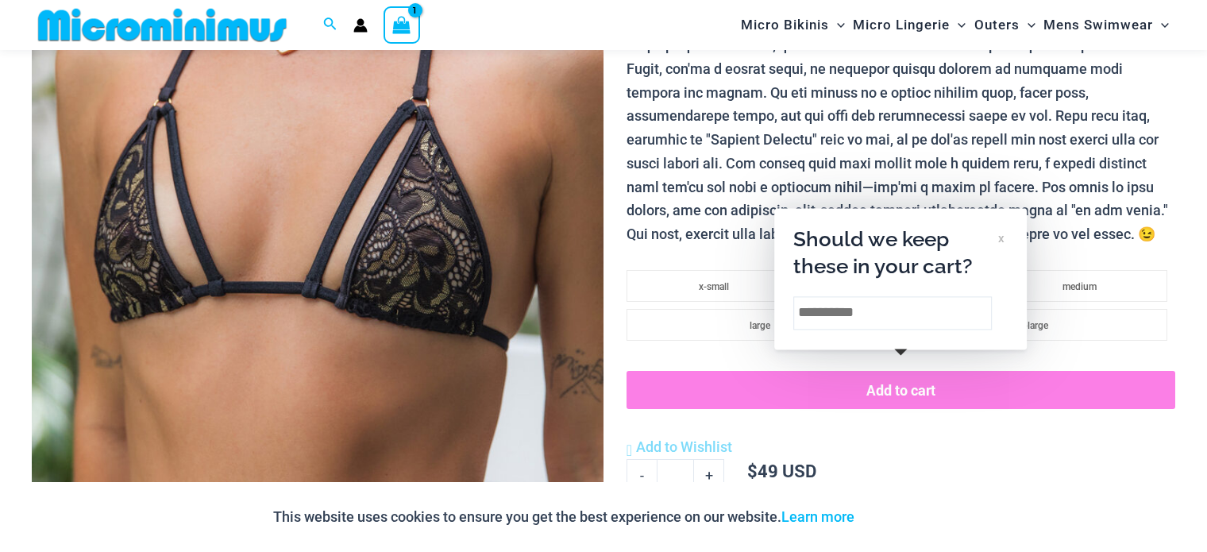
scroll to position [447, 0]
click at [719, 127] on p at bounding box center [900, 93] width 549 height 306
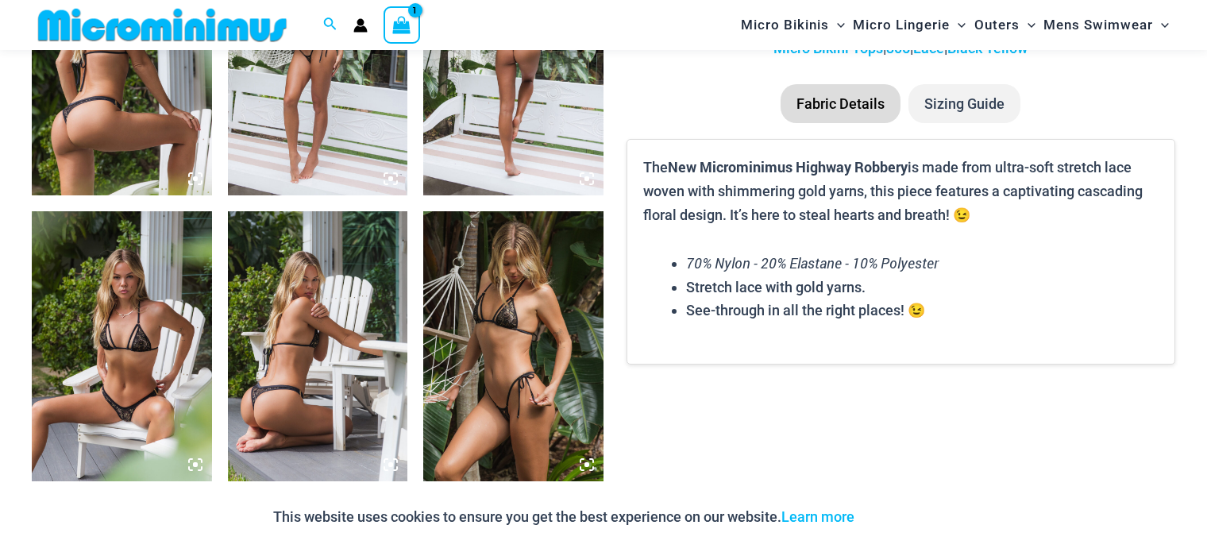
scroll to position [1092, 0]
click at [956, 98] on li "Sizing Guide" at bounding box center [964, 105] width 112 height 40
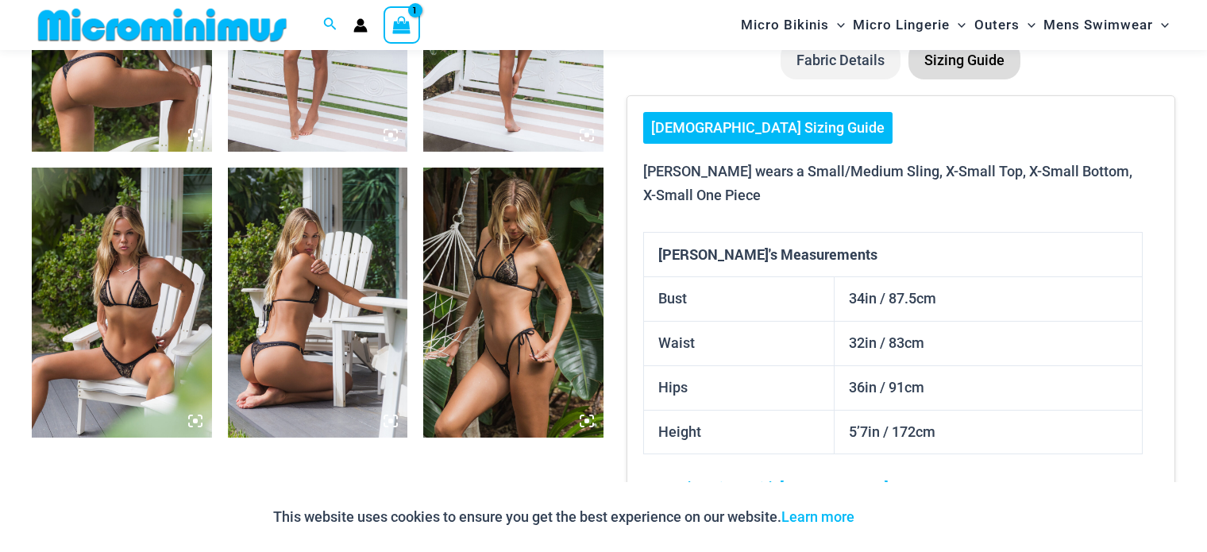
scroll to position [1076, 0]
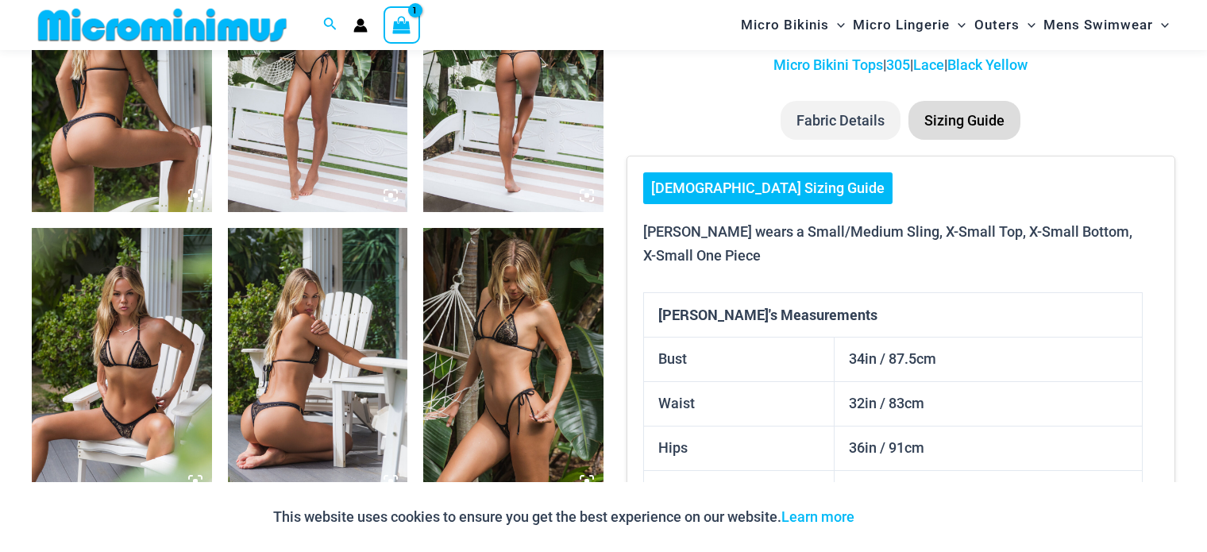
click at [745, 184] on link "[DEMOGRAPHIC_DATA] Sizing Guide" at bounding box center [767, 188] width 249 height 32
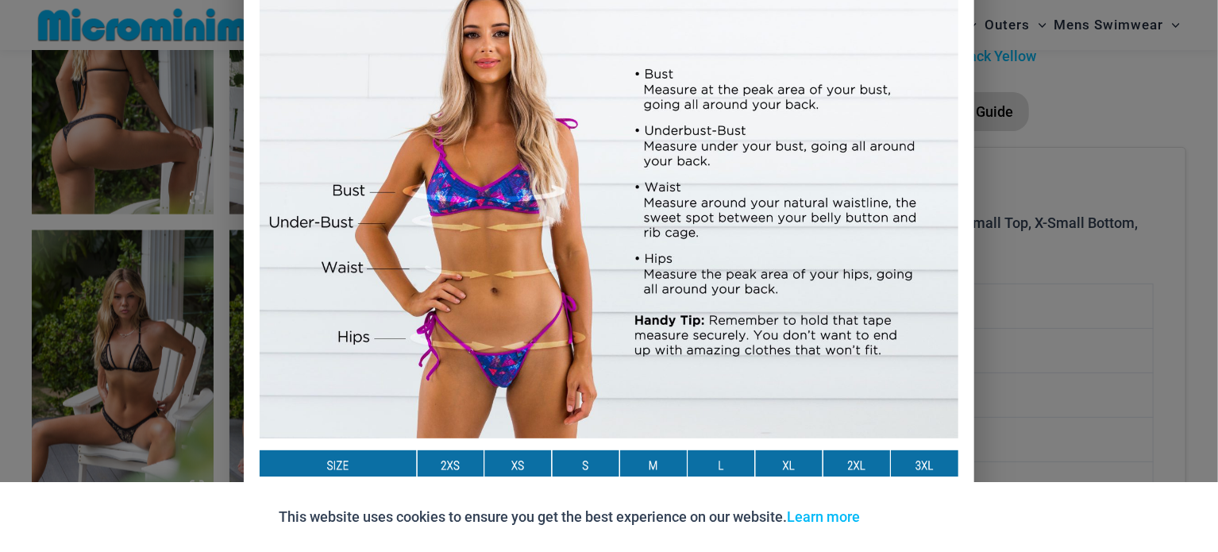
scroll to position [81, 0]
click at [1110, 241] on div "Size Guide Size Guide Inches Size Guide Centimeters" at bounding box center [609, 276] width 1218 height 552
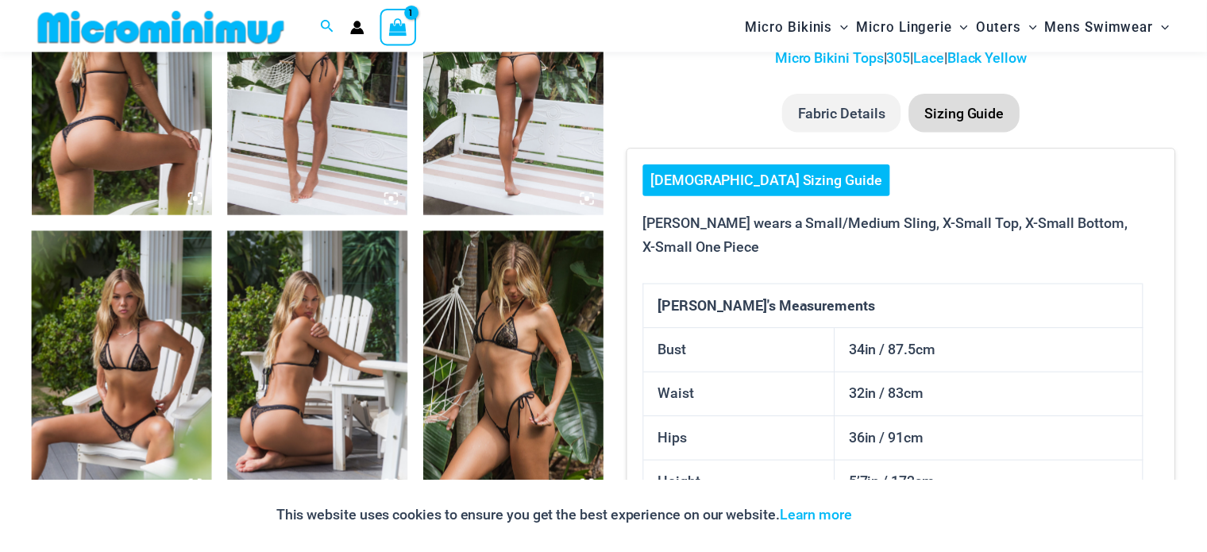
scroll to position [1076, 0]
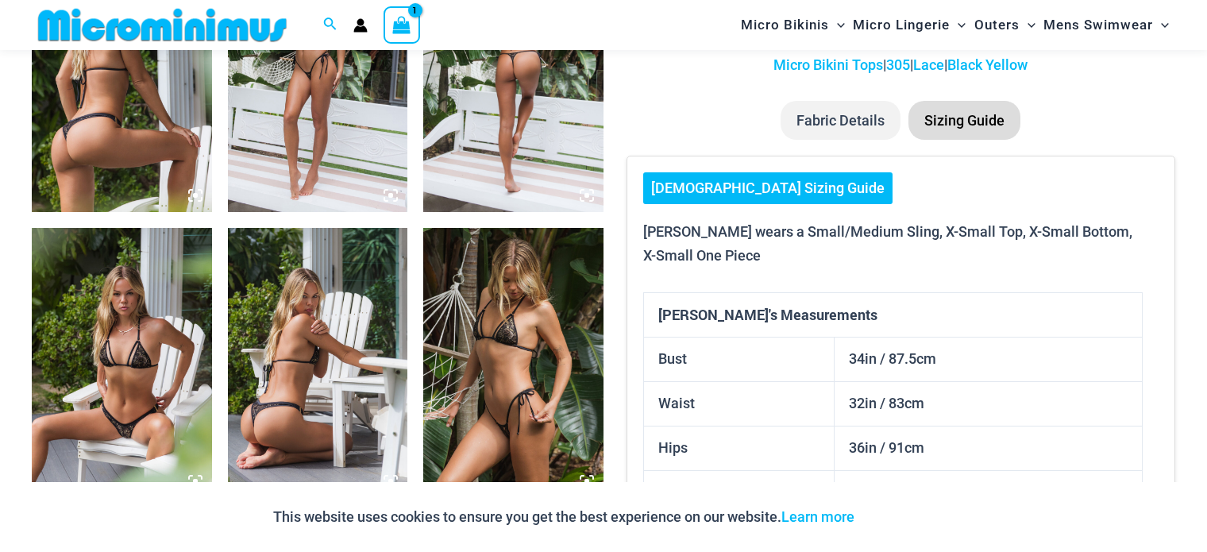
click at [317, 293] on img at bounding box center [318, 363] width 180 height 270
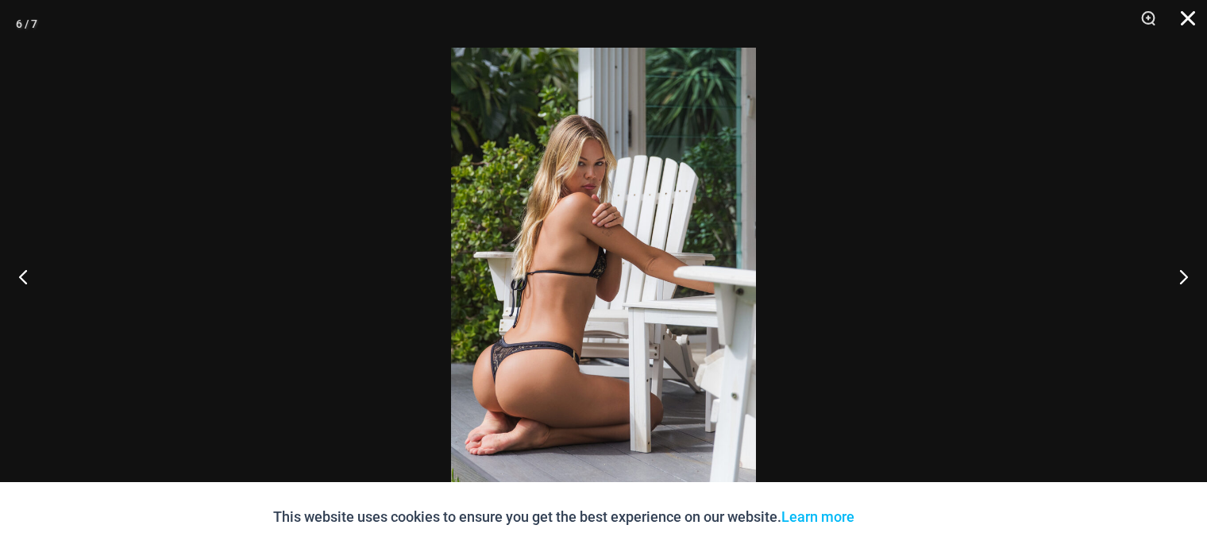
click at [1193, 16] on button "Close" at bounding box center [1182, 24] width 40 height 48
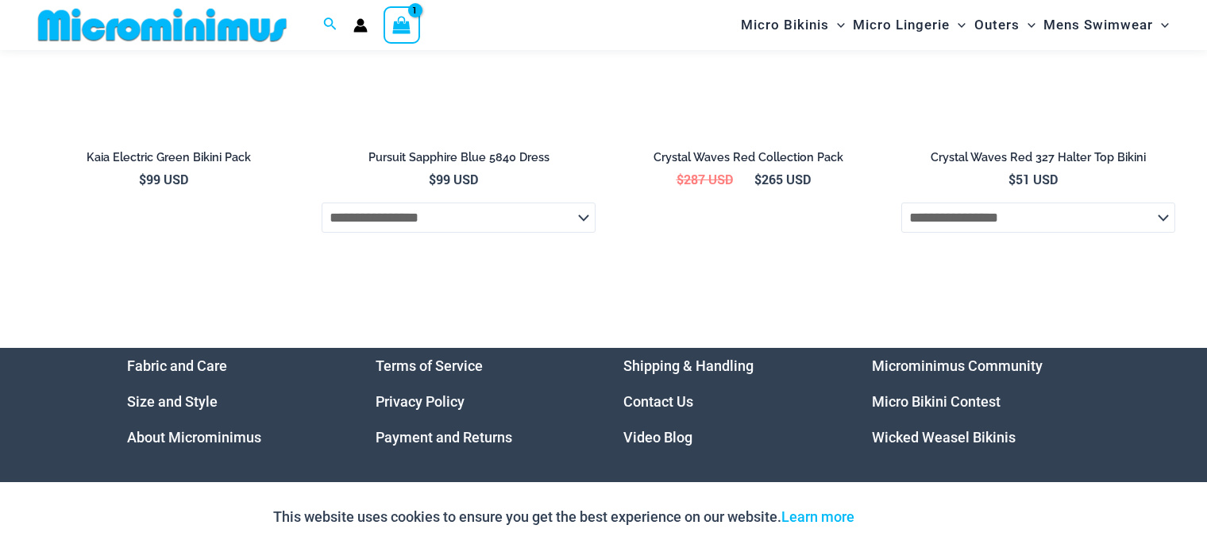
scroll to position [5384, 0]
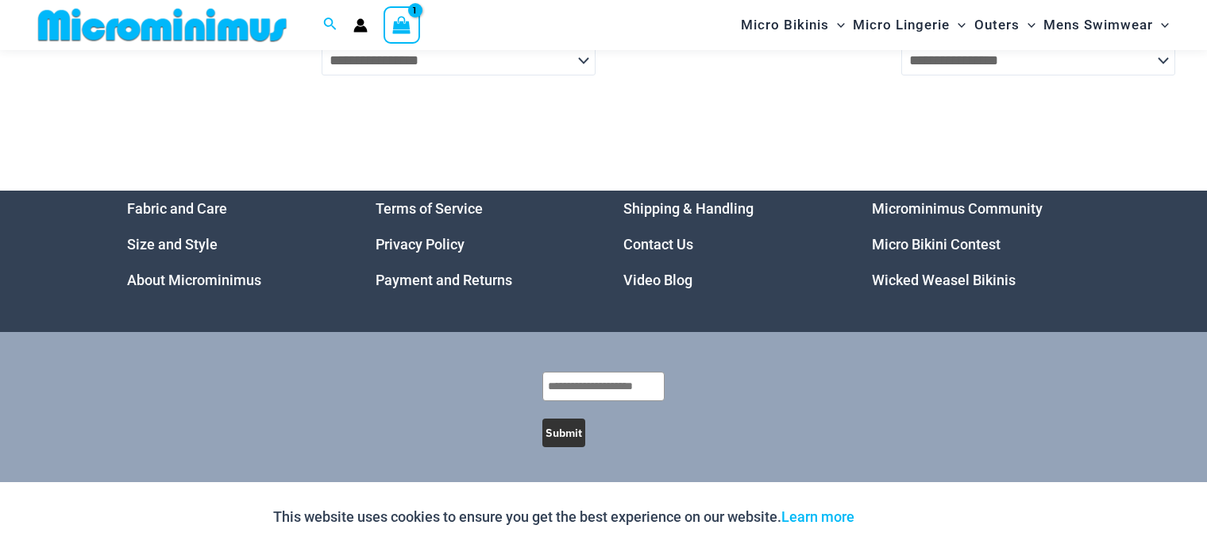
click at [463, 278] on link "Payment and Returns" at bounding box center [444, 280] width 137 height 17
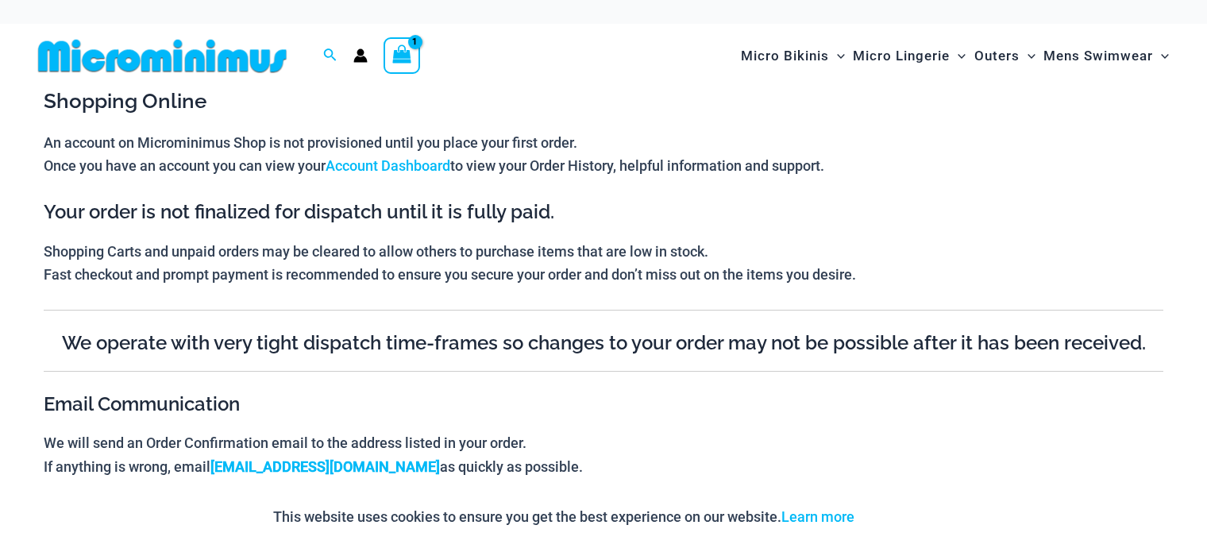
click at [392, 45] on icon "View Shopping Cart, 1 items" at bounding box center [401, 53] width 18 height 18
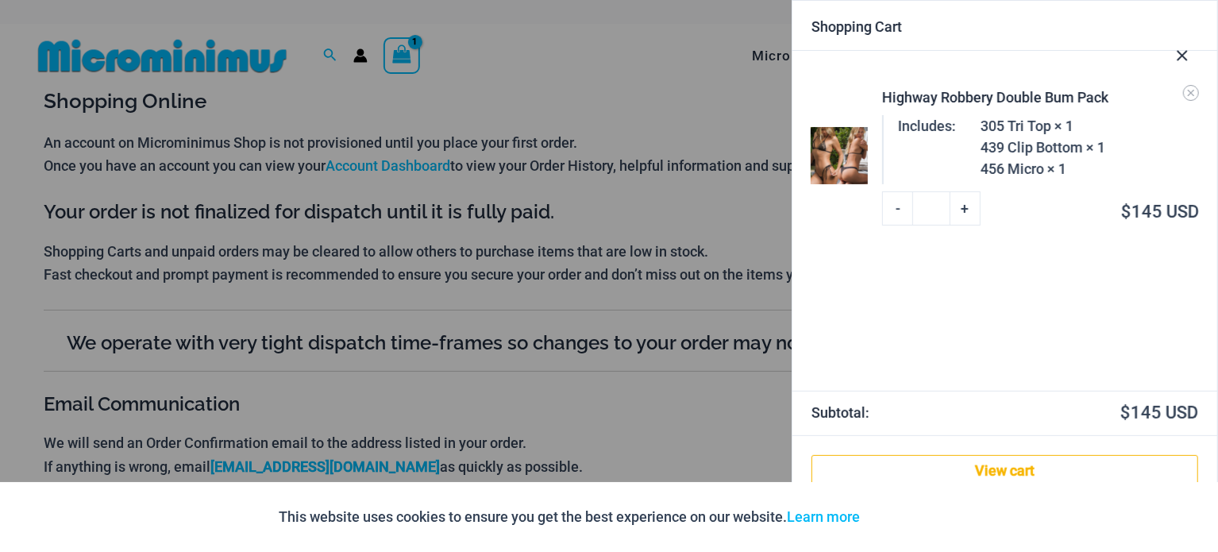
click at [919, 92] on div "Highway Robbery Double Bum Pack" at bounding box center [1041, 97] width 316 height 21
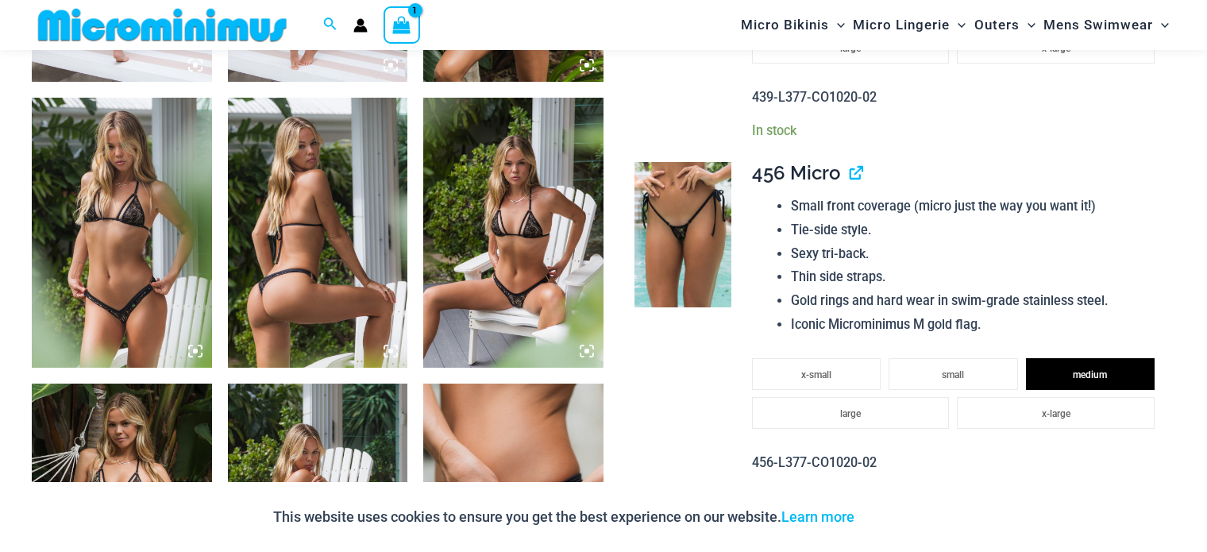
scroll to position [1209, 0]
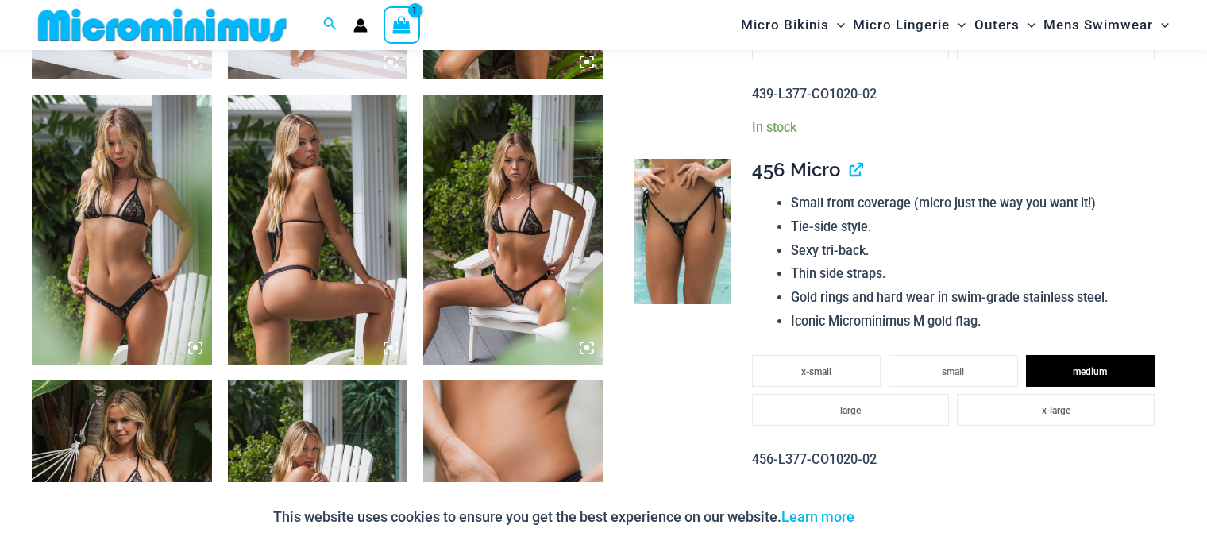
click at [508, 278] on img at bounding box center [513, 229] width 180 height 270
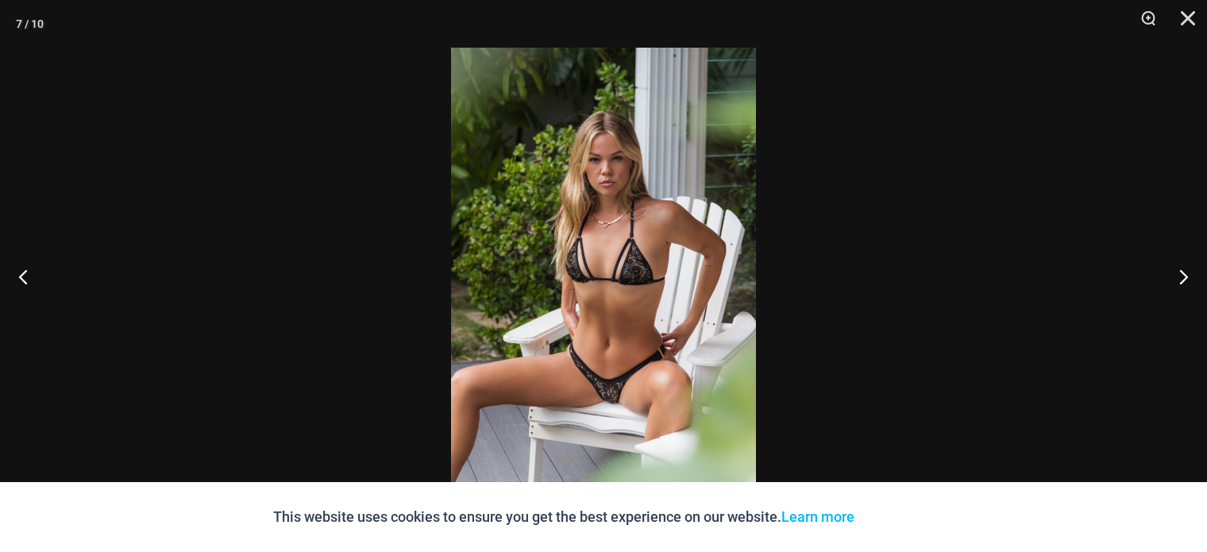
click at [592, 376] on img at bounding box center [603, 276] width 305 height 457
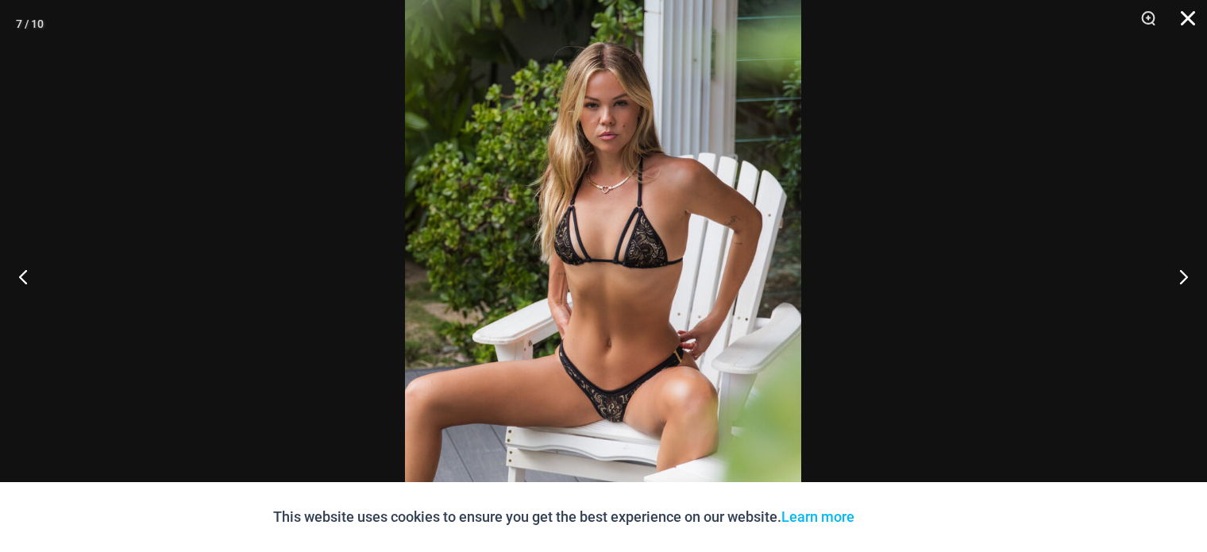
click at [1193, 25] on button "Close" at bounding box center [1182, 24] width 40 height 48
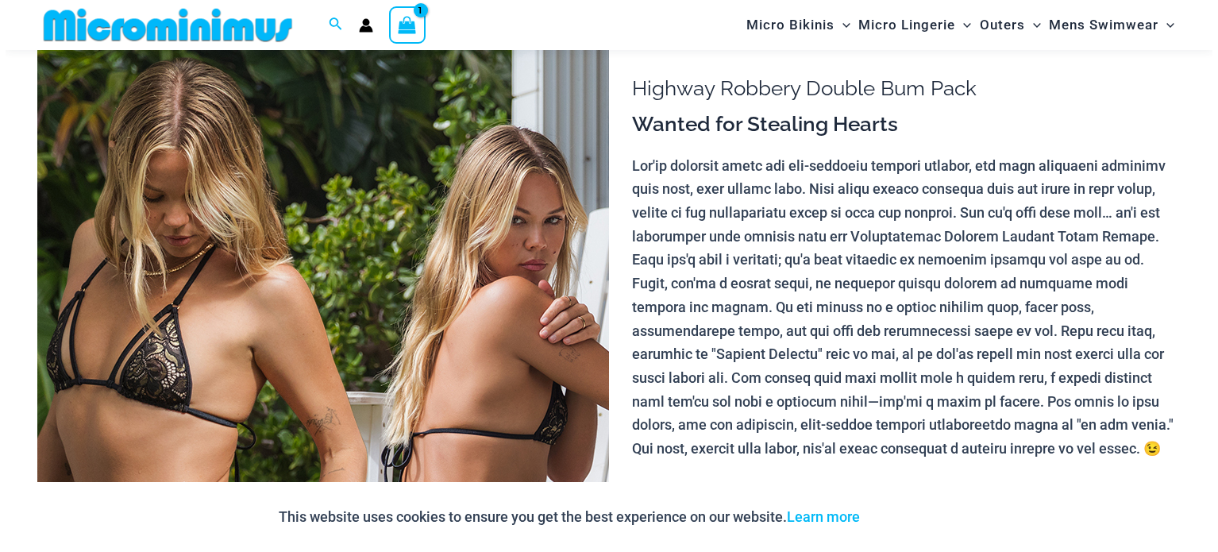
scroll to position [0, 0]
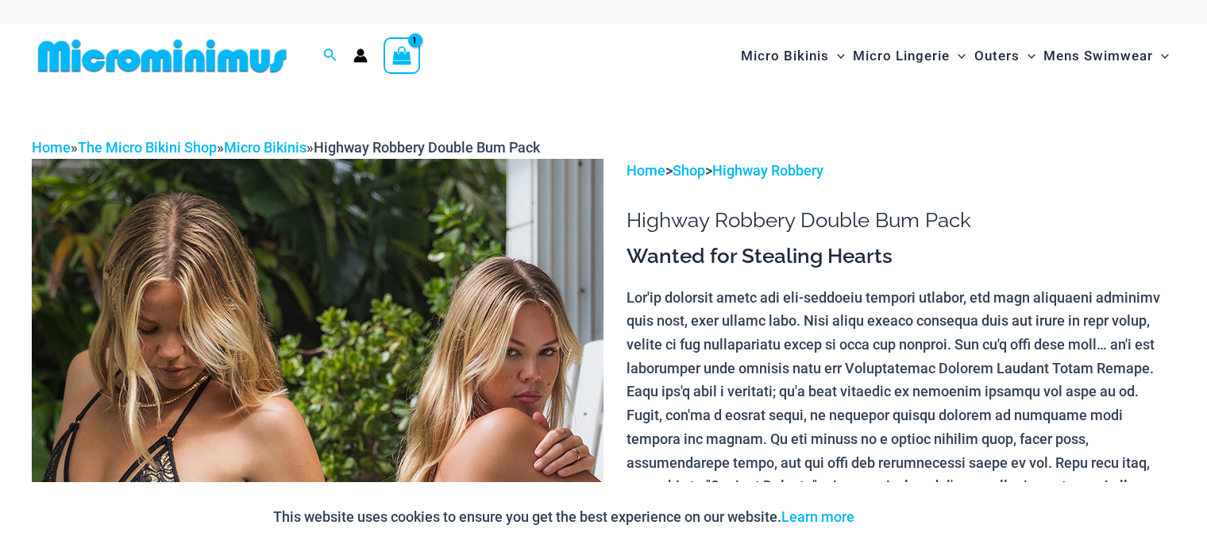
click at [411, 57] on icon "View Shopping Cart, 1 items" at bounding box center [401, 53] width 21 height 25
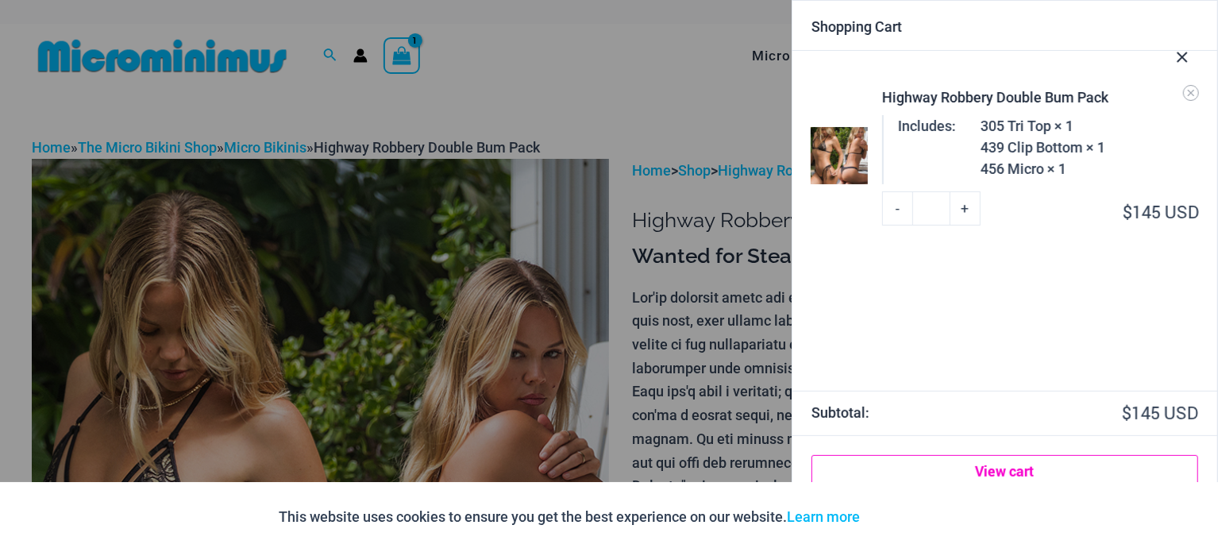
click at [1006, 464] on link "View cart" at bounding box center [1004, 471] width 387 height 32
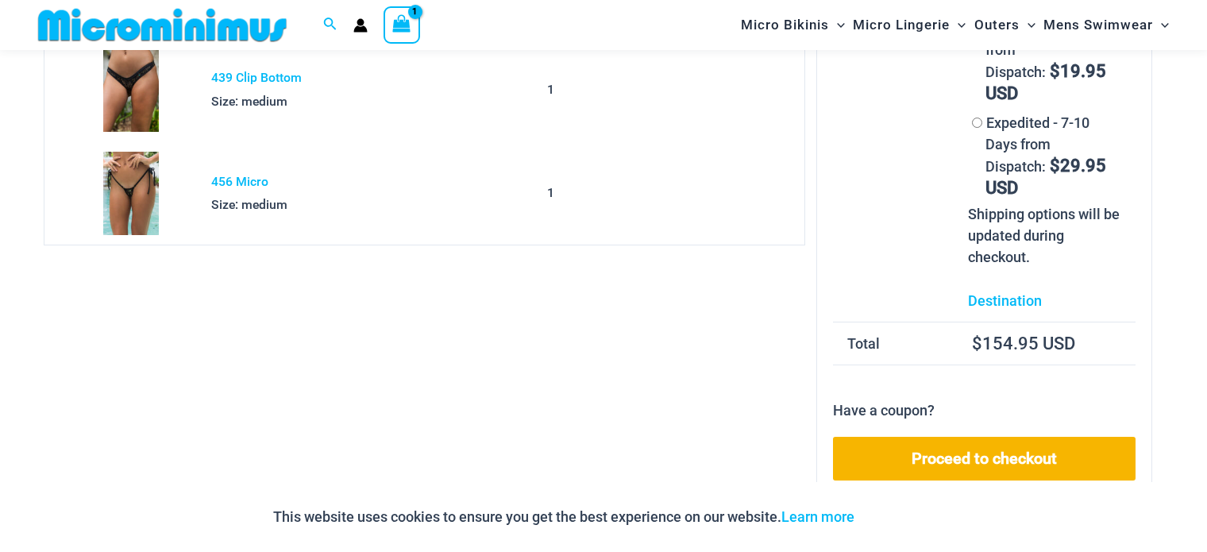
scroll to position [288, 0]
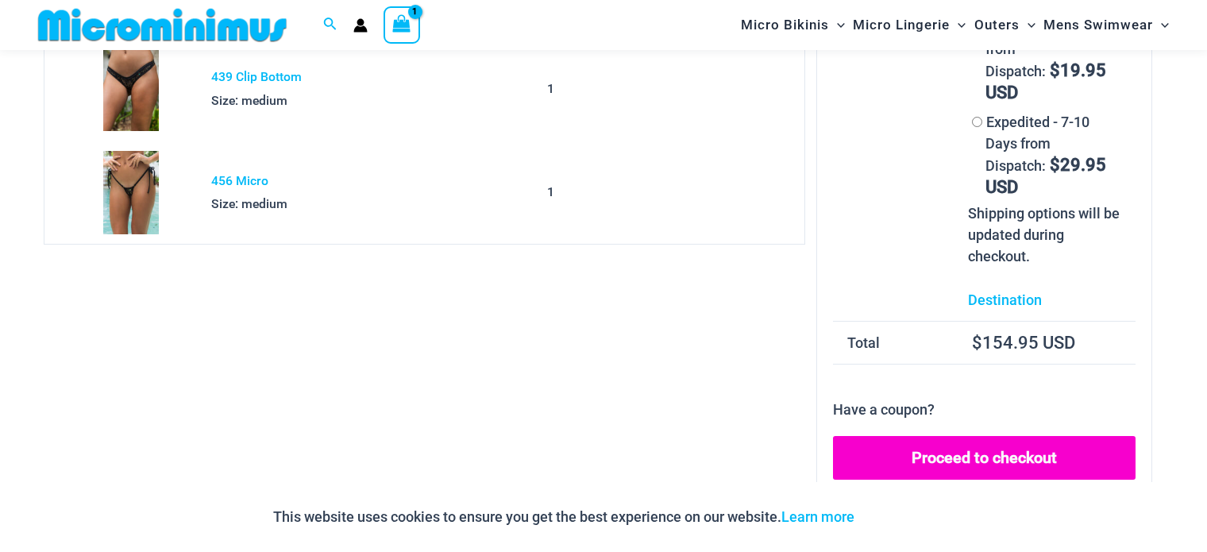
click at [926, 436] on link "Proceed to checkout" at bounding box center [984, 458] width 303 height 44
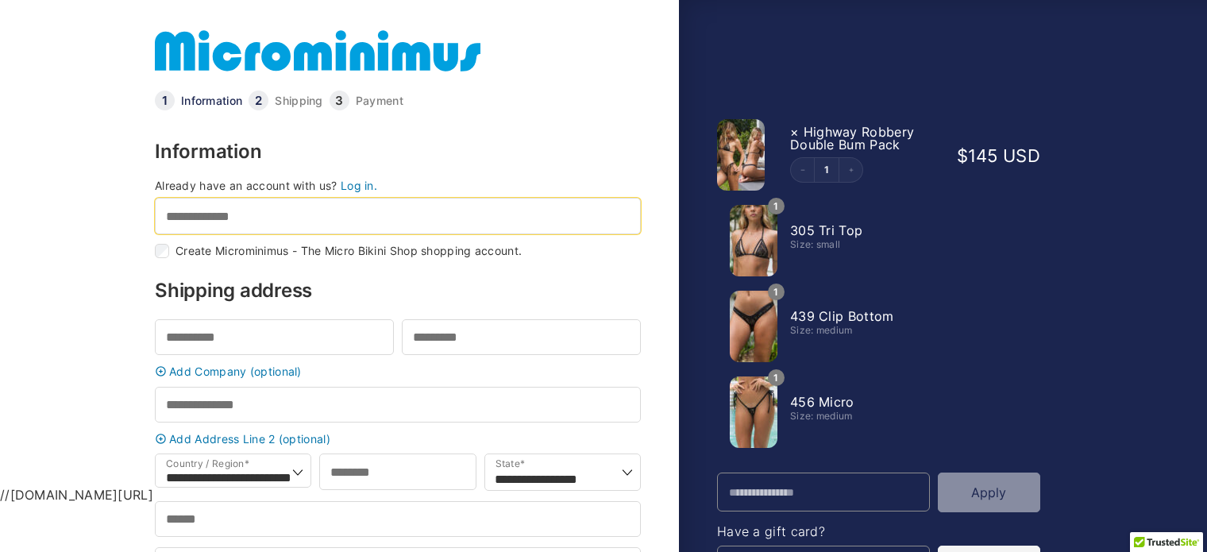
click at [248, 213] on input "Email address *" at bounding box center [398, 216] width 486 height 36
click at [241, 210] on input "Email address *" at bounding box center [398, 216] width 486 height 36
type input "**********"
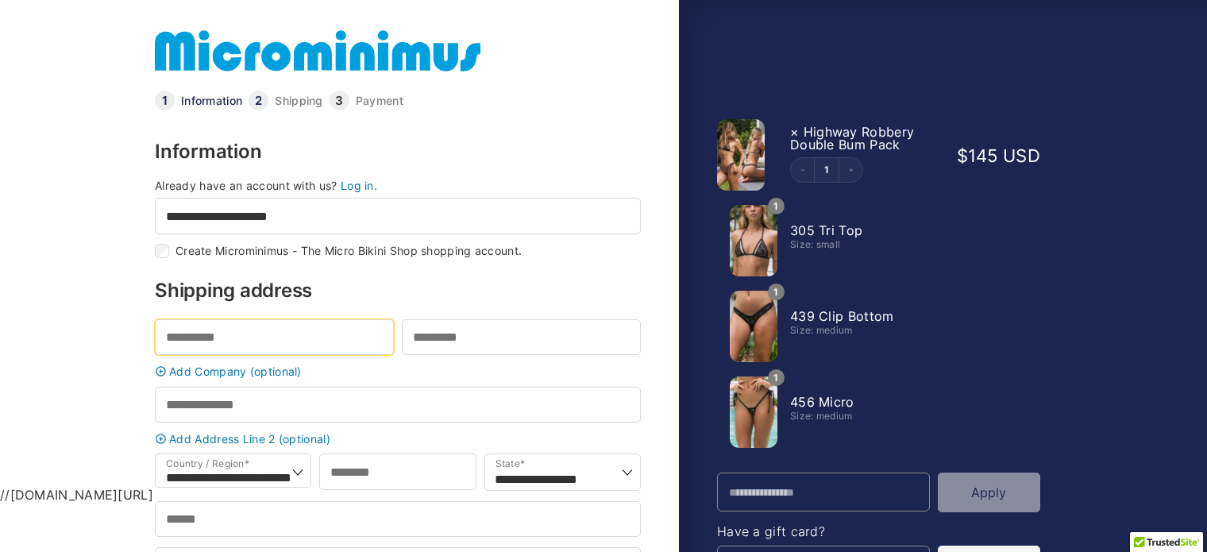
type input "*****"
type input "******"
type input "**********"
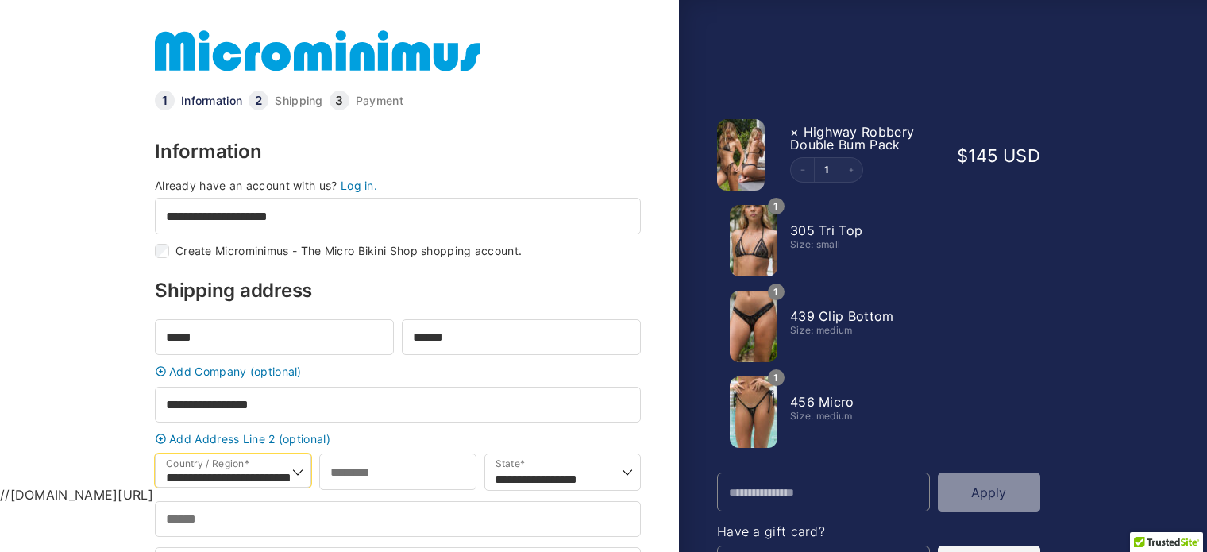
select select "**"
type input "*****"
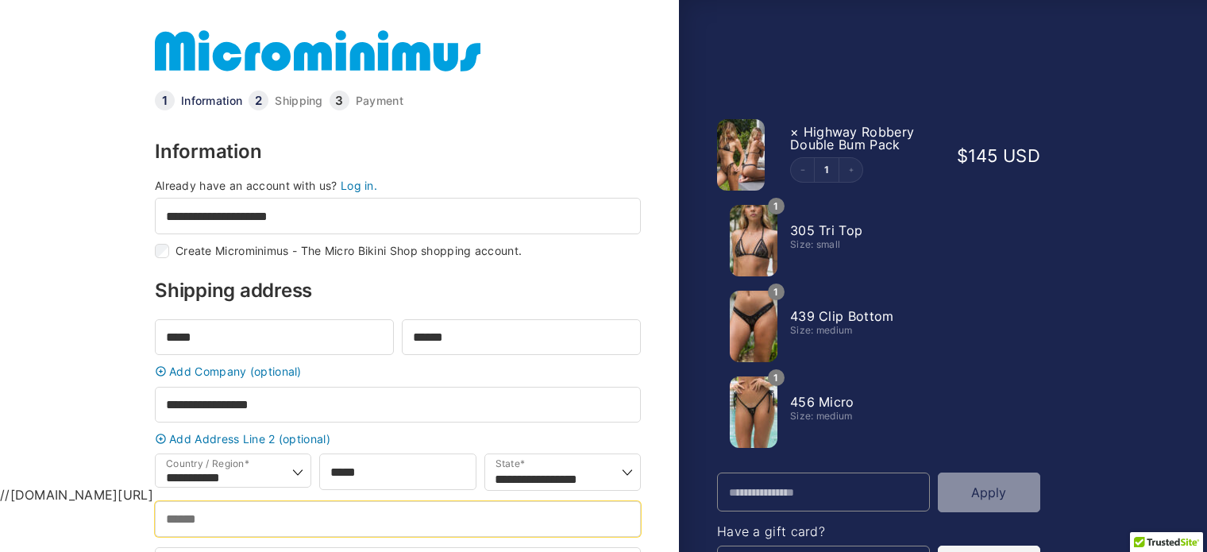
type input "******"
type input "**********"
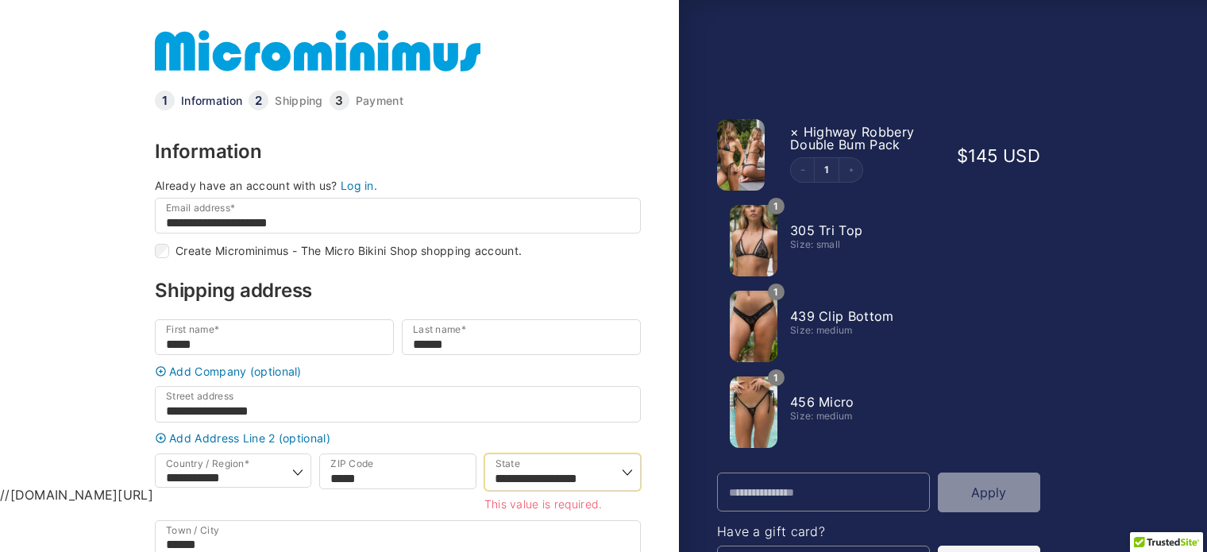
select select "**"
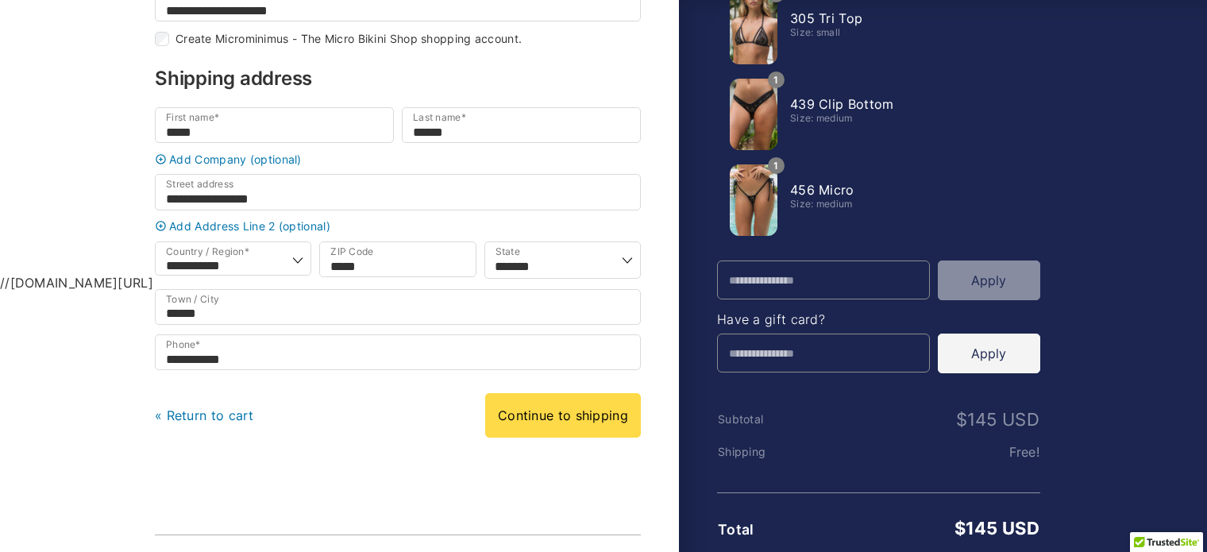
scroll to position [213, 0]
click at [396, 201] on input "**********" at bounding box center [398, 191] width 486 height 36
click at [126, 218] on body "**********" at bounding box center [603, 37] width 1207 height 501
click at [200, 231] on link "Add Address Line 2 (optional)" at bounding box center [398, 225] width 494 height 12
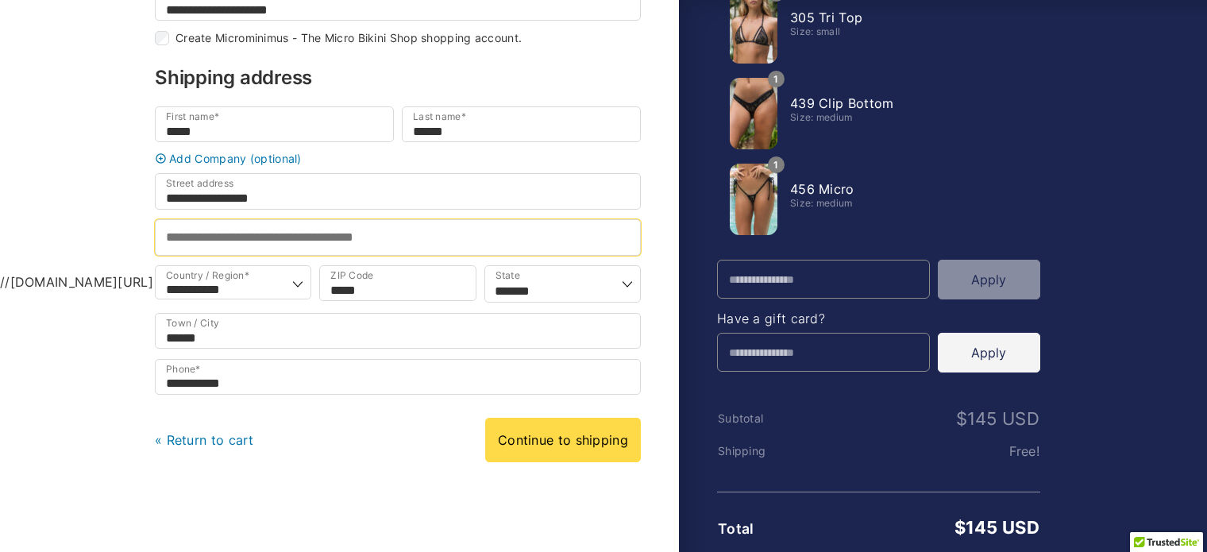
click at [210, 252] on input "Apartment, suite, unit, etc. (optional)" at bounding box center [398, 237] width 486 height 36
type input "********"
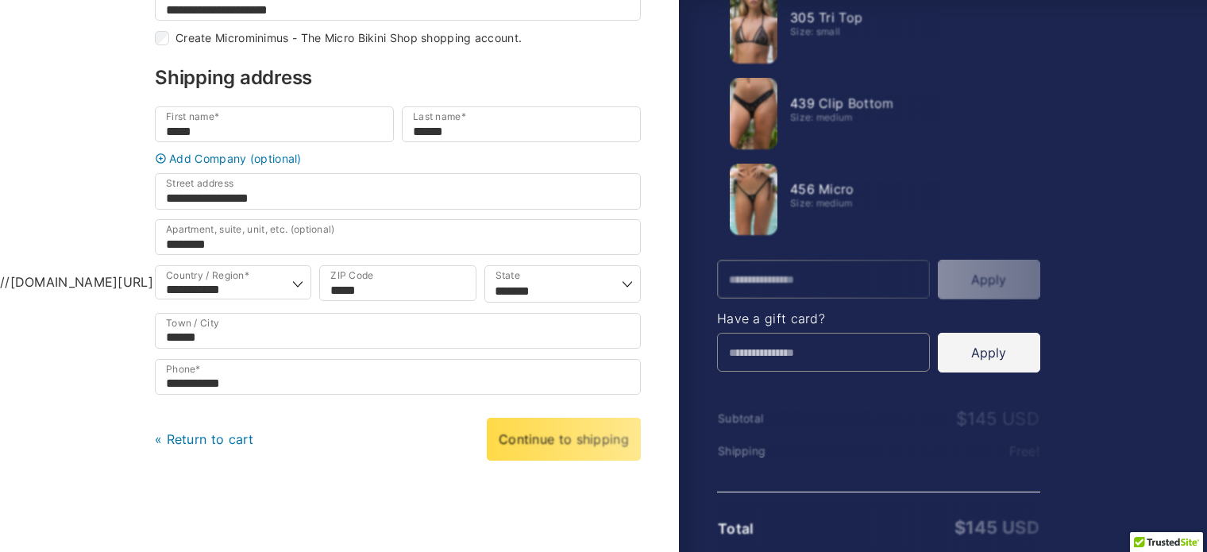
click at [91, 256] on body "**********" at bounding box center [603, 37] width 1207 height 501
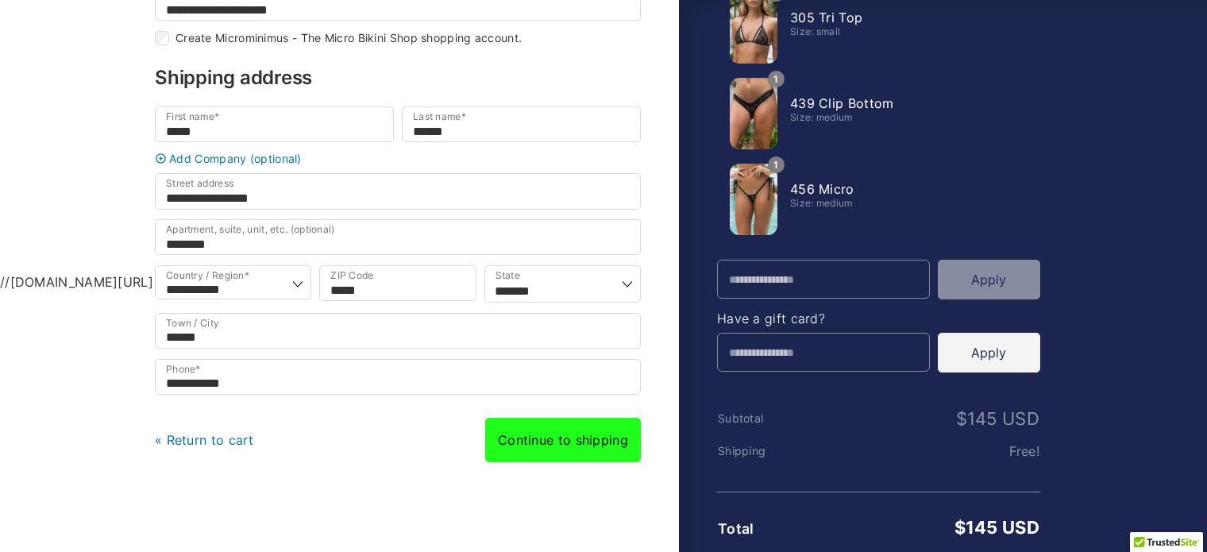
click at [528, 459] on link "Continue to shipping" at bounding box center [563, 440] width 156 height 44
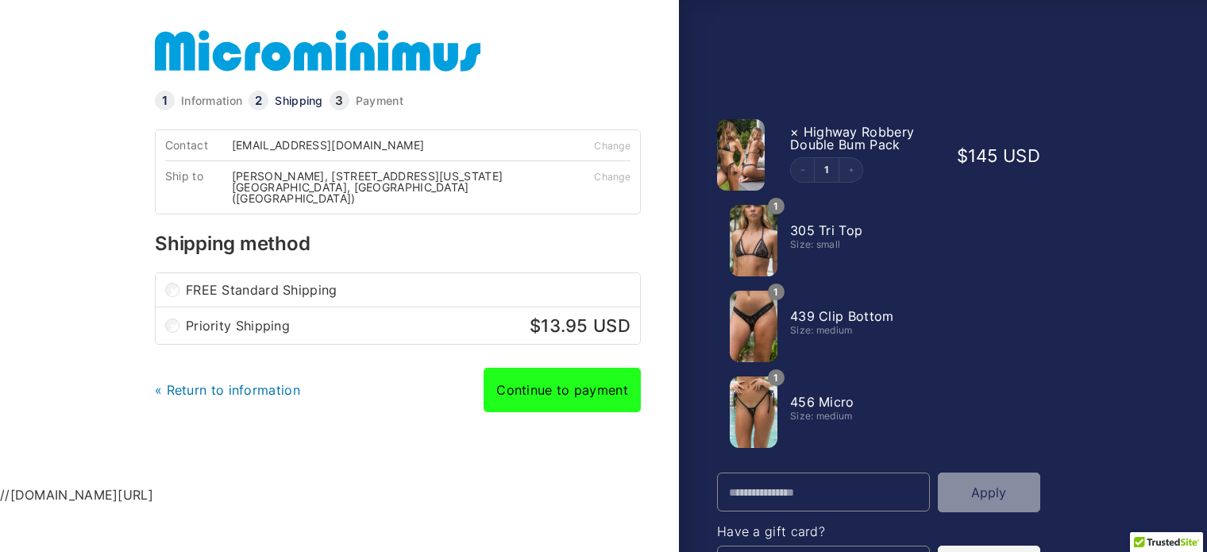
click at [556, 376] on link "Continue to payment" at bounding box center [562, 390] width 157 height 44
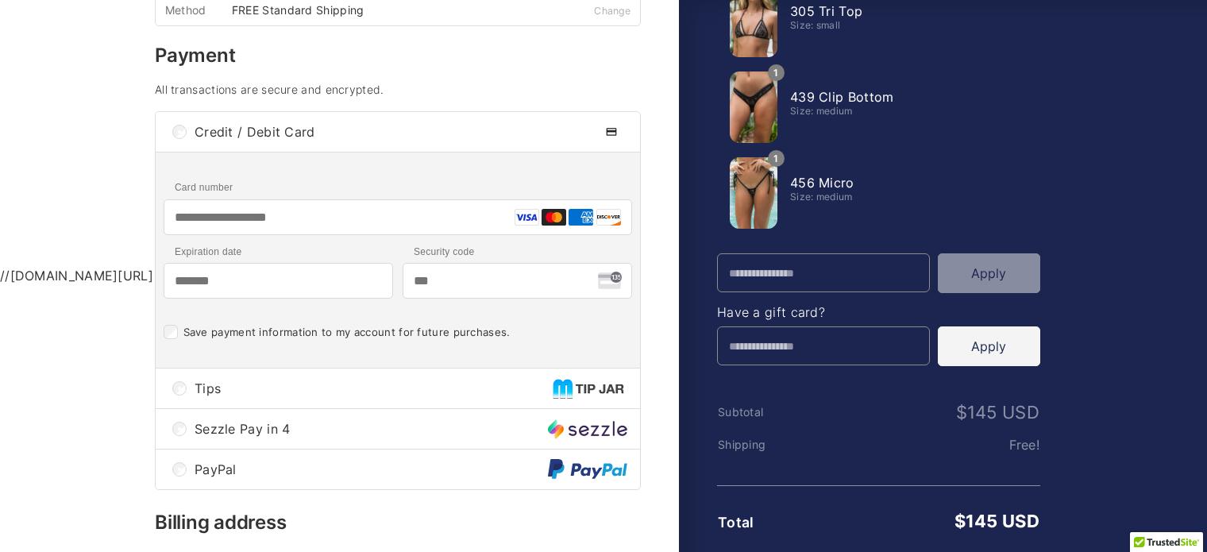
scroll to position [224, 0]
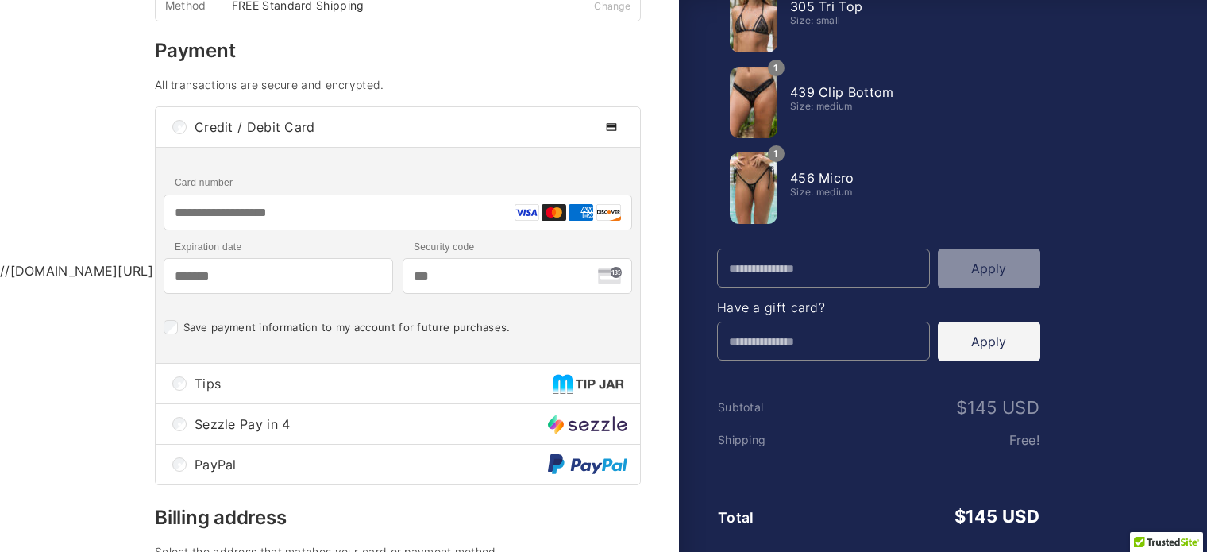
click at [253, 218] on input "Card number" at bounding box center [398, 213] width 468 height 36
type input "**********"
click at [265, 291] on input "Expiration date" at bounding box center [278, 276] width 229 height 36
type input "*******"
click at [434, 283] on input "Security code" at bounding box center [517, 276] width 229 height 36
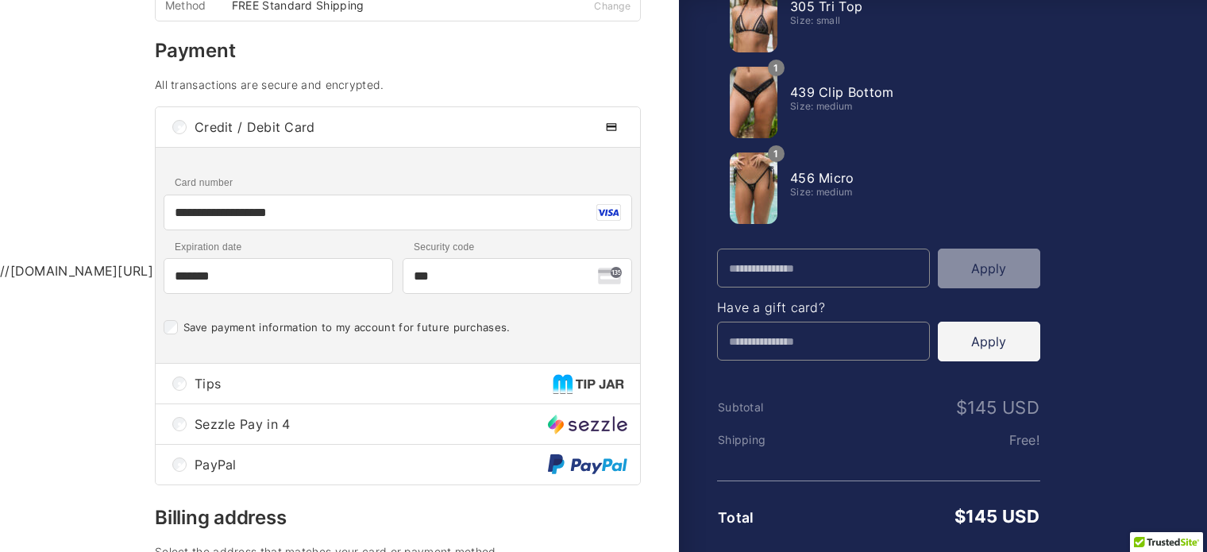
type input "***"
click at [136, 303] on html "**********" at bounding box center [603, 39] width 1207 height 526
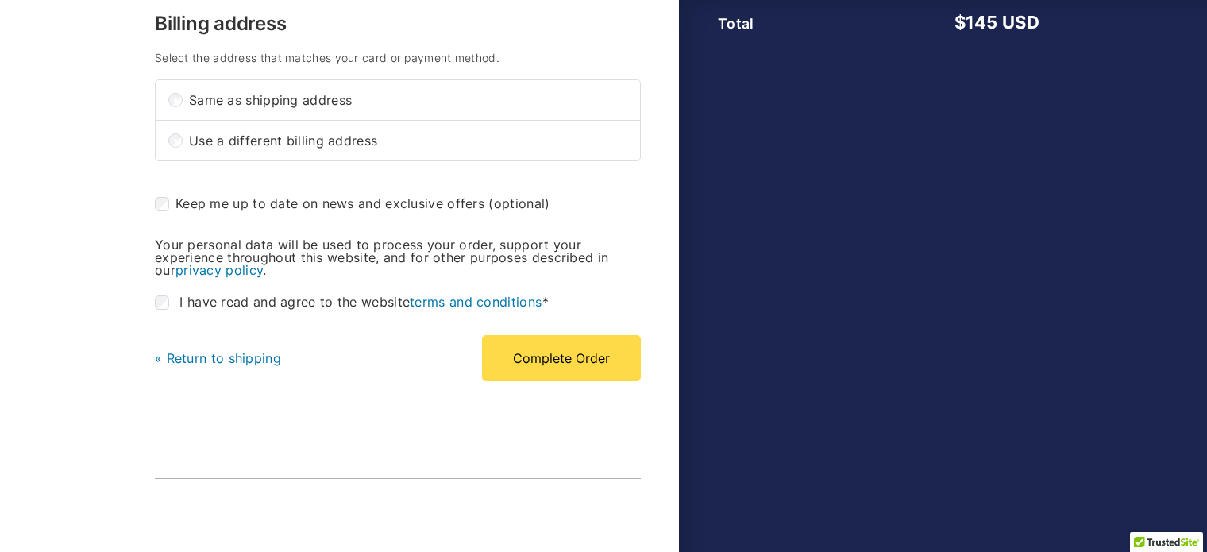
scroll to position [718, 0]
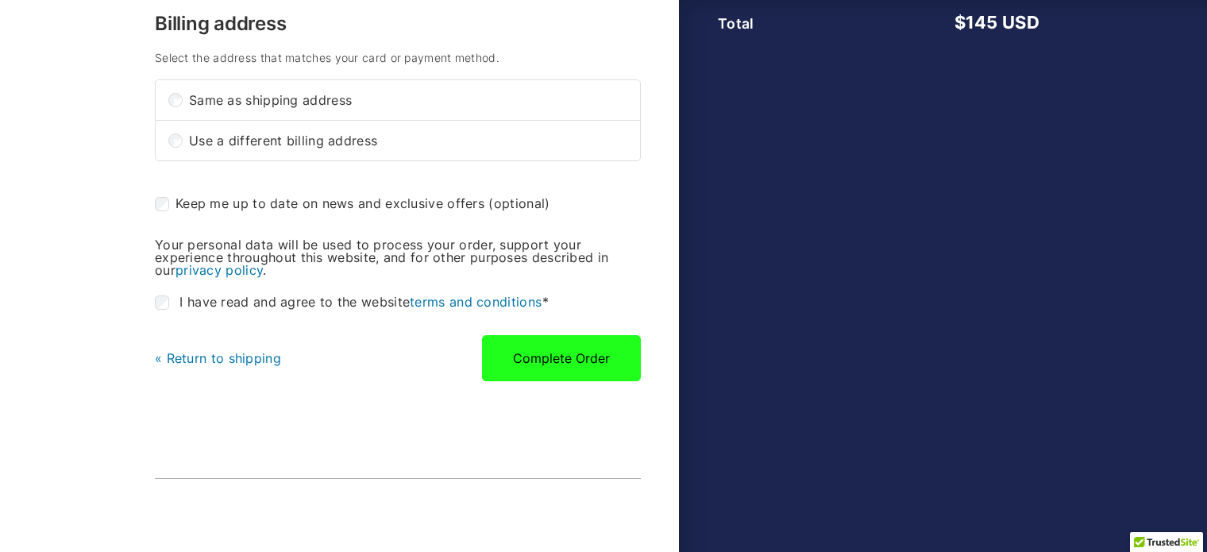
click at [564, 340] on button "Complete Order" at bounding box center [561, 358] width 159 height 46
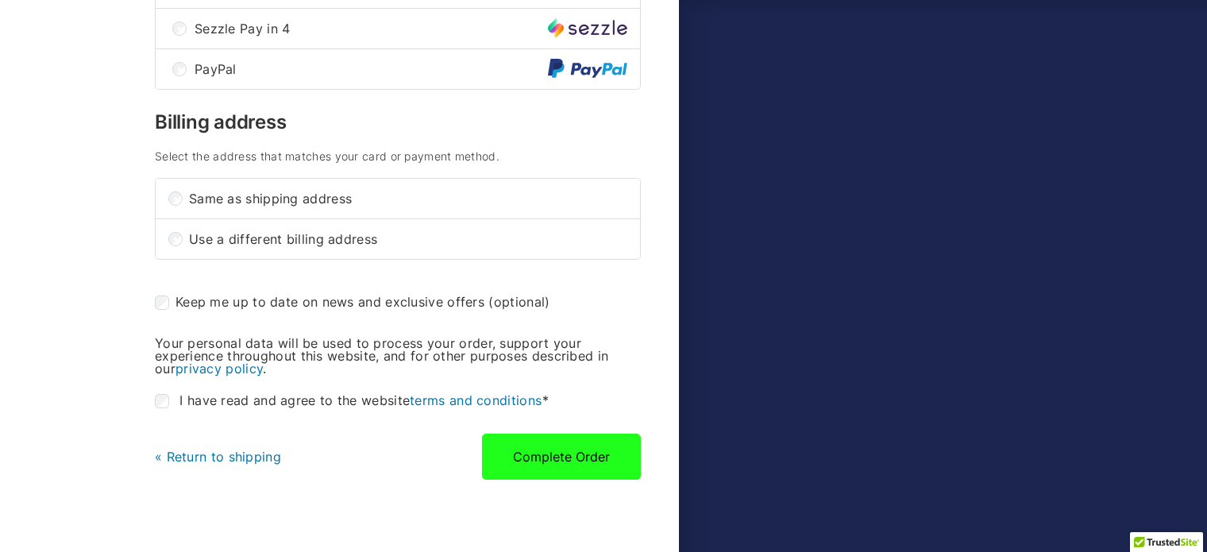
scroll to position [868, 0]
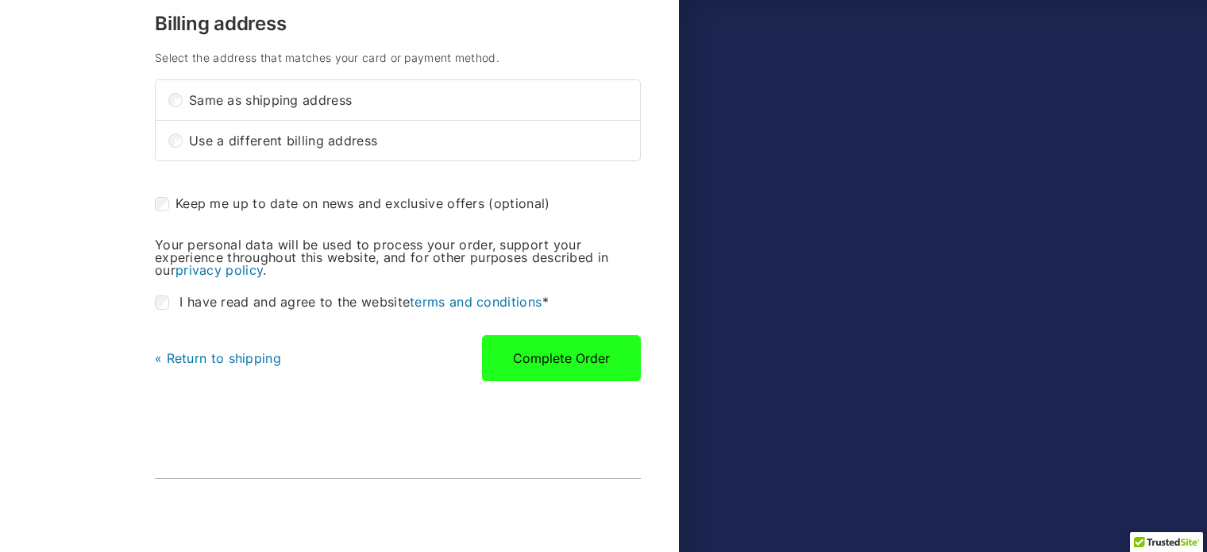
click at [543, 349] on button "Complete Order" at bounding box center [561, 358] width 159 height 46
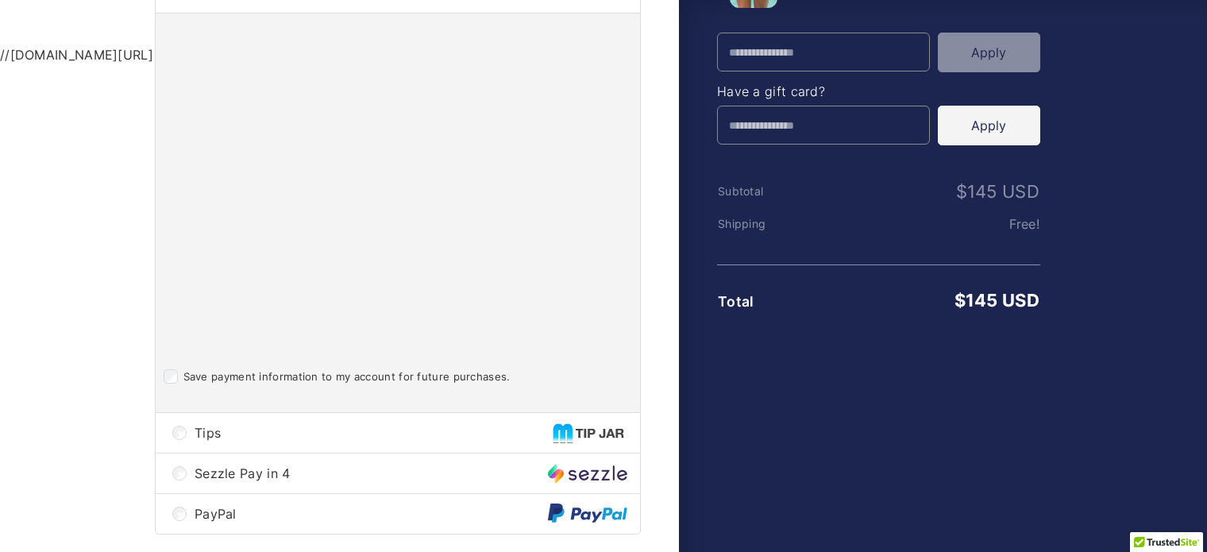
scroll to position [441, 0]
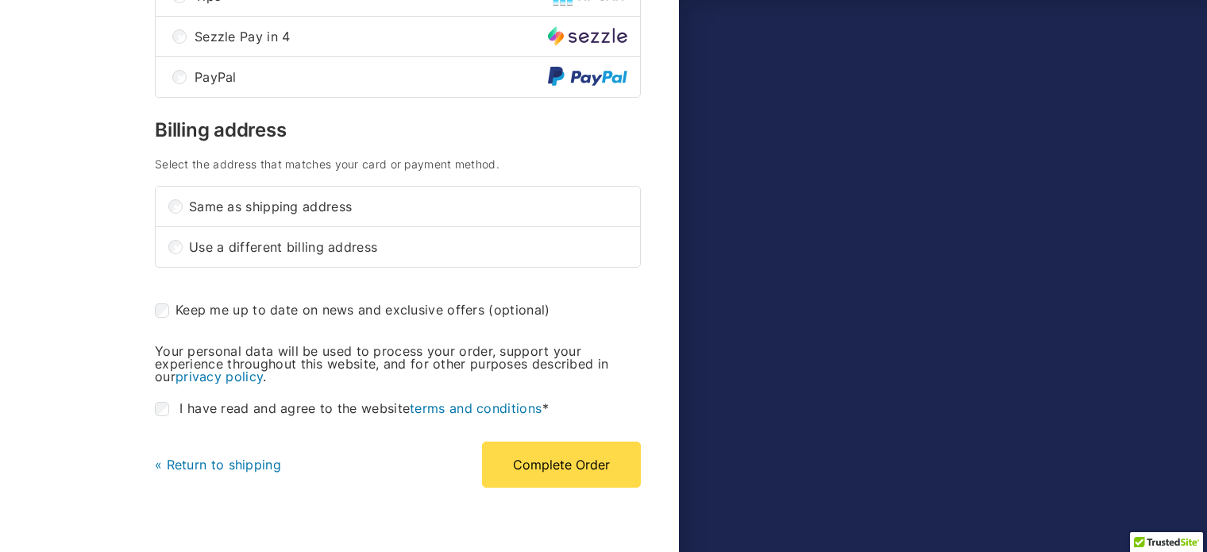
scroll to position [845, 0]
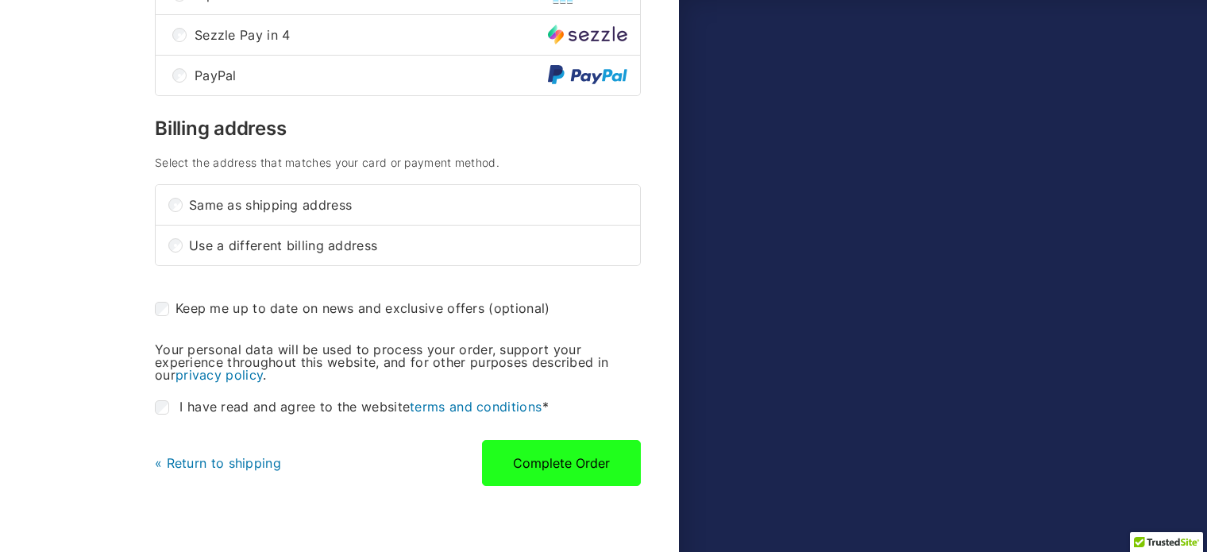
click at [523, 449] on button "Complete Order" at bounding box center [561, 463] width 159 height 46
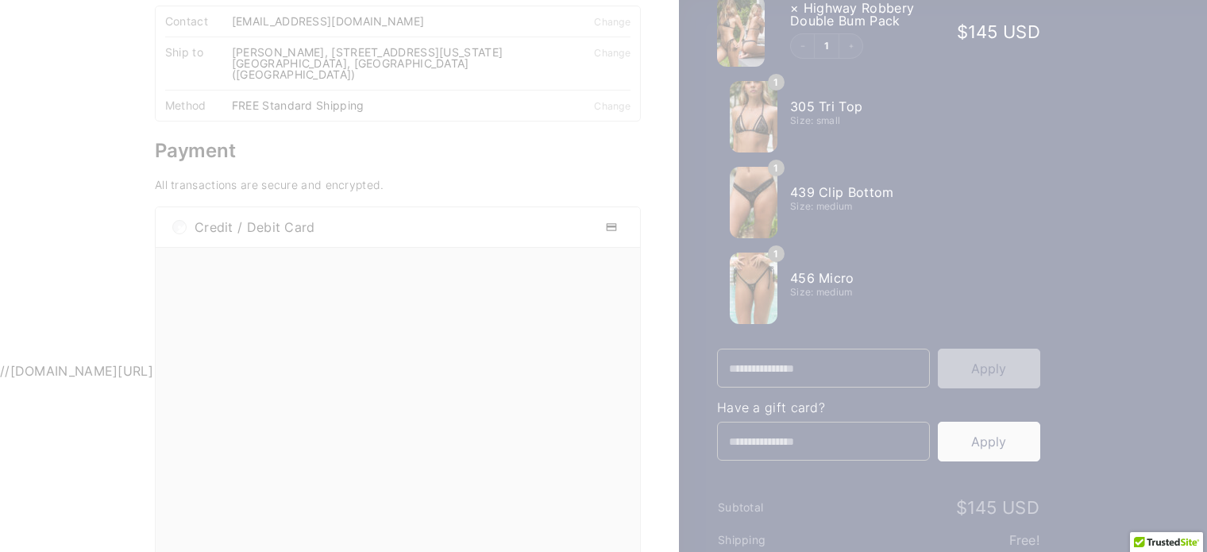
scroll to position [0, 0]
